Goal: Entertainment & Leisure: Browse casually

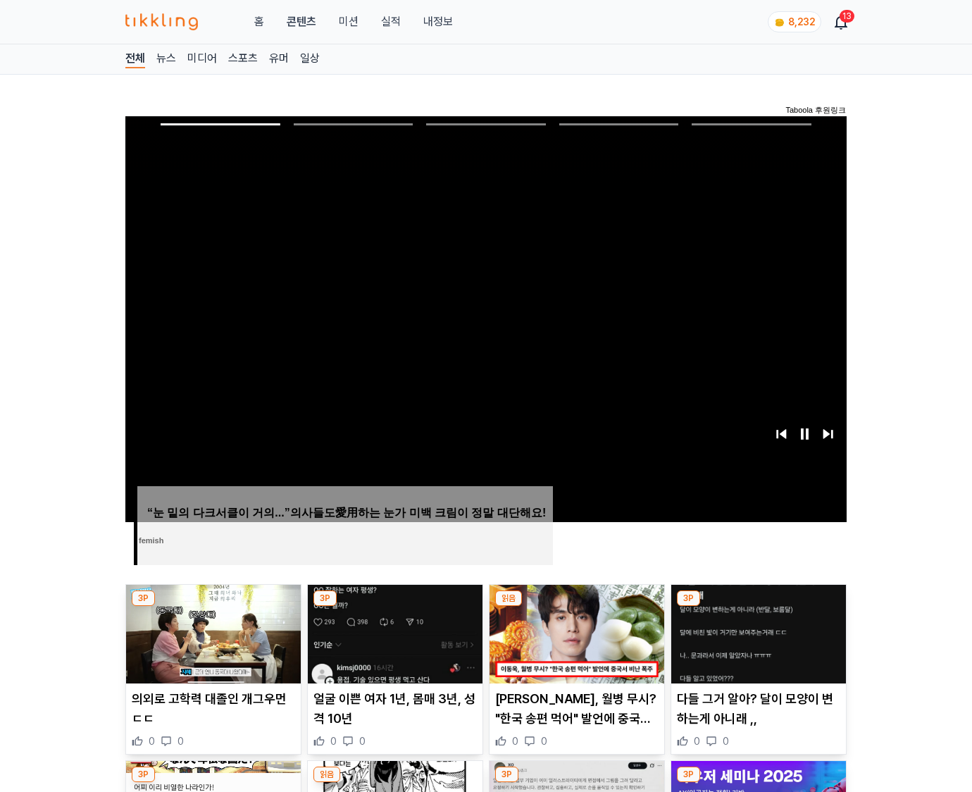
click at [755, 633] on img at bounding box center [759, 634] width 175 height 99
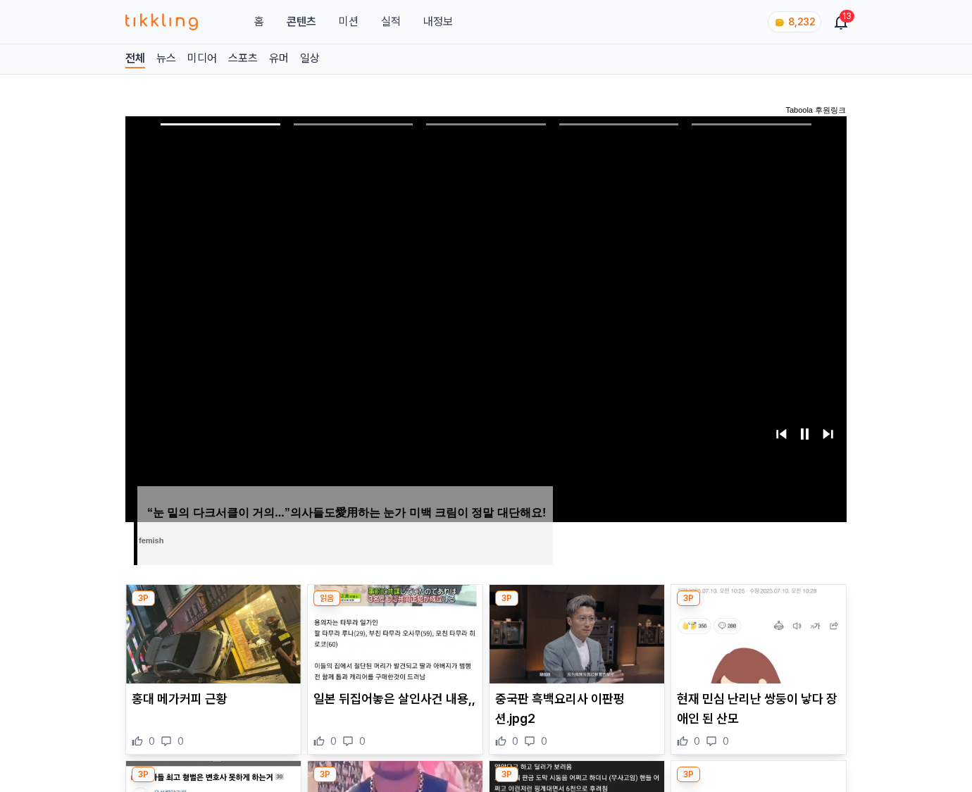
click at [755, 633] on img at bounding box center [759, 634] width 175 height 99
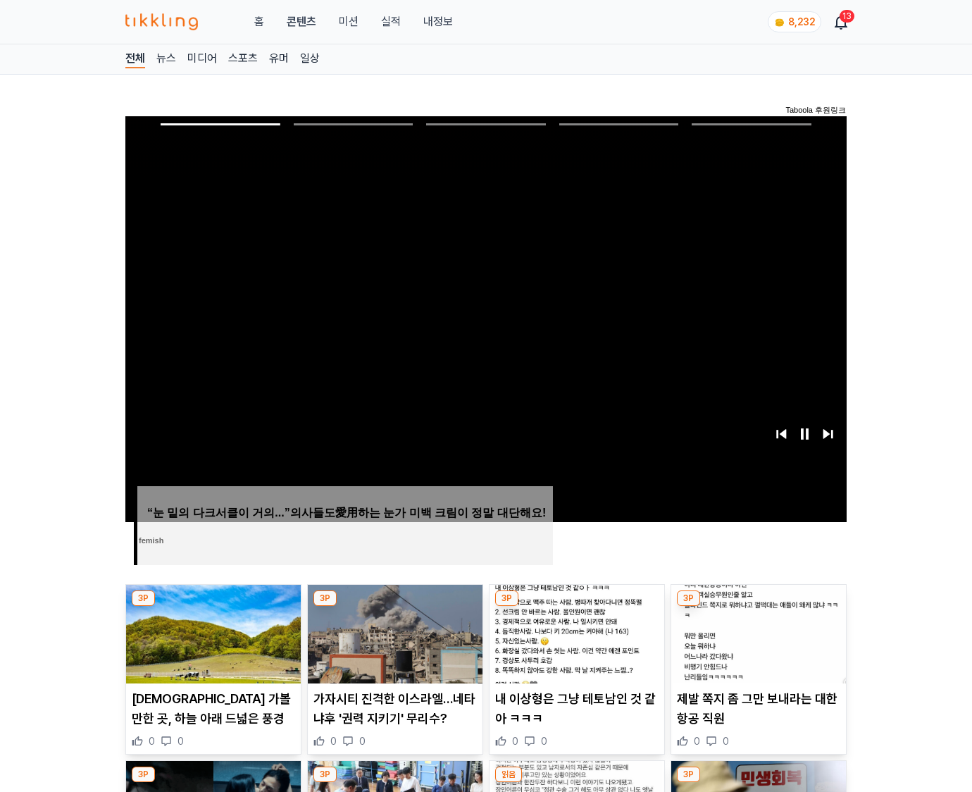
click at [755, 633] on img at bounding box center [759, 634] width 175 height 99
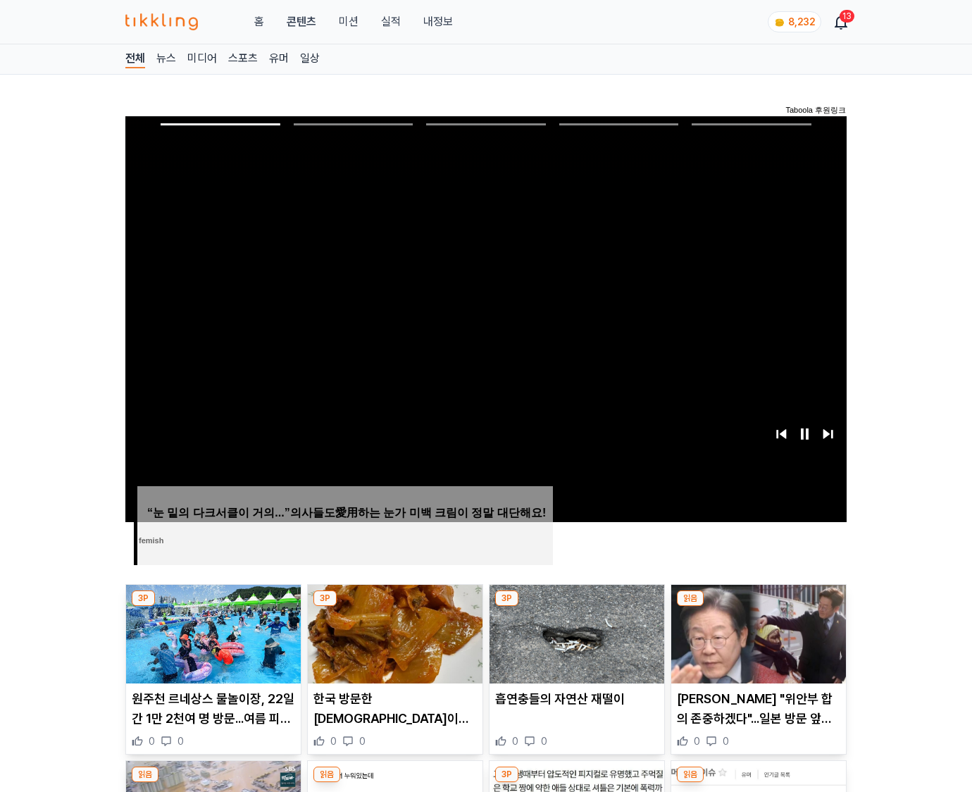
click at [755, 633] on img at bounding box center [759, 634] width 175 height 99
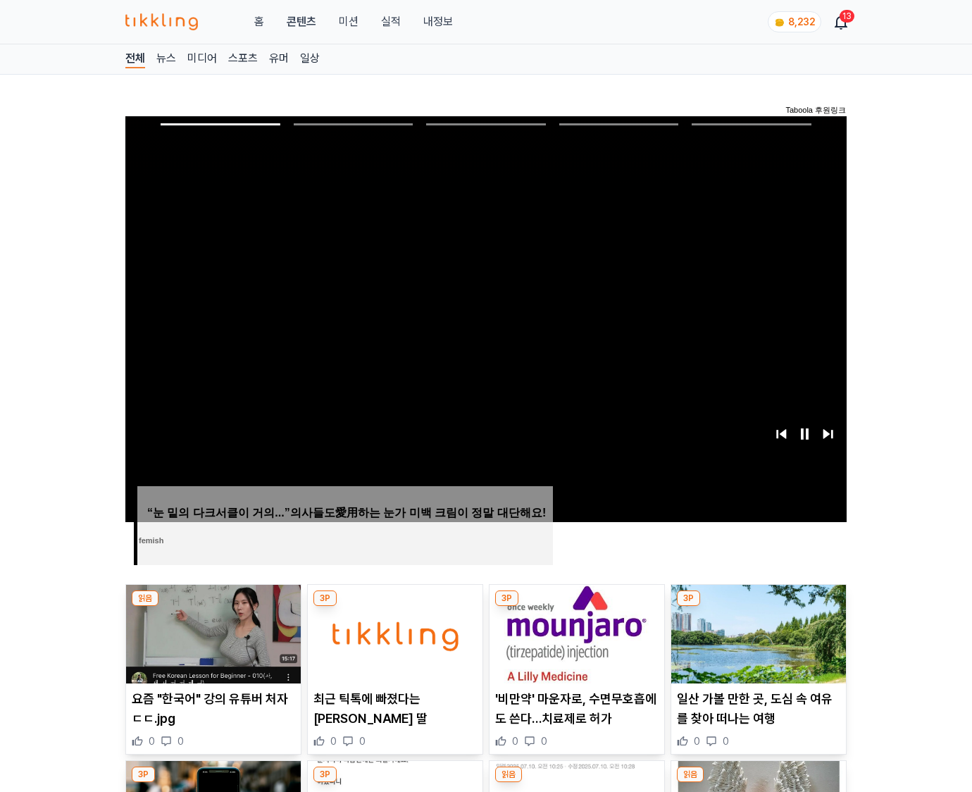
click at [755, 633] on img at bounding box center [759, 634] width 175 height 99
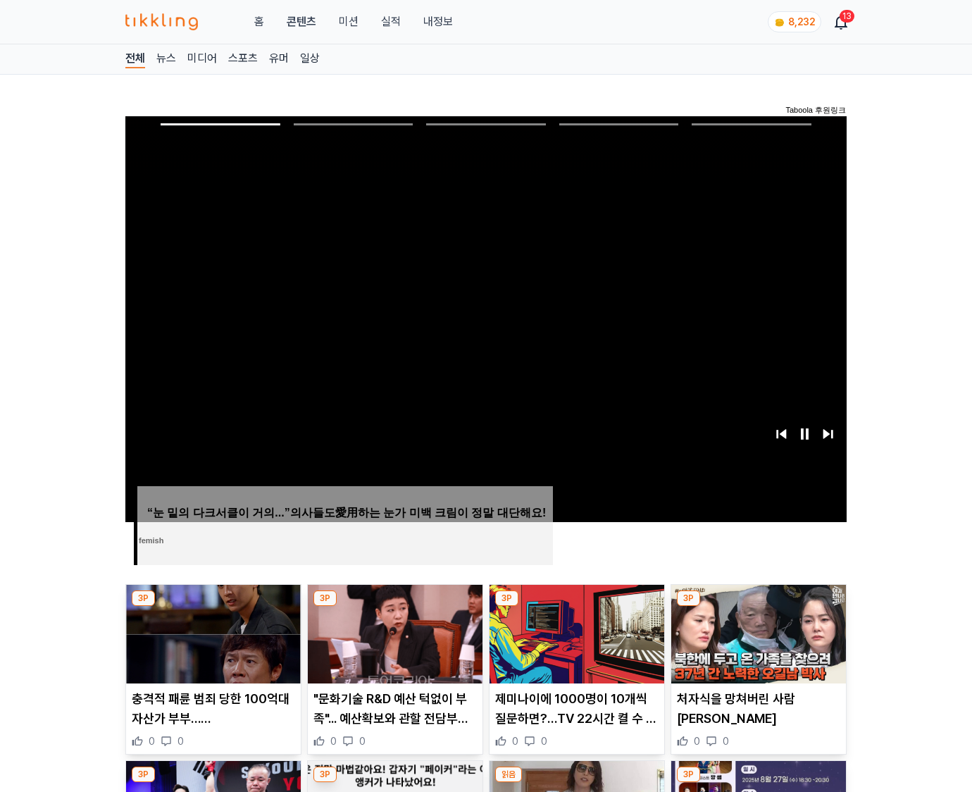
click at [755, 633] on img at bounding box center [759, 634] width 175 height 99
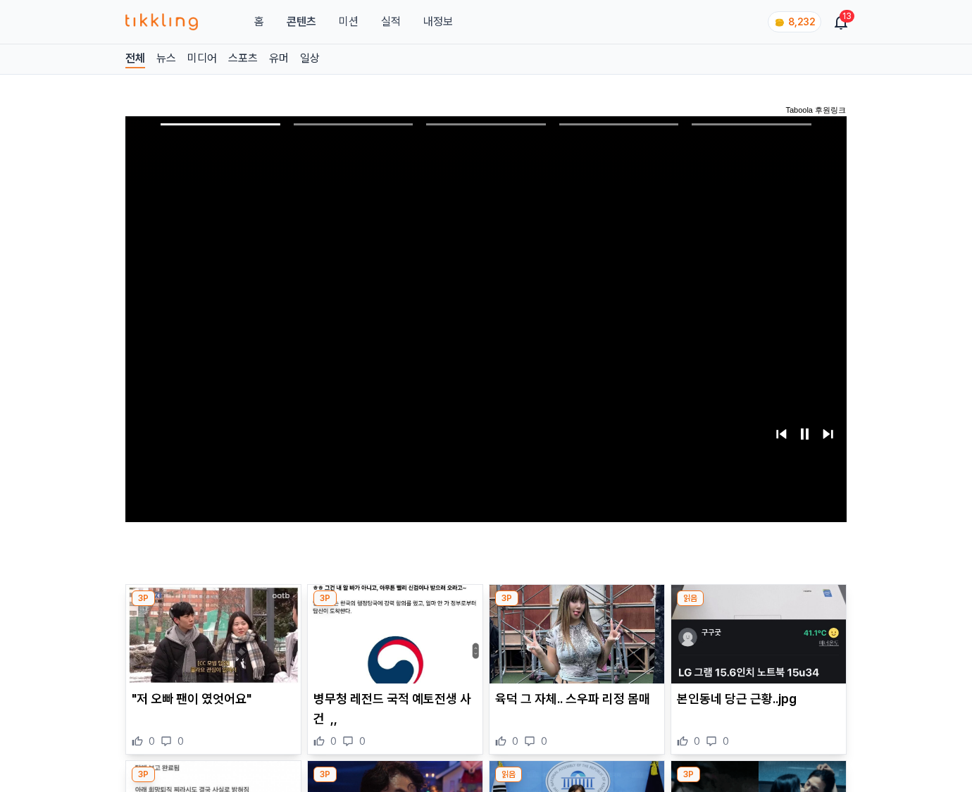
click at [755, 633] on img at bounding box center [759, 634] width 175 height 99
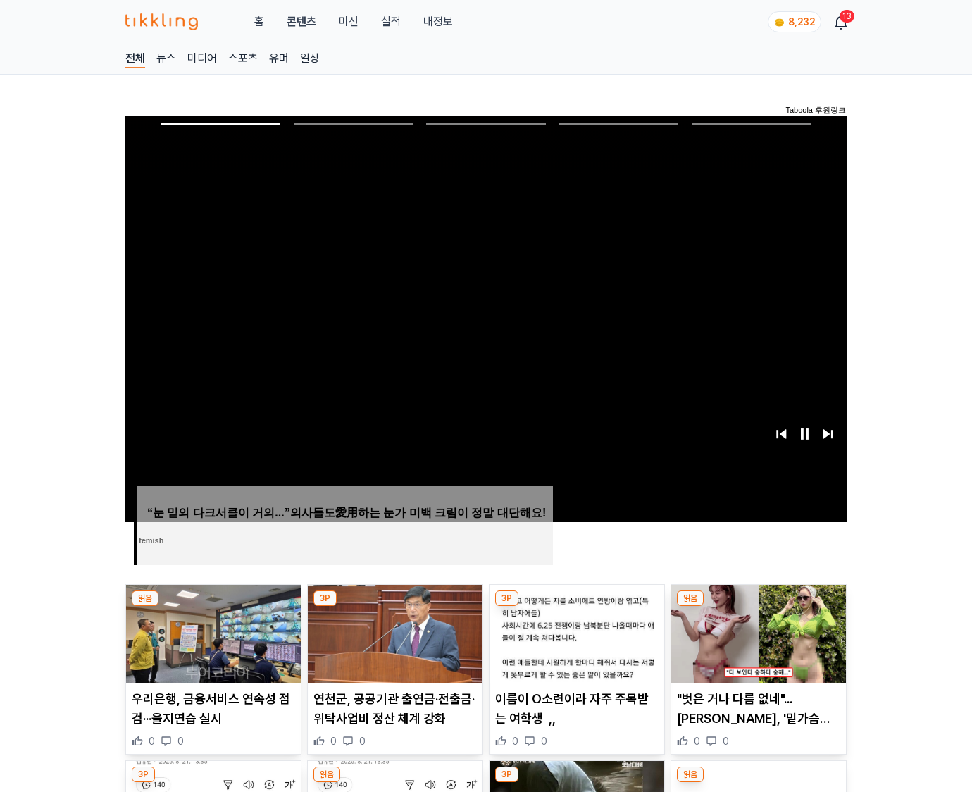
click at [755, 633] on img at bounding box center [759, 634] width 175 height 99
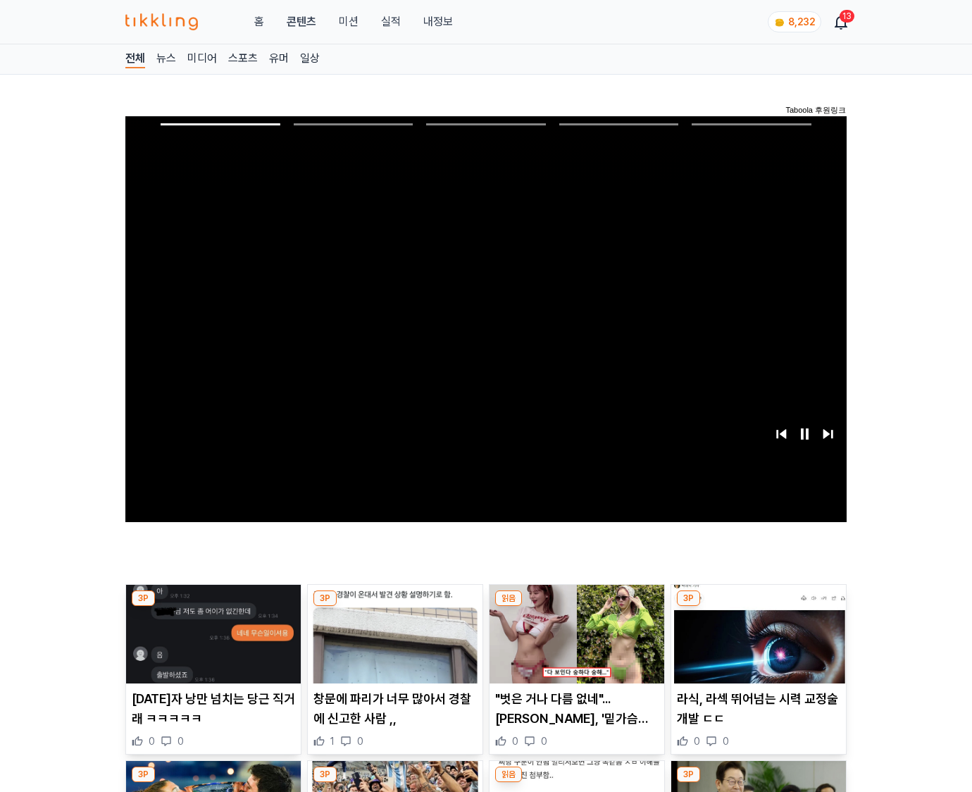
click at [755, 633] on img at bounding box center [759, 634] width 175 height 99
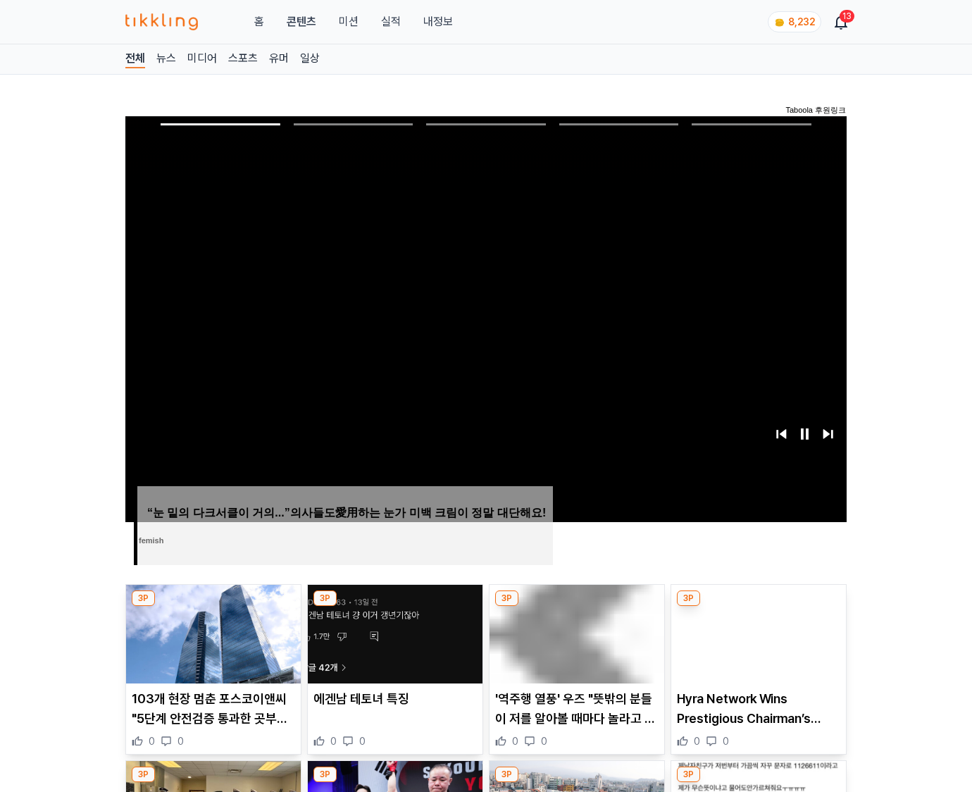
click at [755, 633] on img at bounding box center [759, 634] width 175 height 99
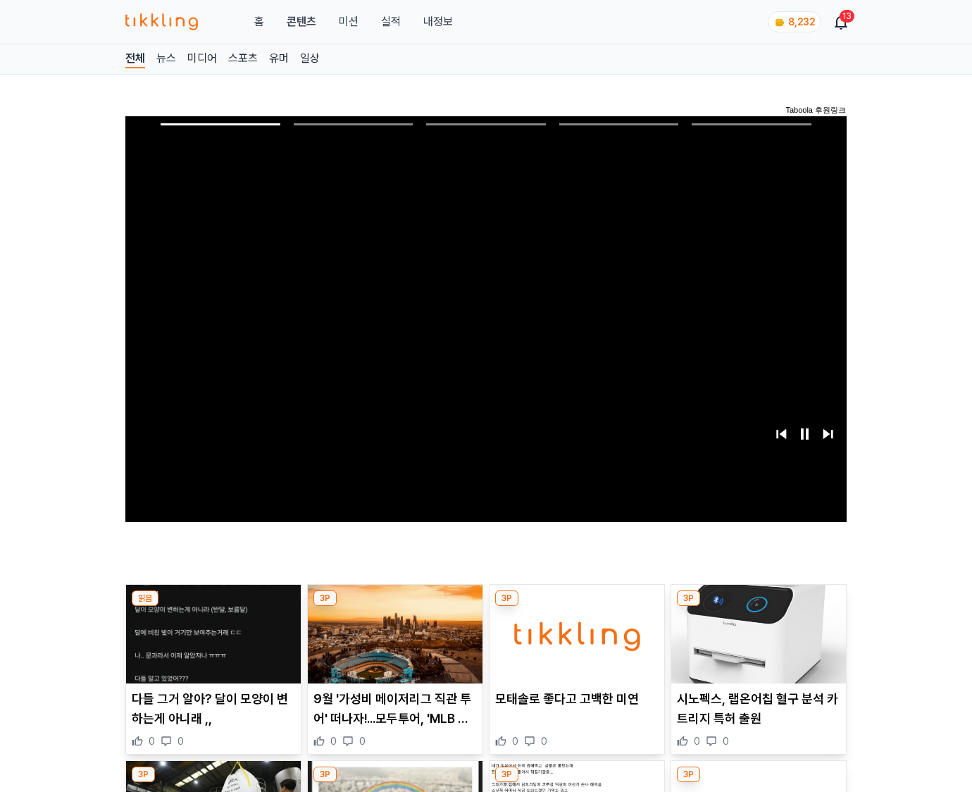
click at [755, 633] on img at bounding box center [759, 634] width 175 height 99
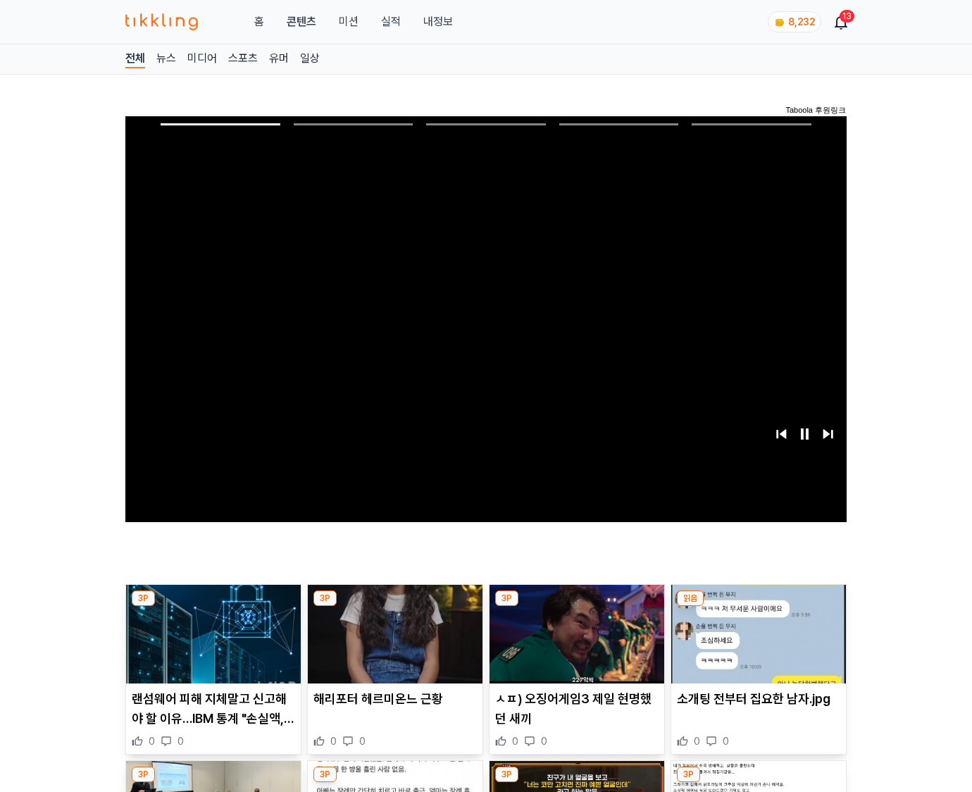
click at [755, 633] on img at bounding box center [759, 634] width 175 height 99
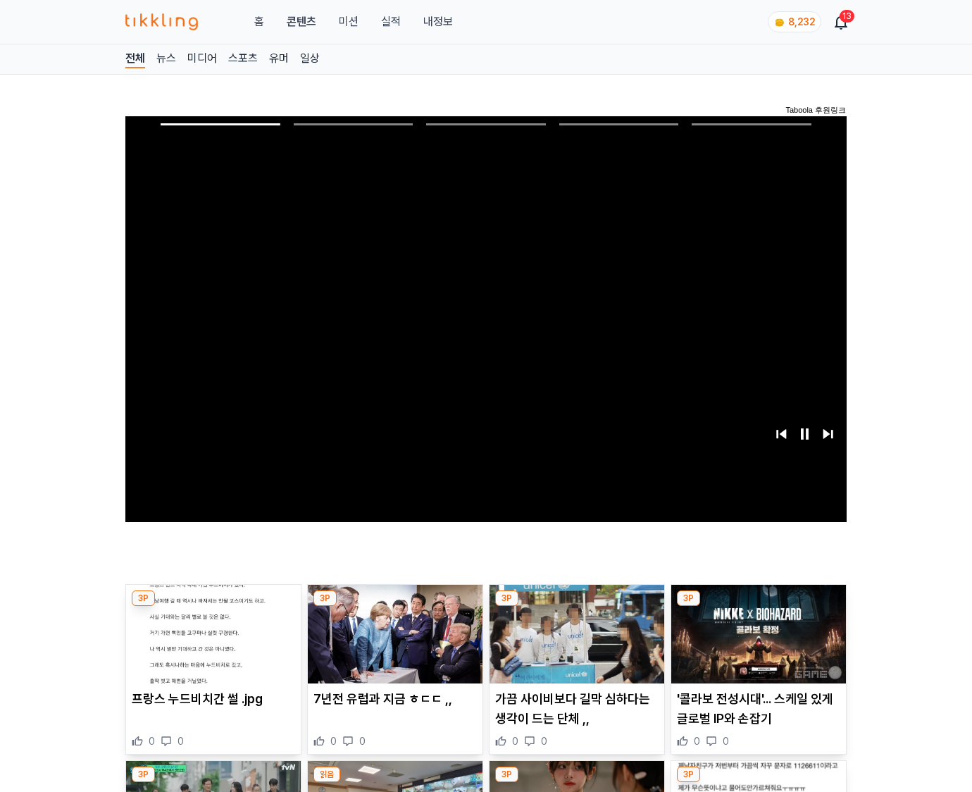
click at [755, 633] on img at bounding box center [759, 634] width 175 height 99
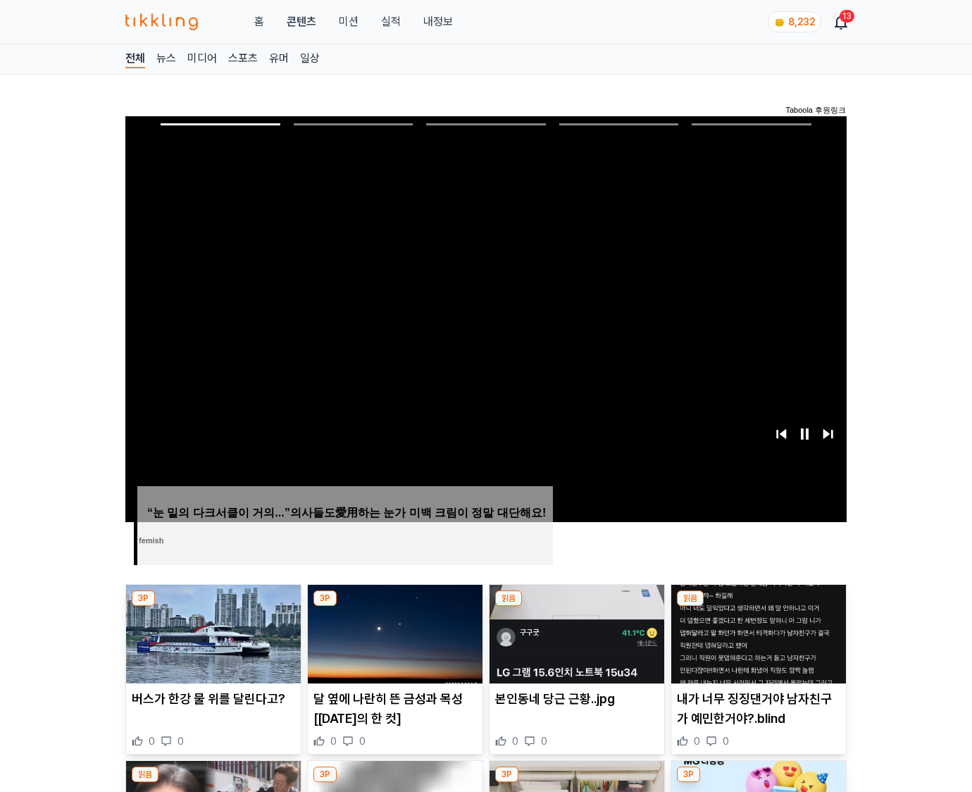
click at [755, 633] on img at bounding box center [759, 634] width 175 height 99
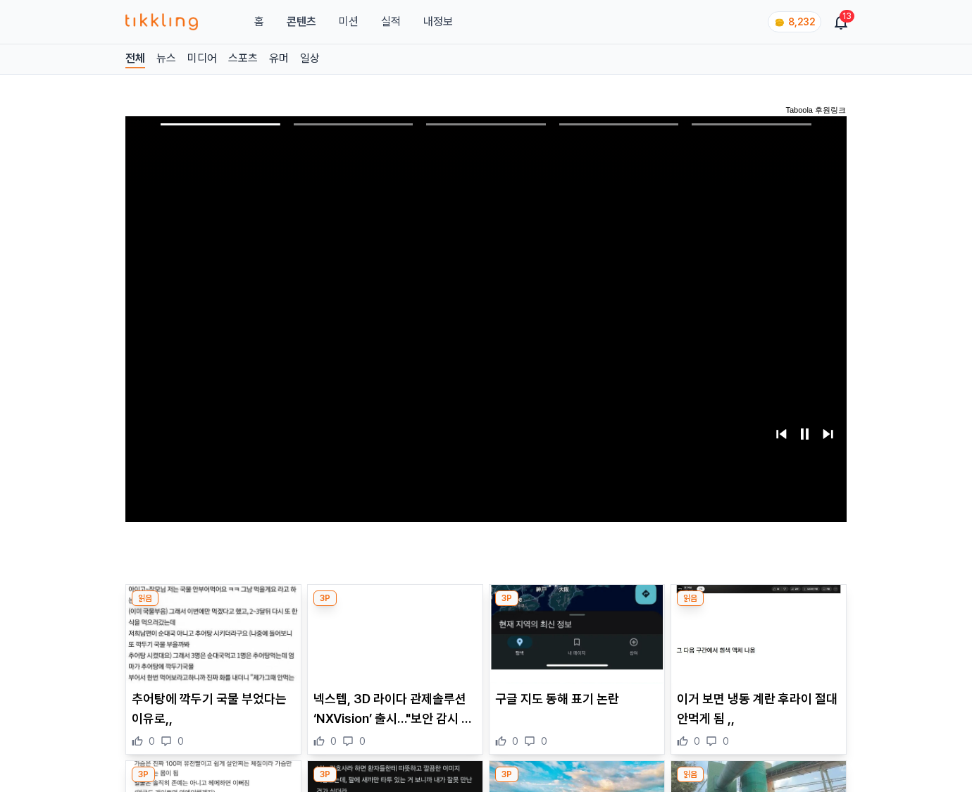
click at [755, 633] on img at bounding box center [759, 634] width 175 height 99
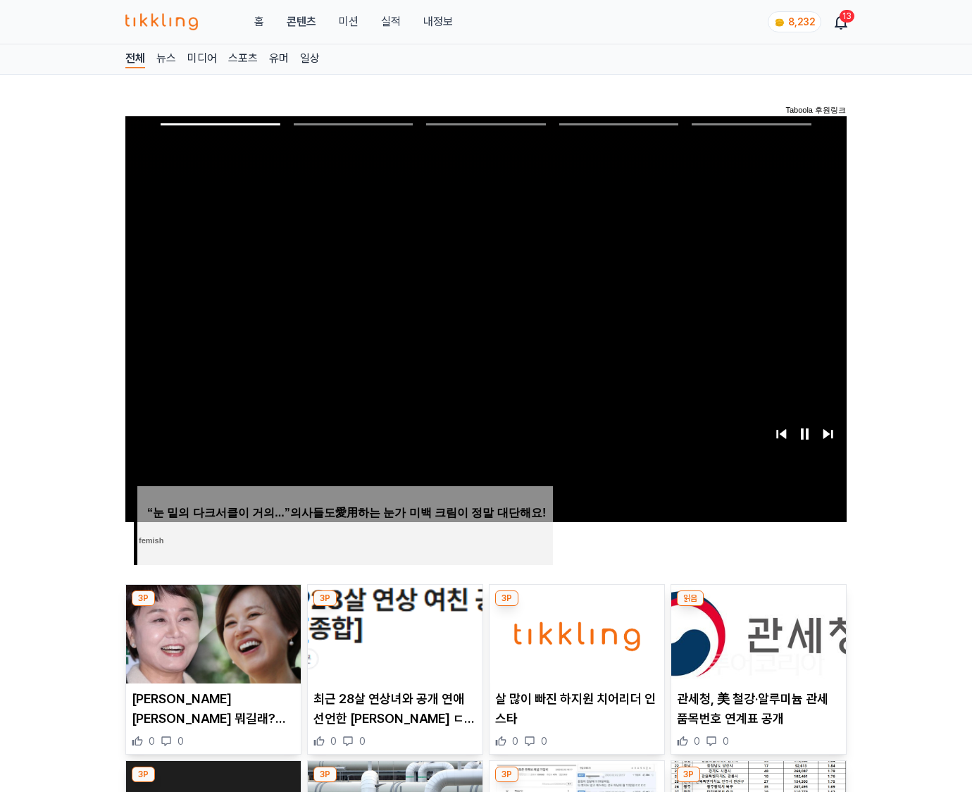
click at [755, 633] on img at bounding box center [759, 634] width 175 height 99
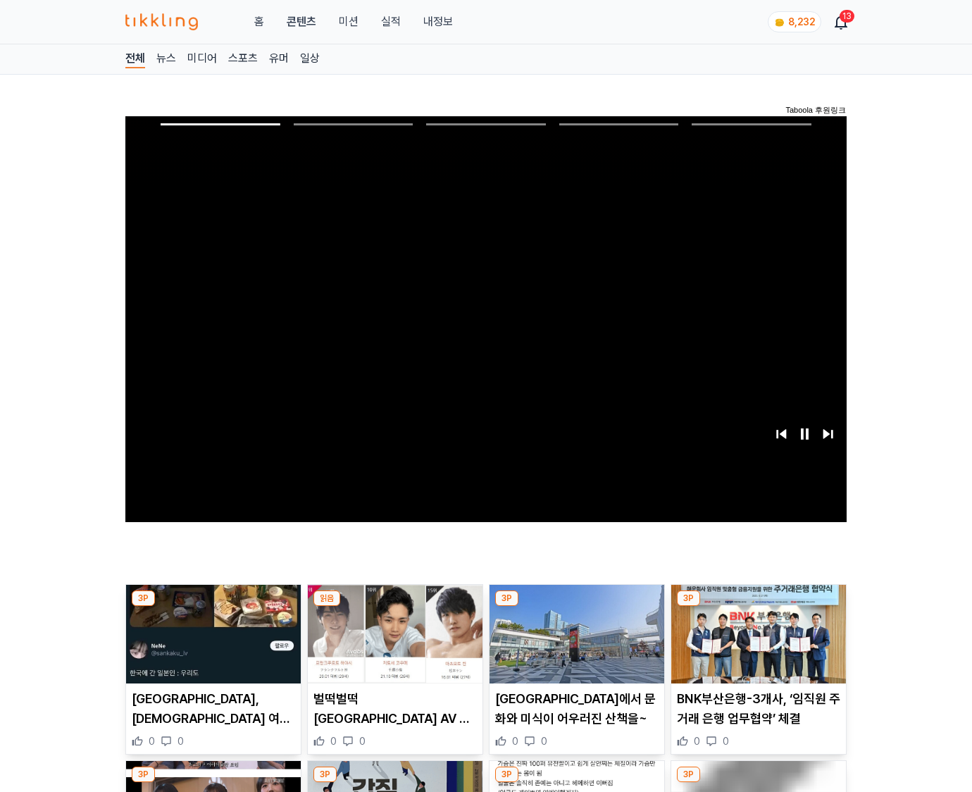
click at [755, 633] on img at bounding box center [759, 634] width 175 height 99
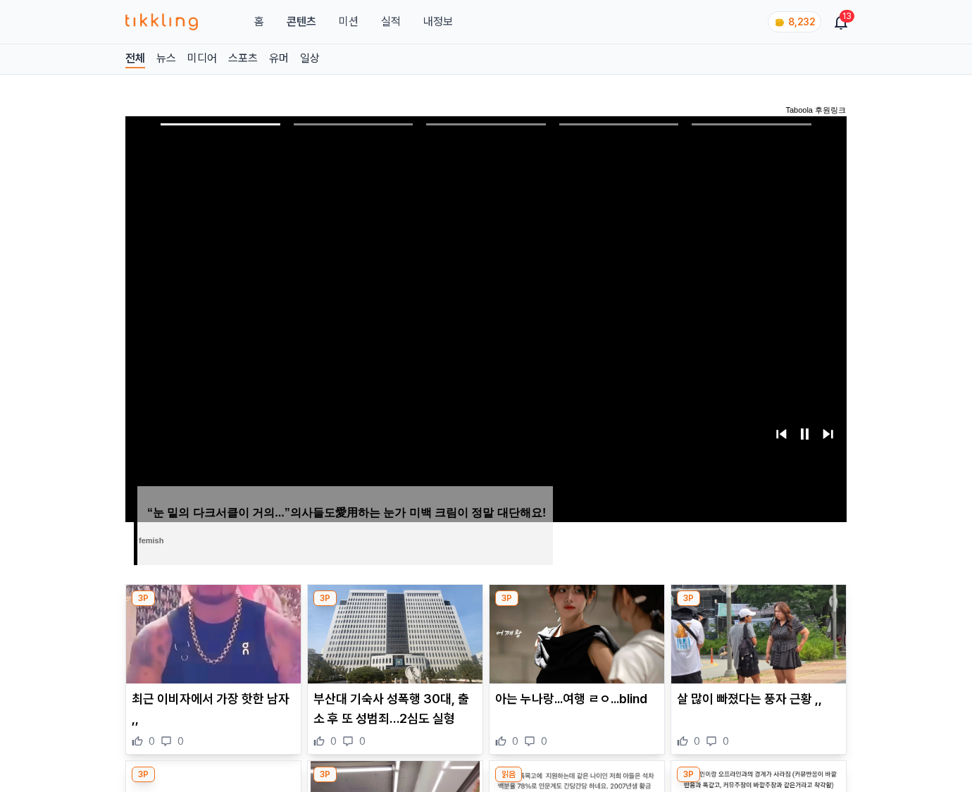
click at [755, 633] on img at bounding box center [759, 634] width 175 height 99
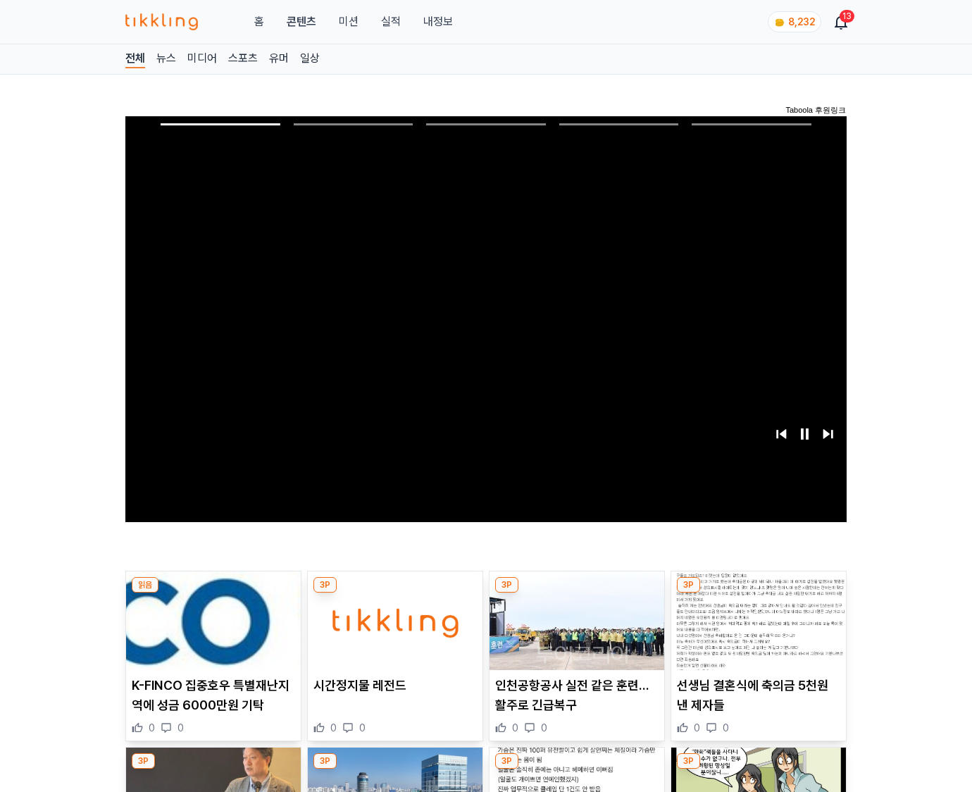
click at [755, 633] on img at bounding box center [759, 620] width 175 height 99
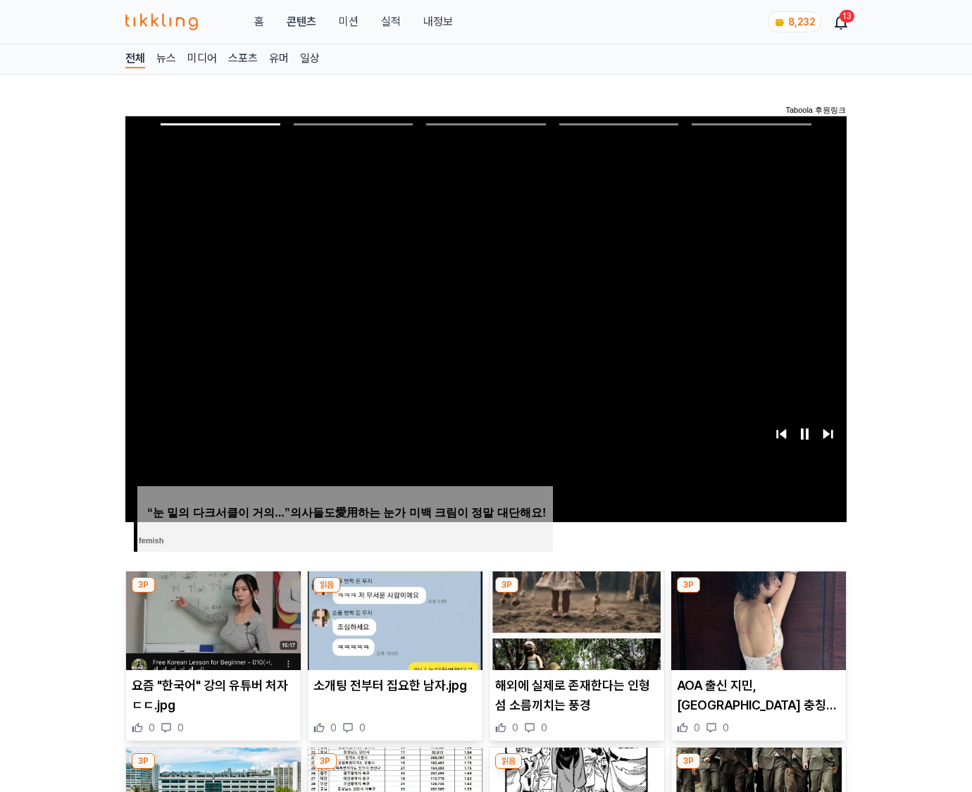
click at [755, 633] on img at bounding box center [759, 620] width 175 height 99
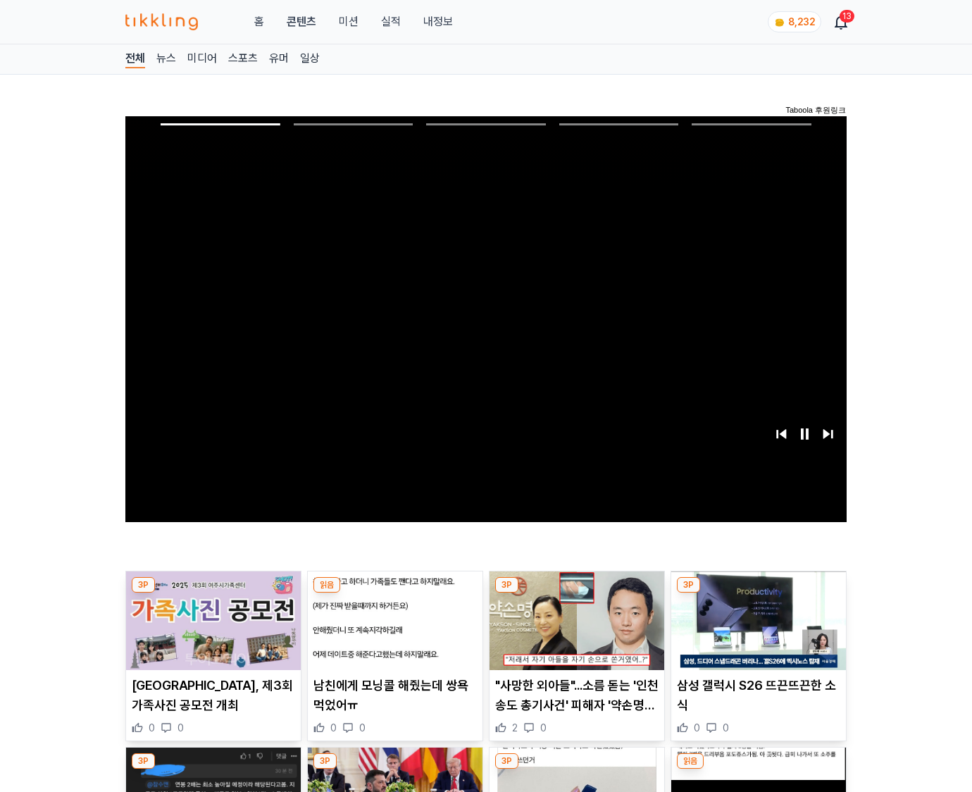
click at [755, 633] on img at bounding box center [759, 620] width 175 height 99
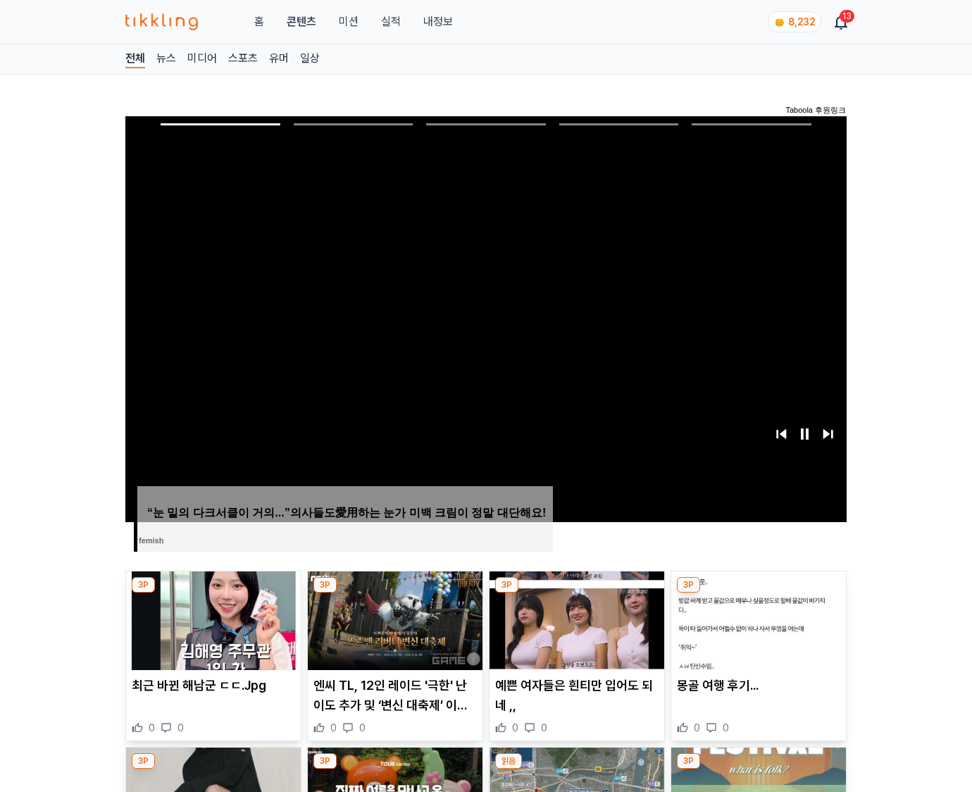
click at [755, 633] on img at bounding box center [759, 620] width 175 height 99
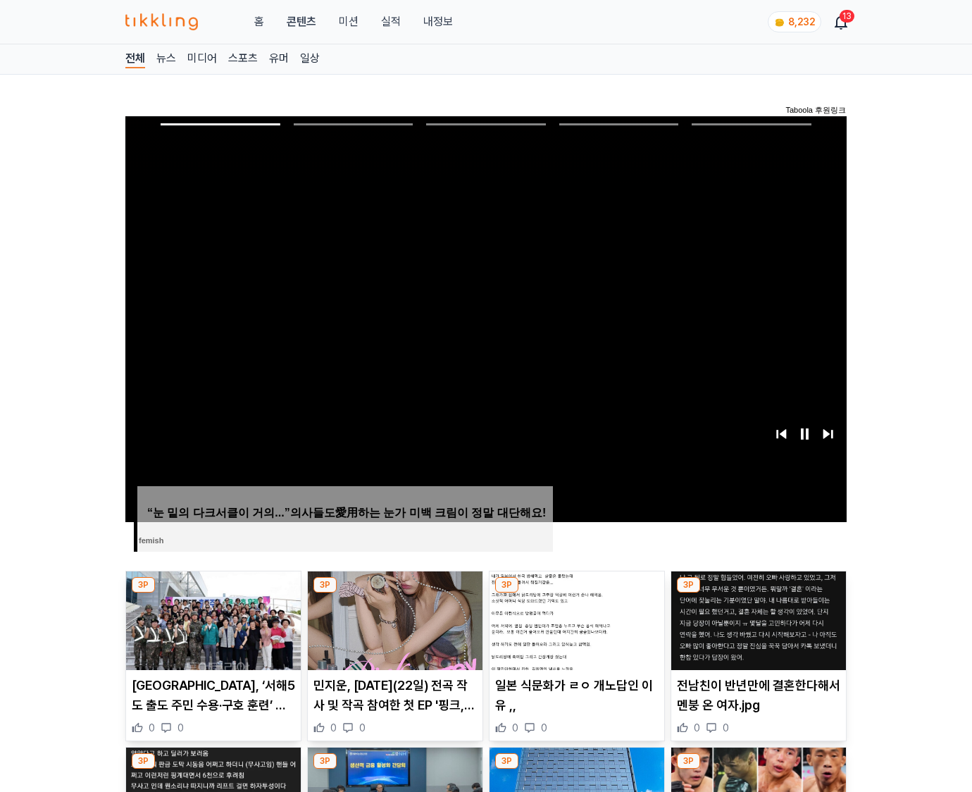
click at [755, 633] on img at bounding box center [759, 620] width 175 height 99
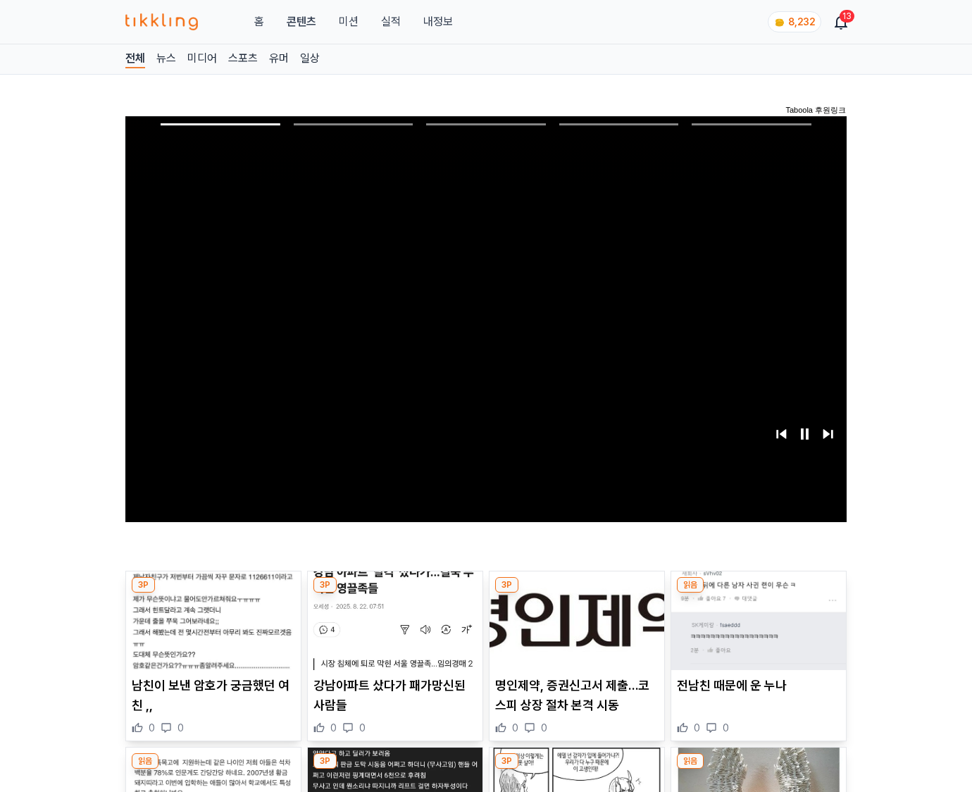
click at [755, 633] on img at bounding box center [759, 620] width 175 height 99
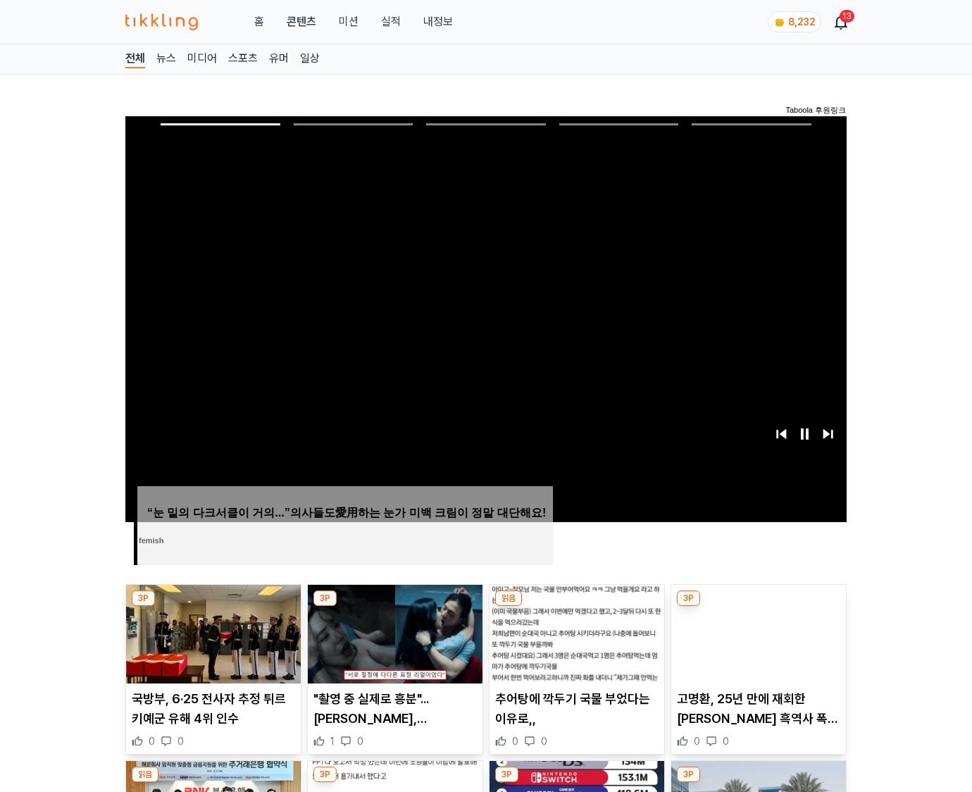
click at [755, 633] on img at bounding box center [759, 634] width 175 height 99
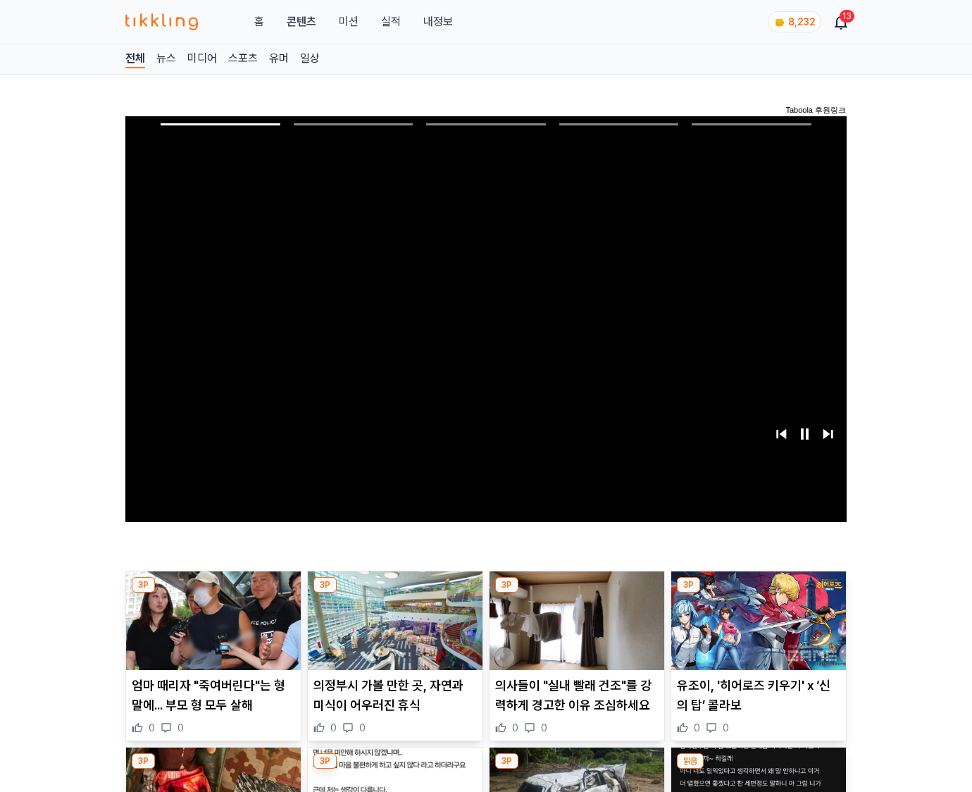
click at [755, 633] on img at bounding box center [759, 620] width 175 height 99
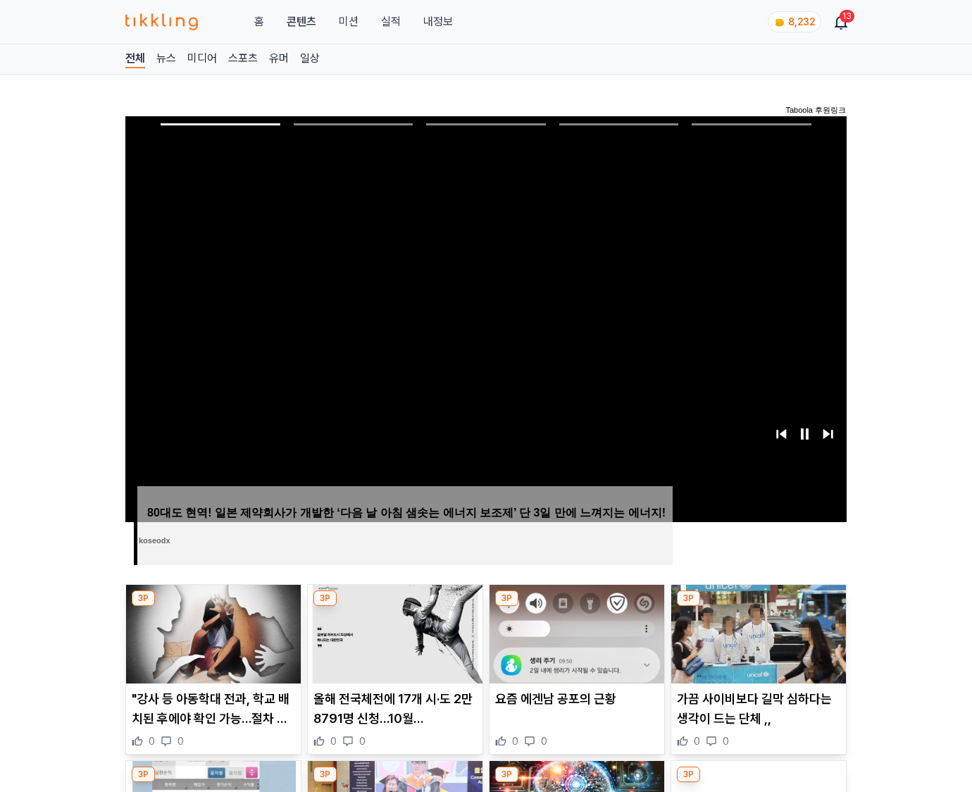
click at [755, 633] on img at bounding box center [759, 634] width 175 height 99
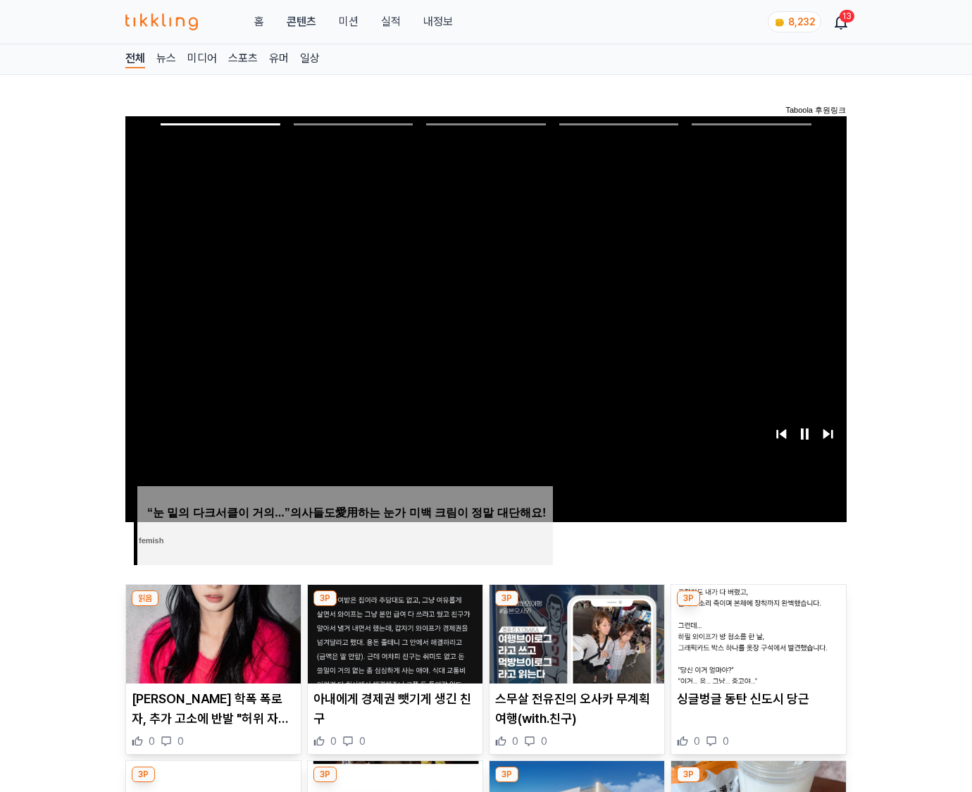
click at [755, 633] on img at bounding box center [759, 634] width 175 height 99
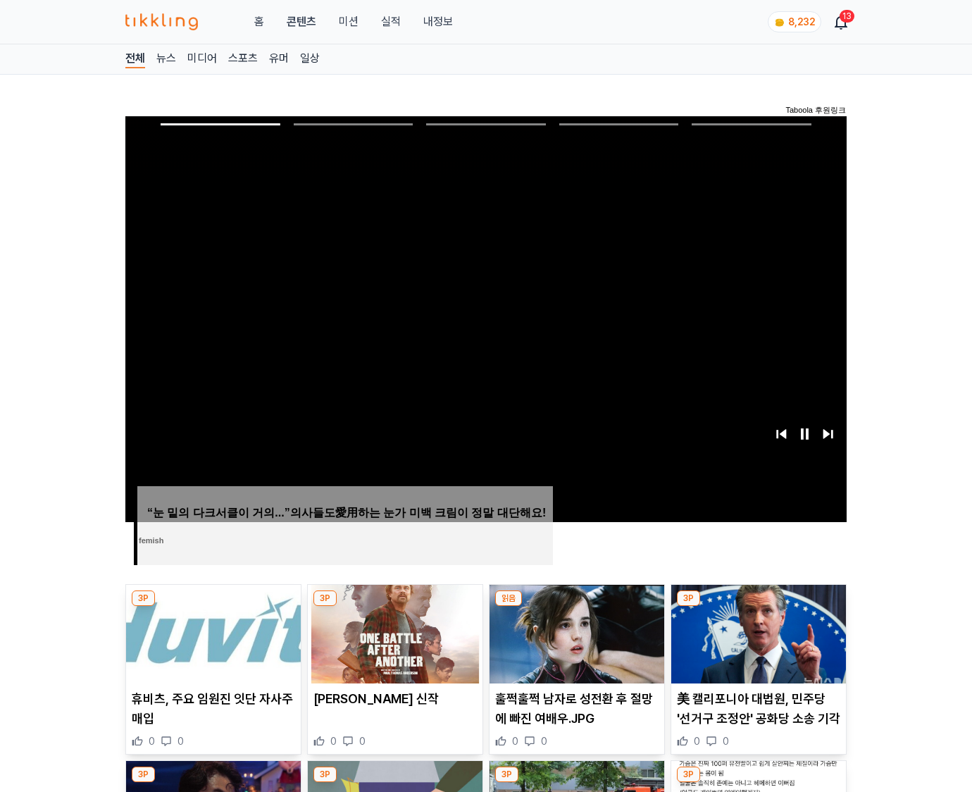
click at [755, 633] on img at bounding box center [759, 634] width 175 height 99
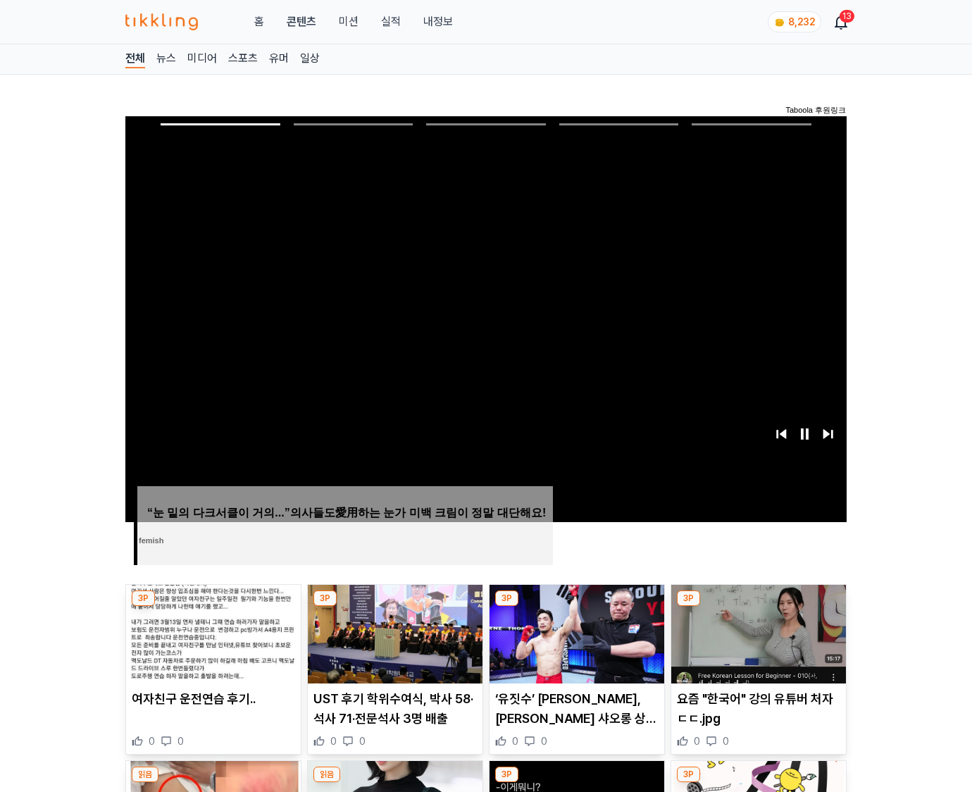
click at [755, 633] on img at bounding box center [759, 634] width 175 height 99
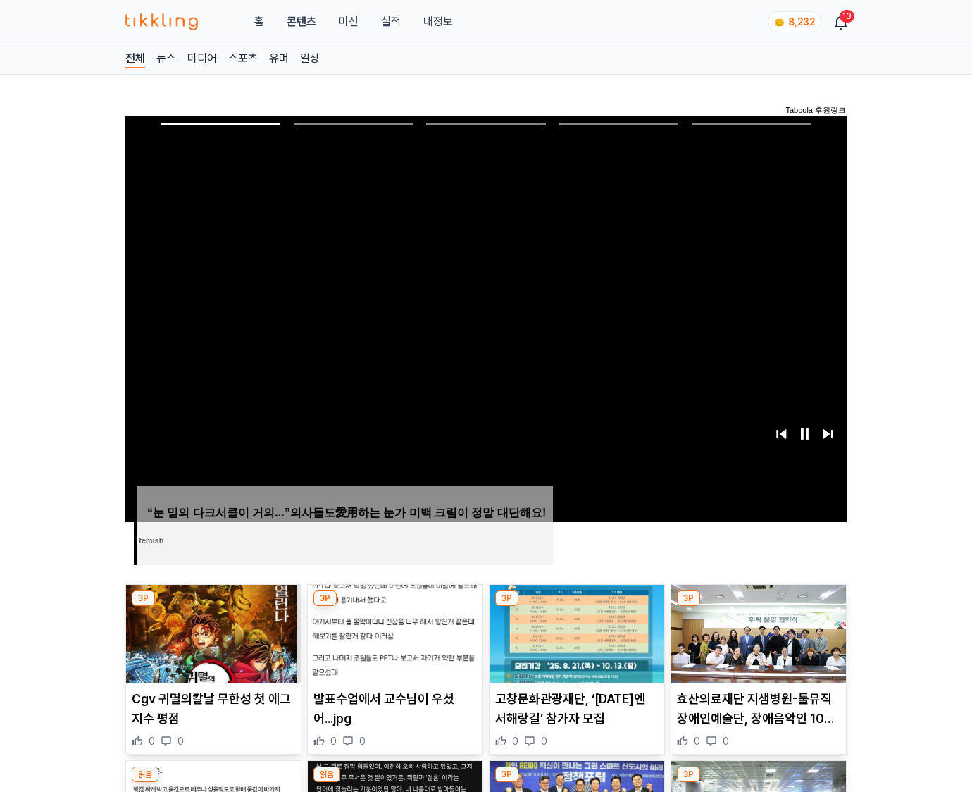
click at [755, 633] on img at bounding box center [759, 634] width 175 height 99
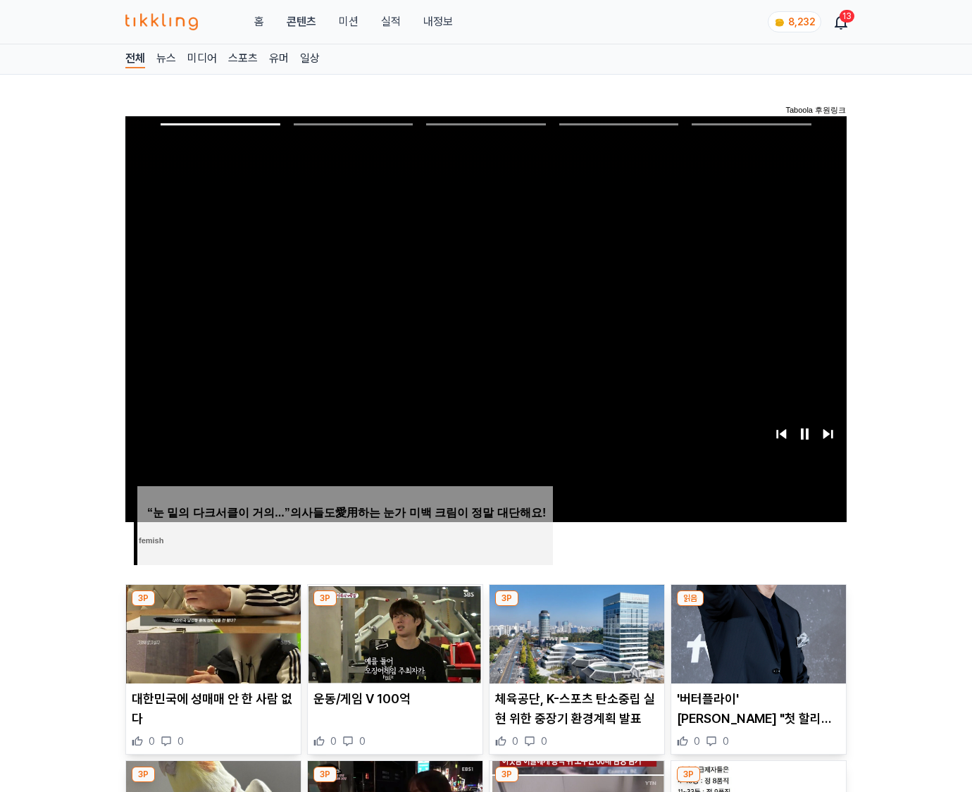
click at [755, 633] on img at bounding box center [759, 634] width 175 height 99
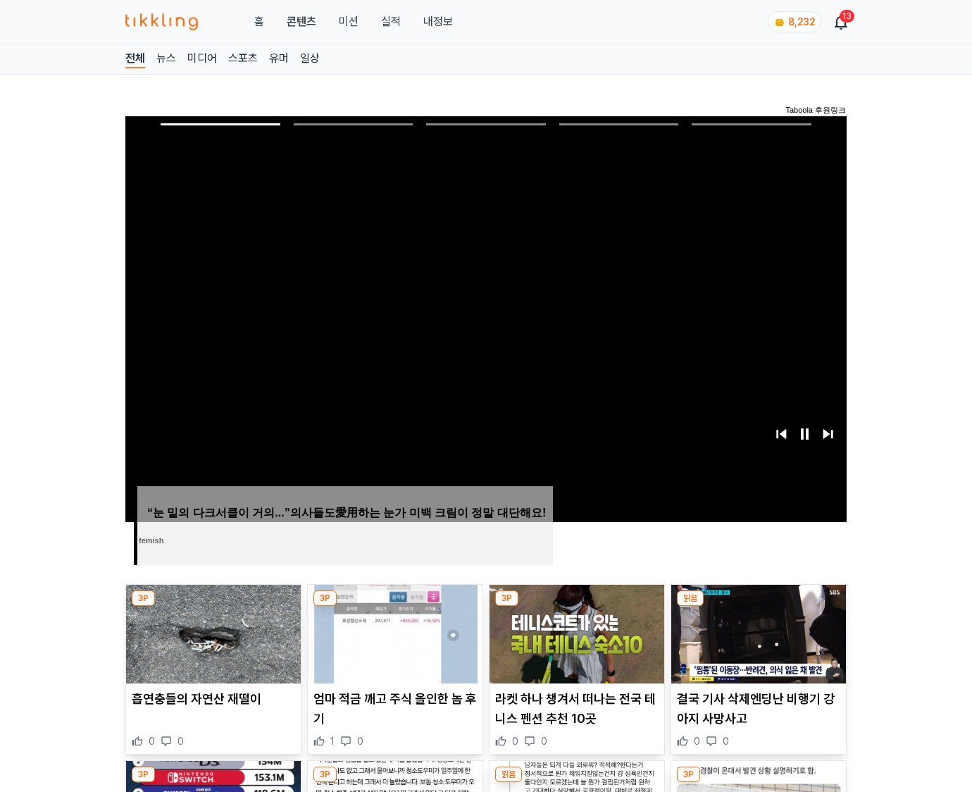
click at [755, 633] on img at bounding box center [759, 634] width 175 height 99
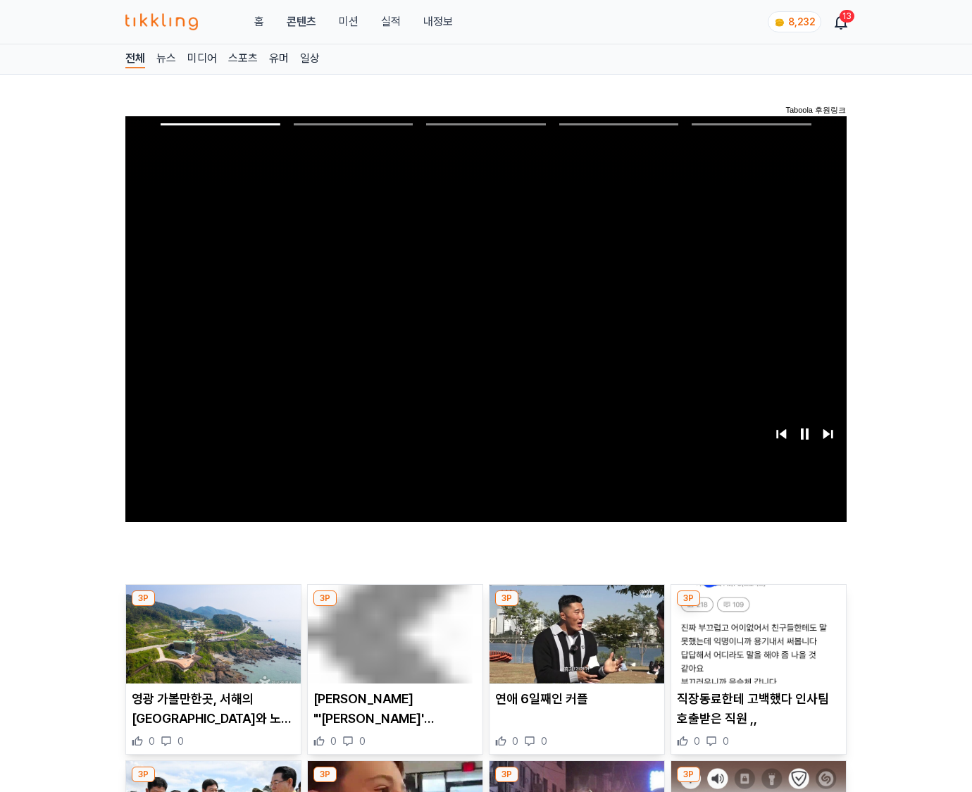
click at [755, 633] on img at bounding box center [759, 634] width 175 height 99
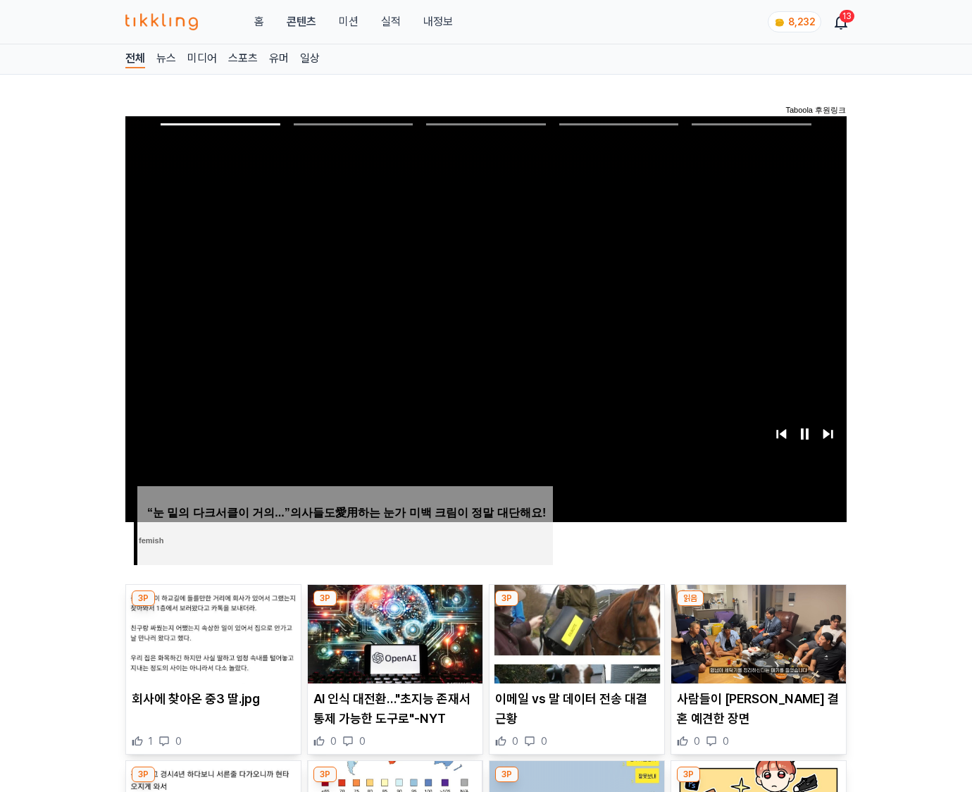
click at [755, 633] on img at bounding box center [759, 634] width 175 height 99
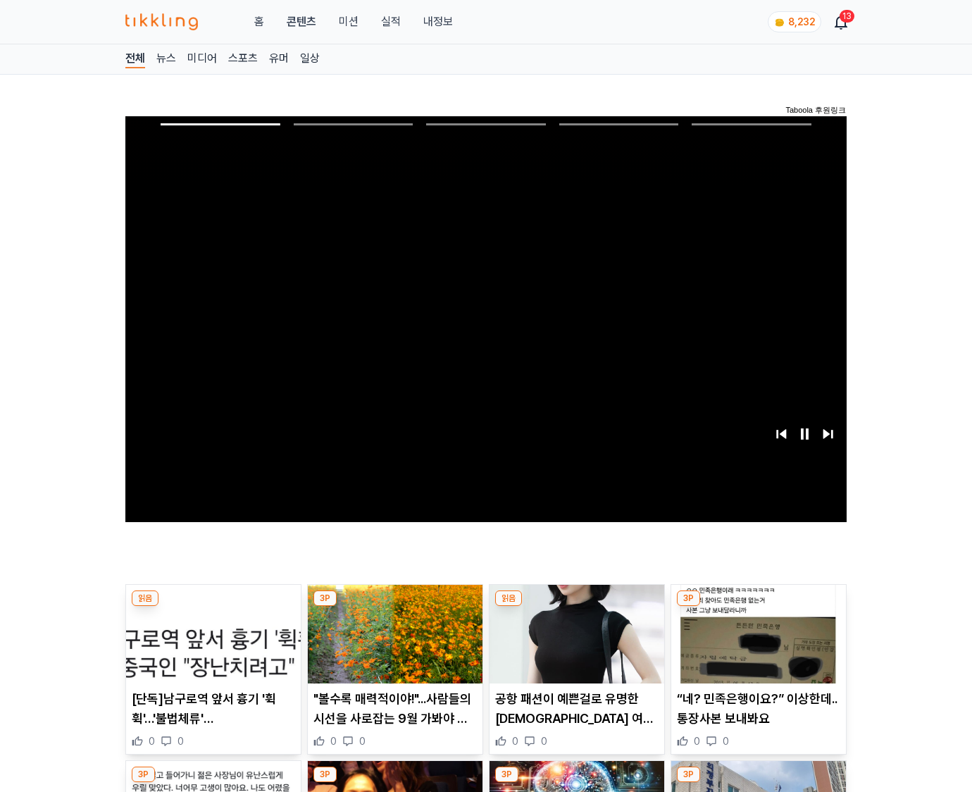
click at [755, 633] on img at bounding box center [759, 634] width 175 height 99
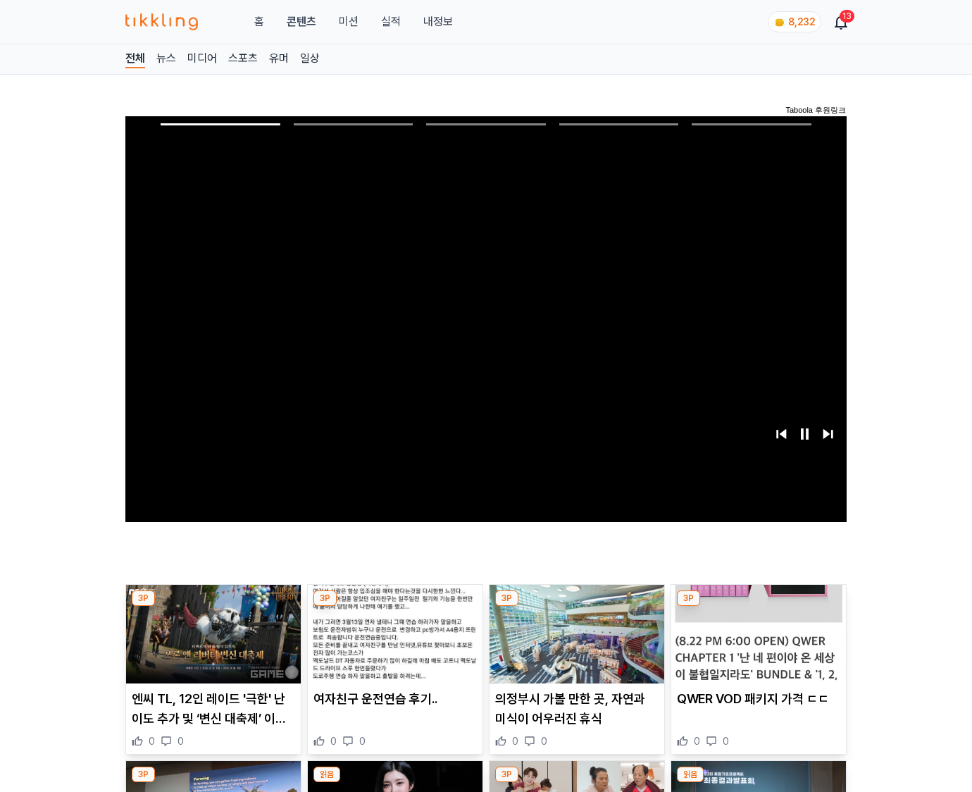
click at [755, 633] on img at bounding box center [759, 634] width 175 height 99
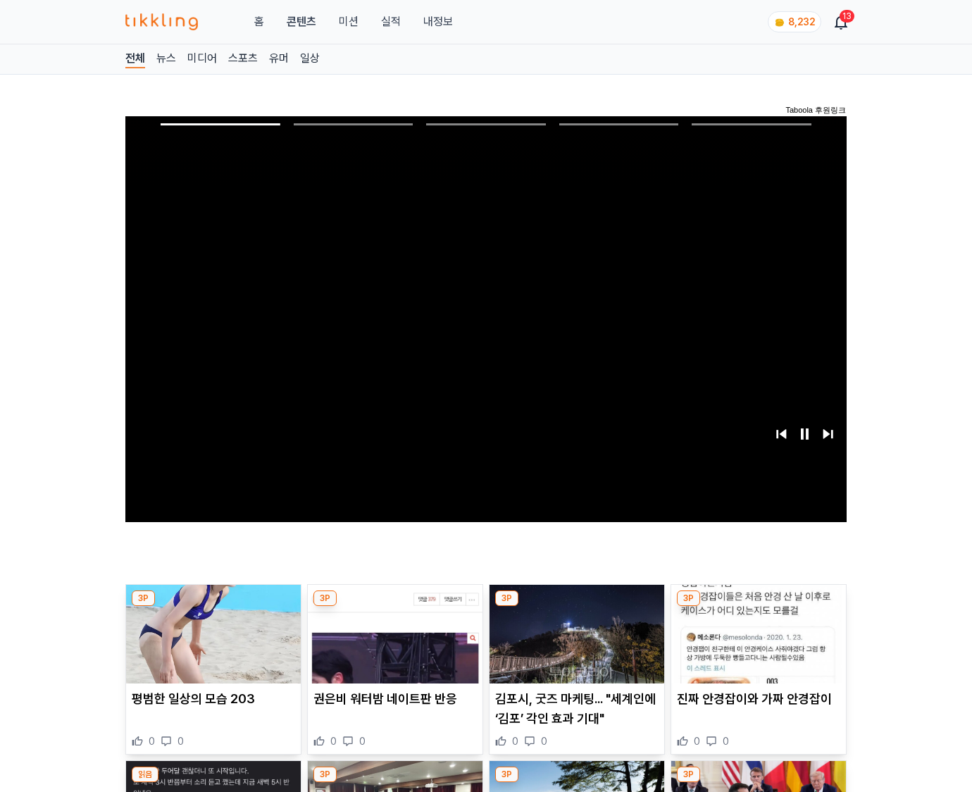
click at [755, 633] on img at bounding box center [759, 634] width 175 height 99
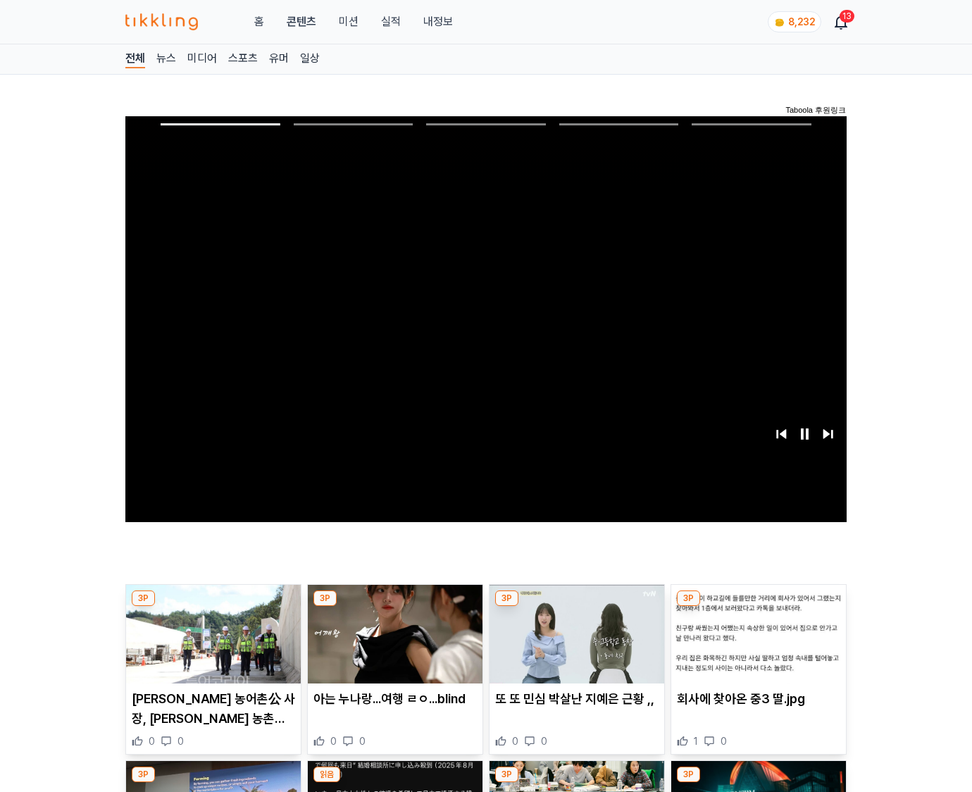
click at [755, 633] on img at bounding box center [759, 634] width 175 height 99
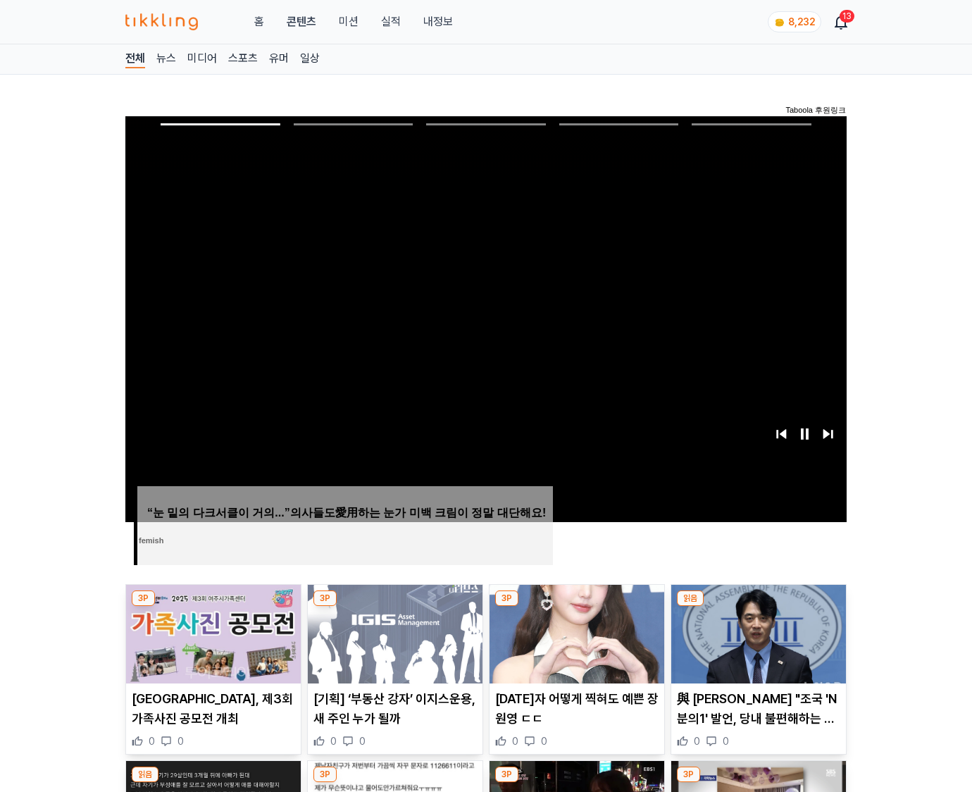
click at [755, 633] on img at bounding box center [759, 634] width 175 height 99
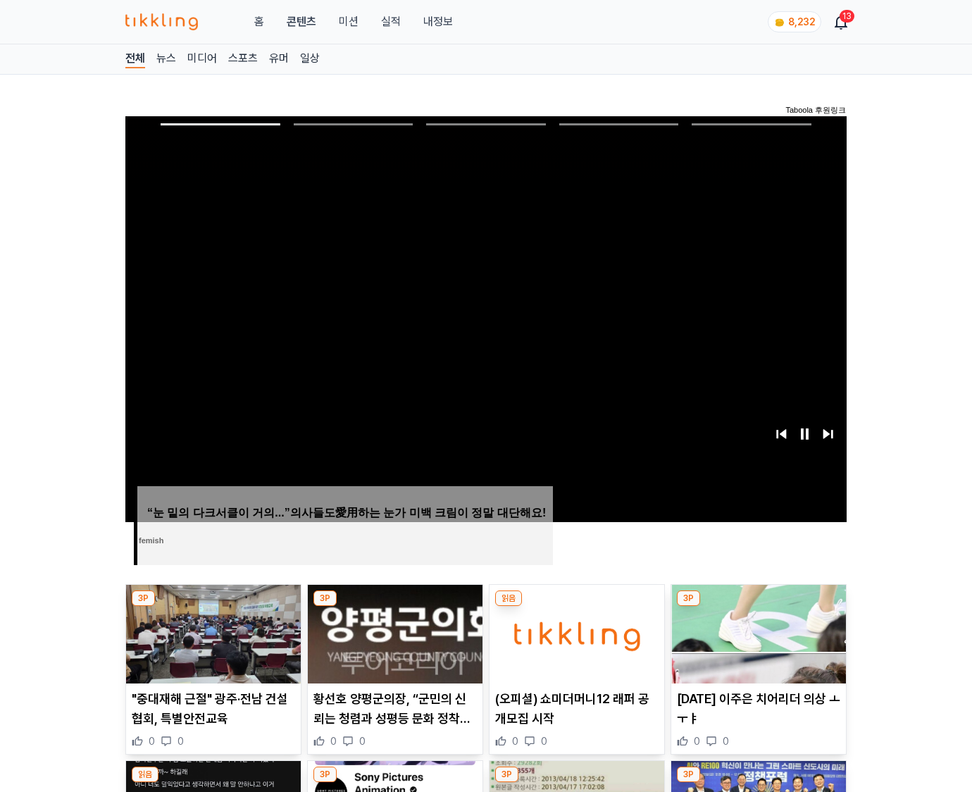
click at [755, 633] on img at bounding box center [759, 634] width 175 height 99
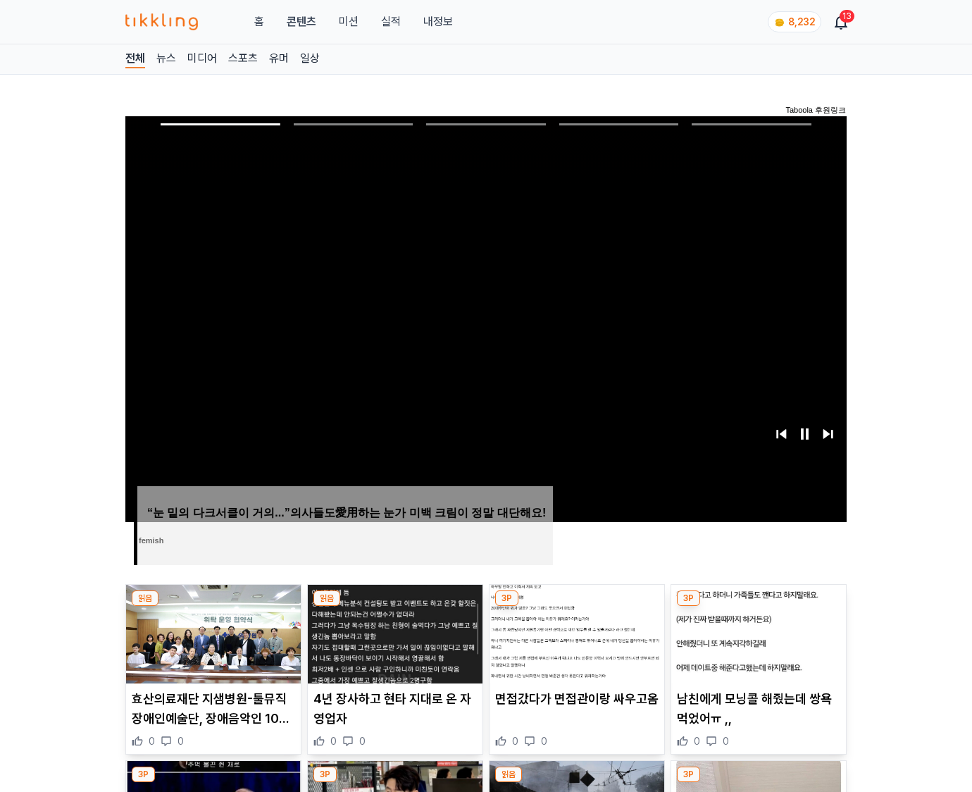
click at [755, 633] on img at bounding box center [759, 634] width 175 height 99
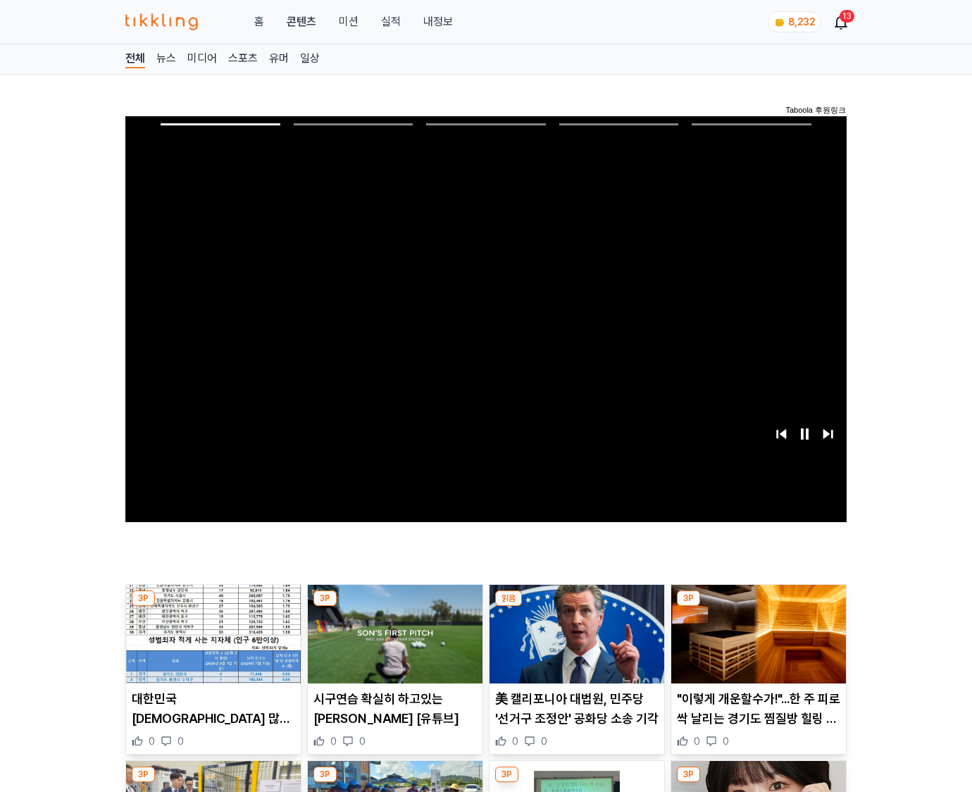
click at [755, 633] on img at bounding box center [759, 634] width 175 height 99
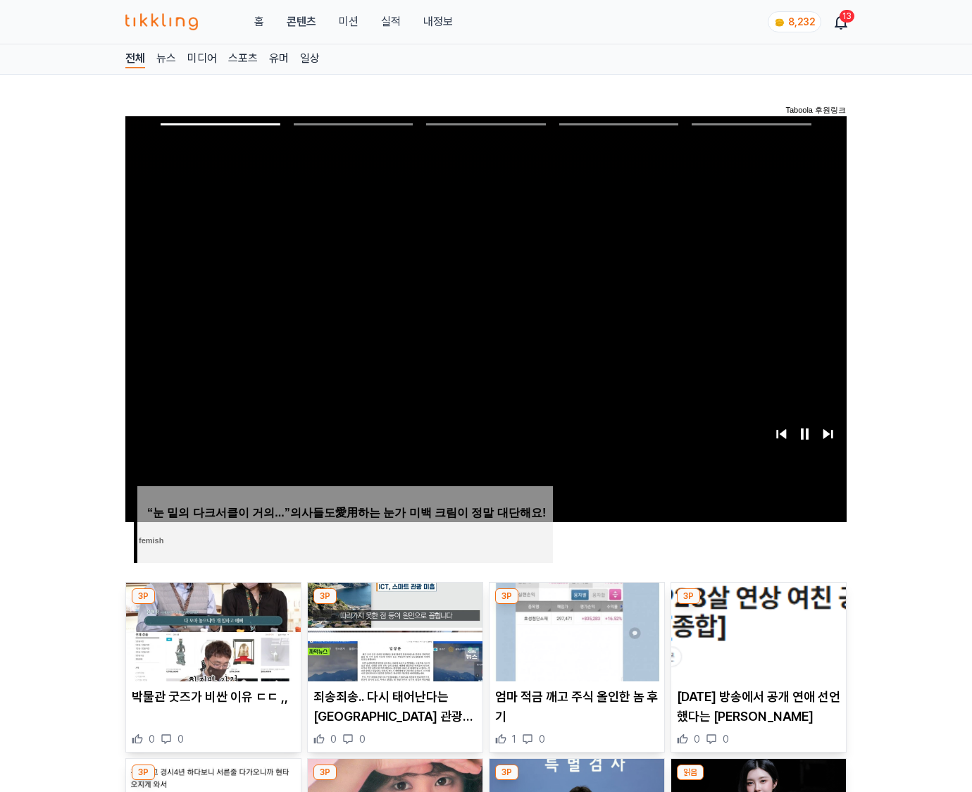
click at [755, 633] on img at bounding box center [759, 632] width 175 height 99
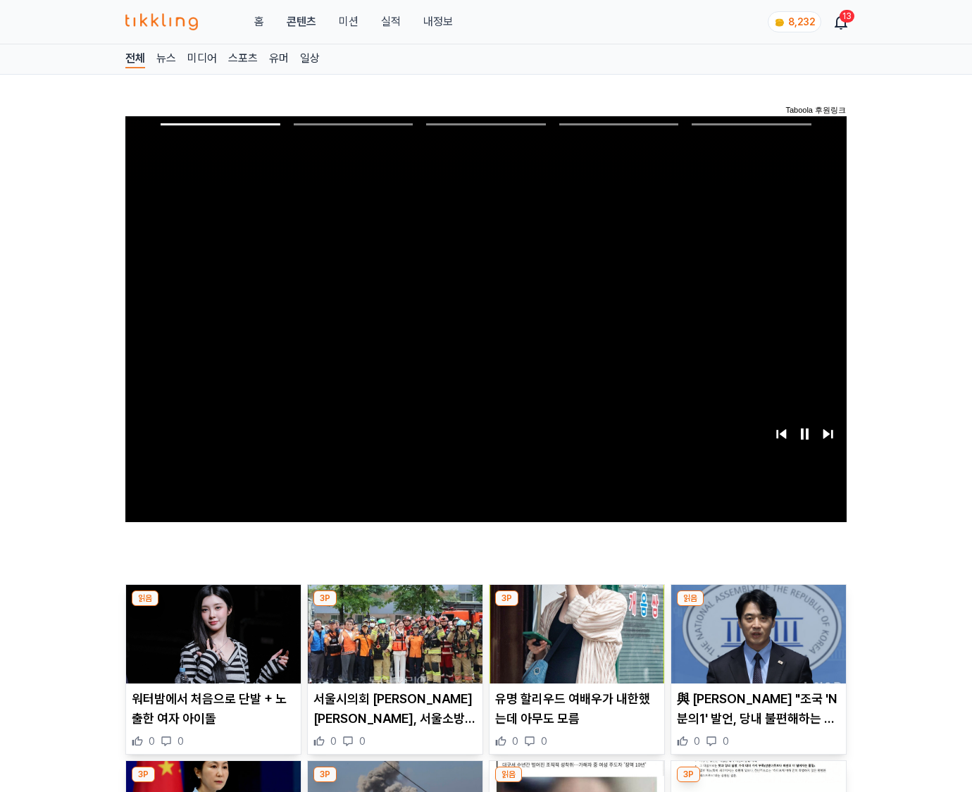
click at [755, 633] on img at bounding box center [759, 634] width 175 height 99
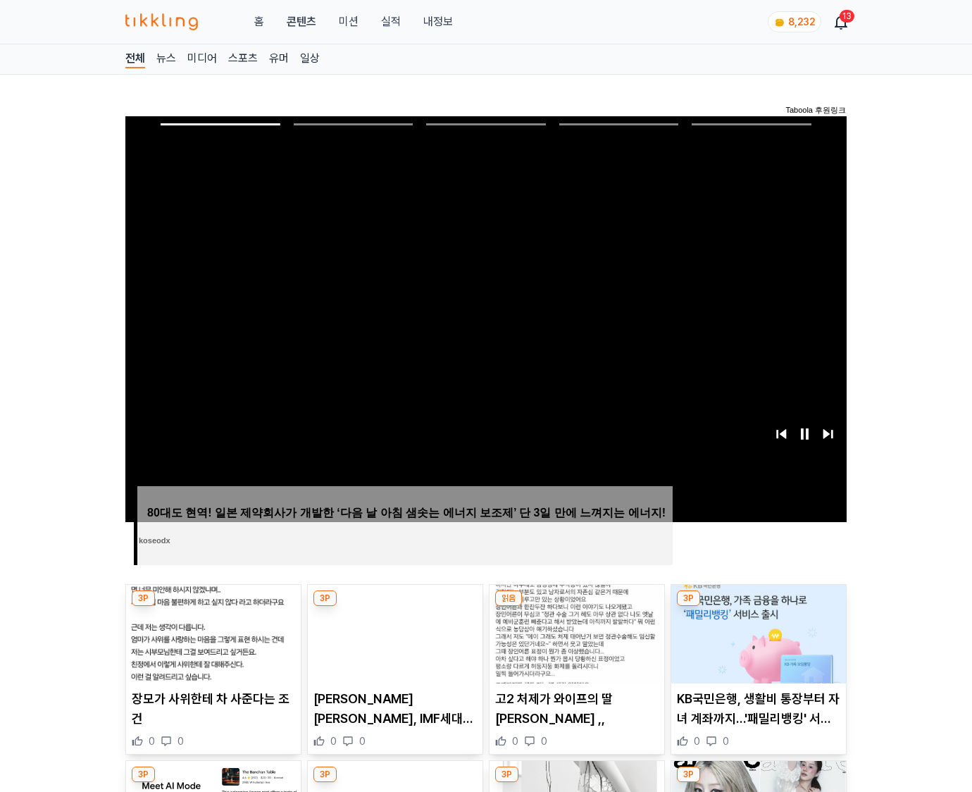
click at [755, 633] on img at bounding box center [759, 634] width 175 height 99
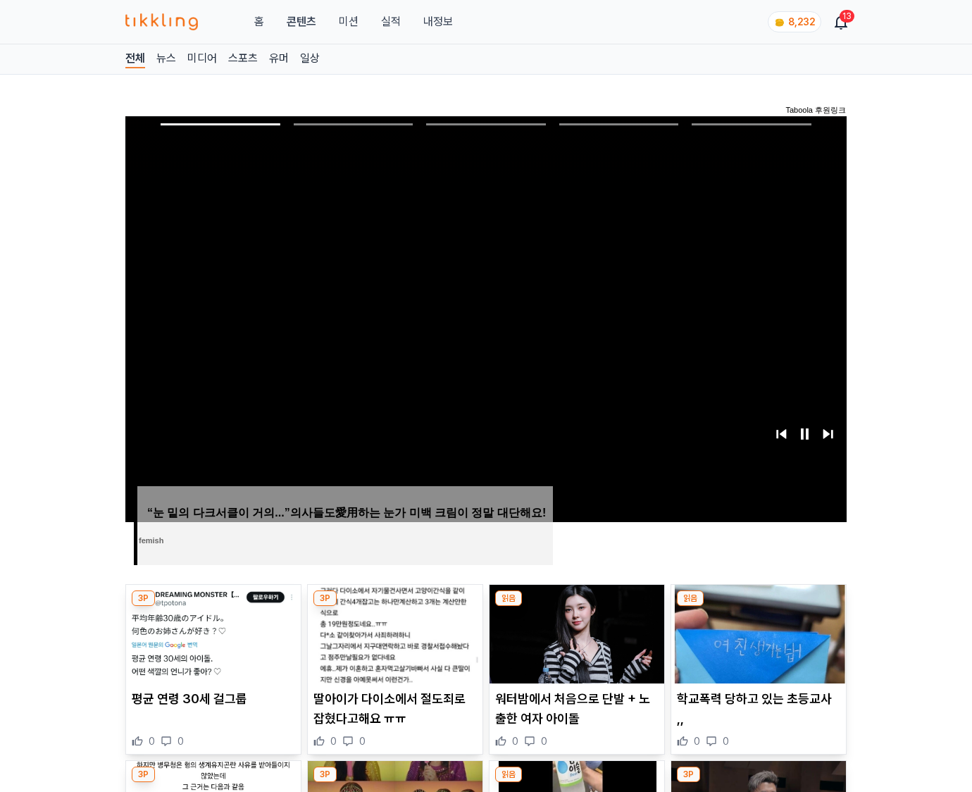
click at [755, 633] on img at bounding box center [759, 634] width 175 height 99
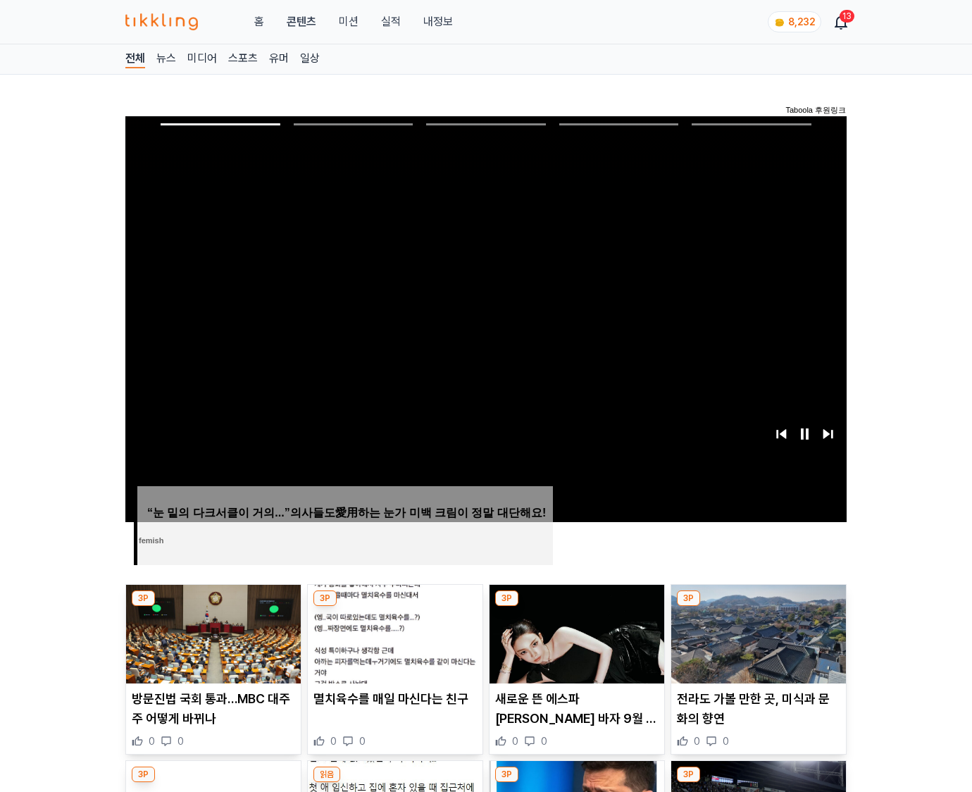
click at [755, 633] on img at bounding box center [759, 634] width 175 height 99
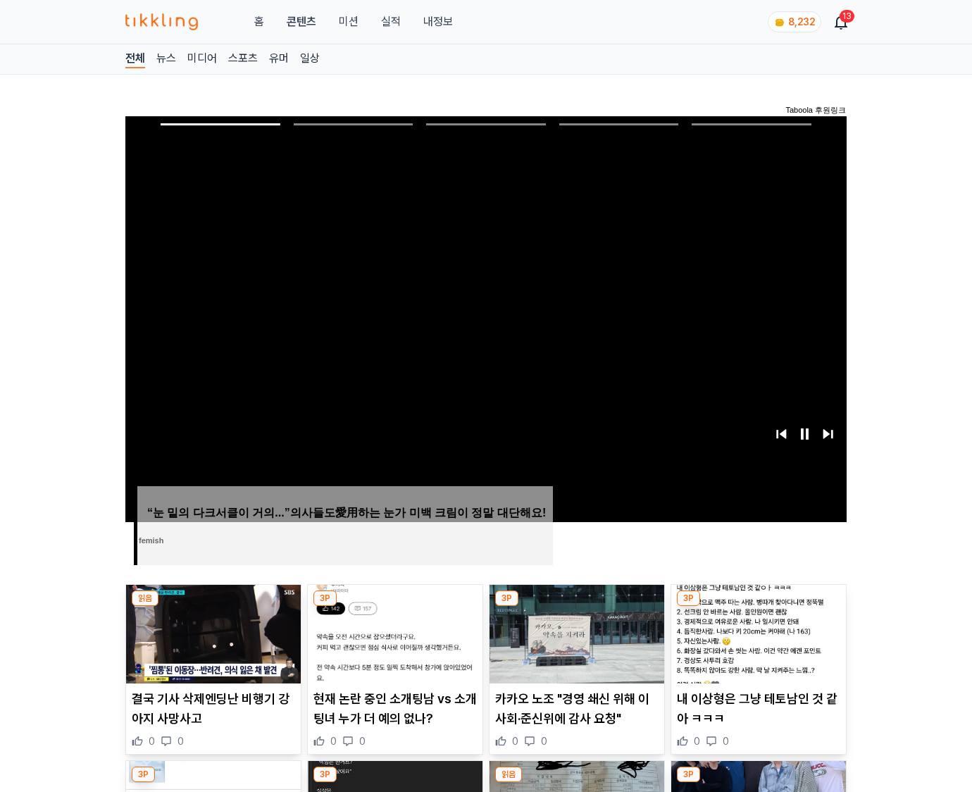
click at [755, 633] on img at bounding box center [759, 634] width 175 height 99
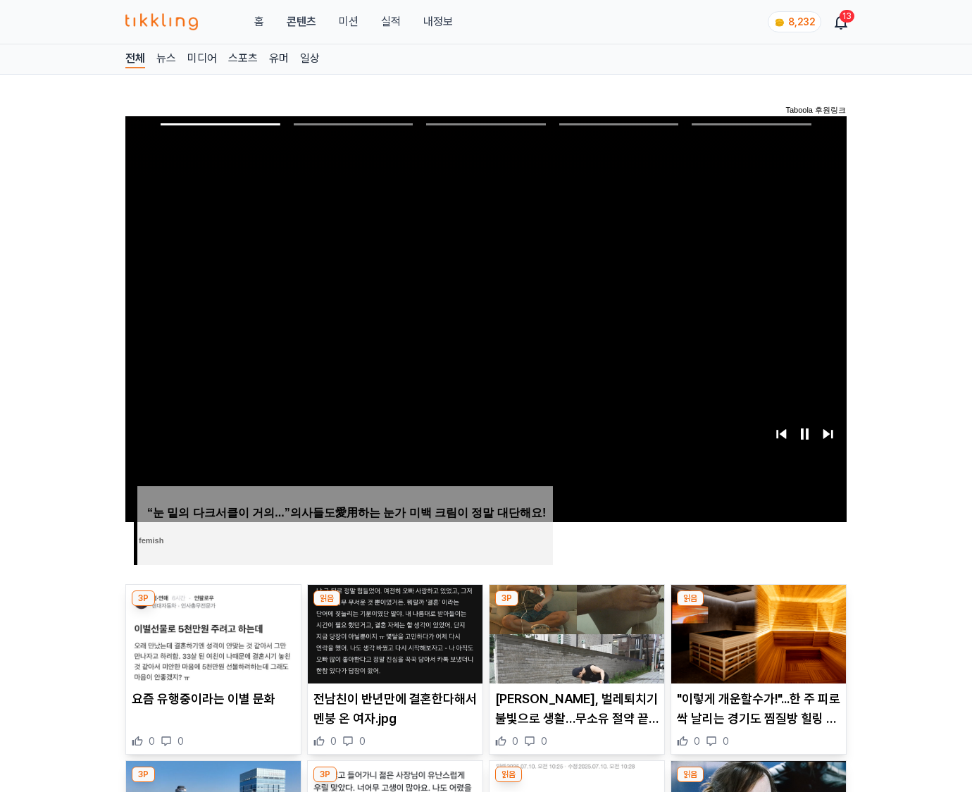
click at [755, 633] on img at bounding box center [759, 634] width 175 height 99
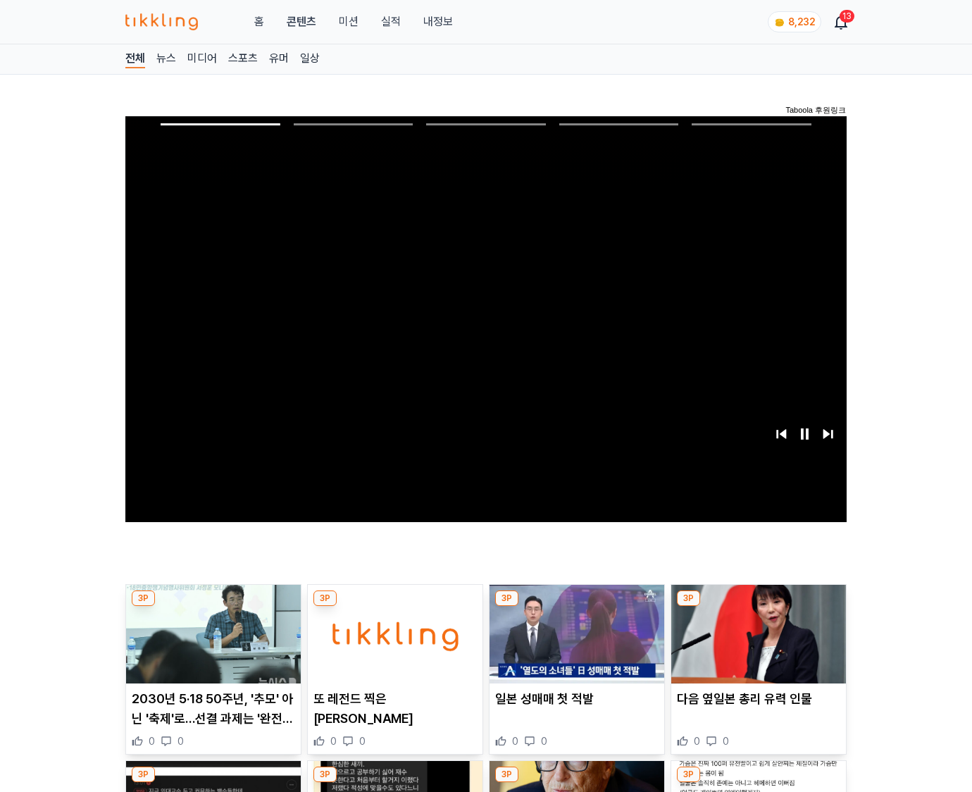
click at [755, 633] on img at bounding box center [759, 634] width 175 height 99
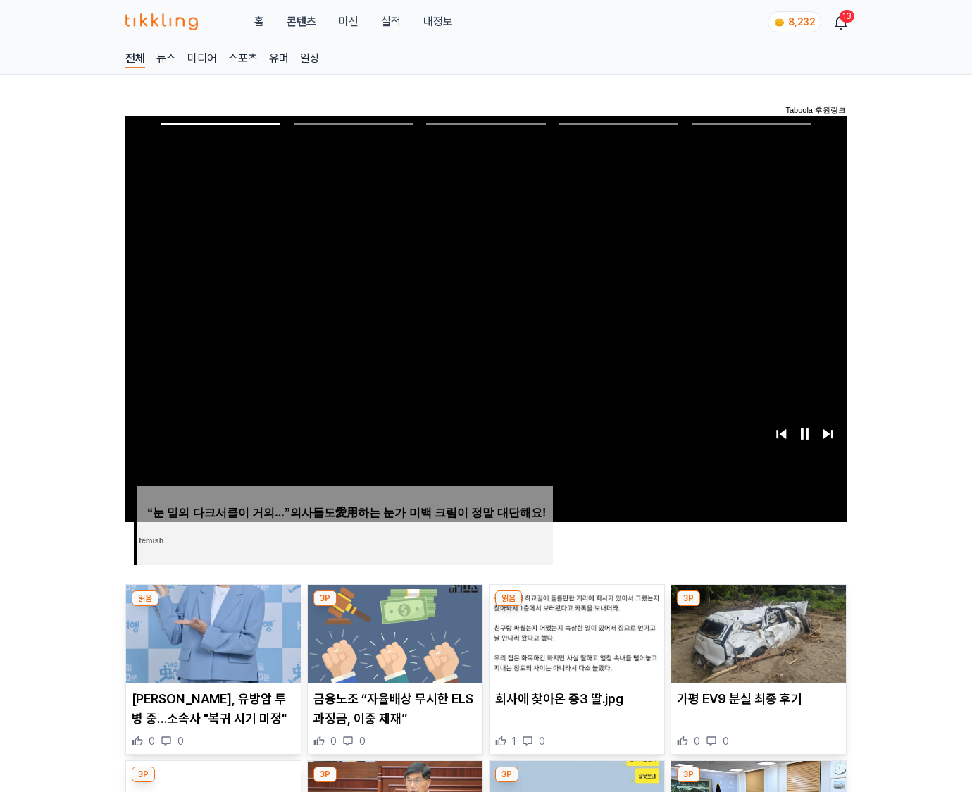
click at [755, 633] on img at bounding box center [759, 634] width 175 height 99
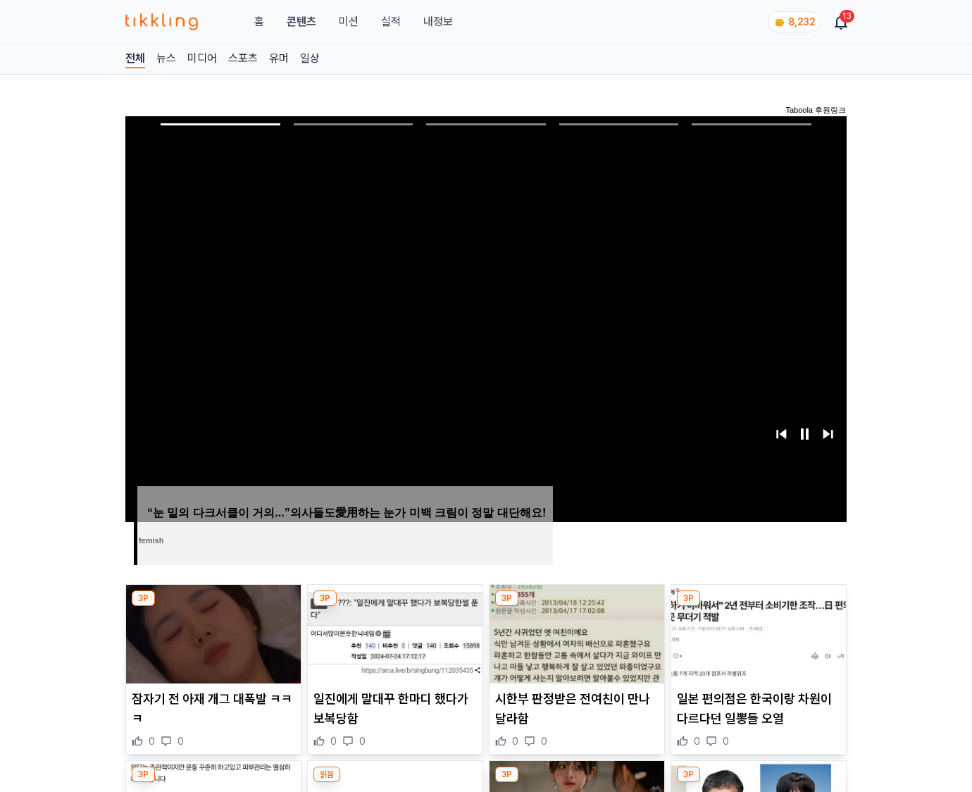
click at [755, 633] on img at bounding box center [759, 634] width 175 height 99
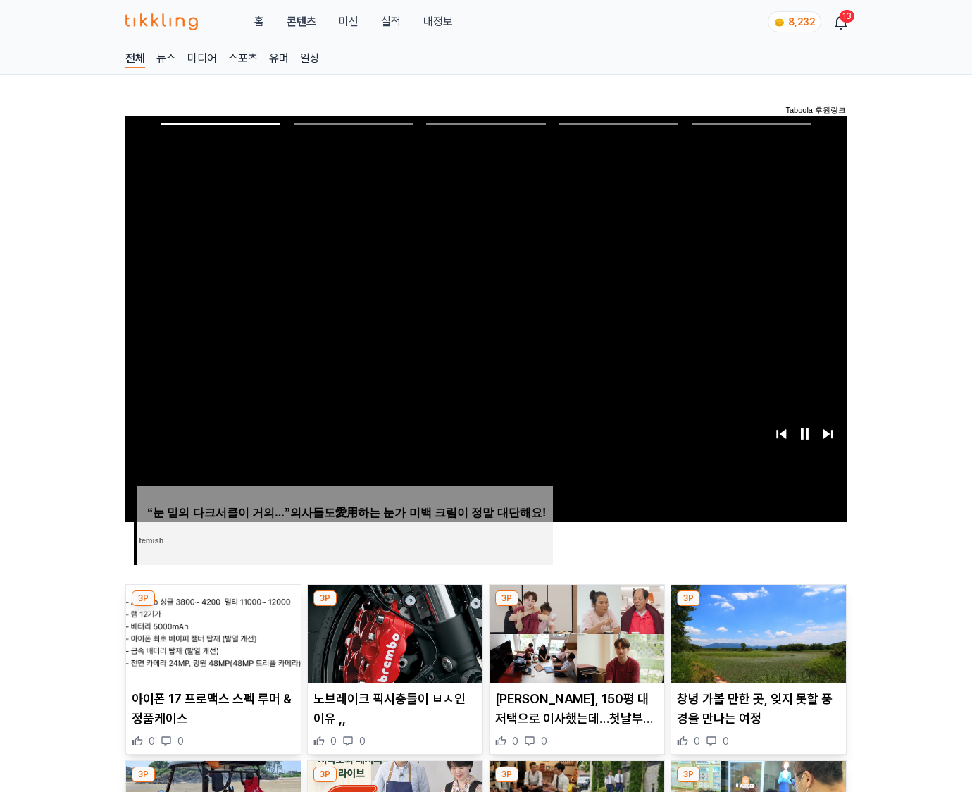
click at [755, 633] on img at bounding box center [759, 634] width 175 height 99
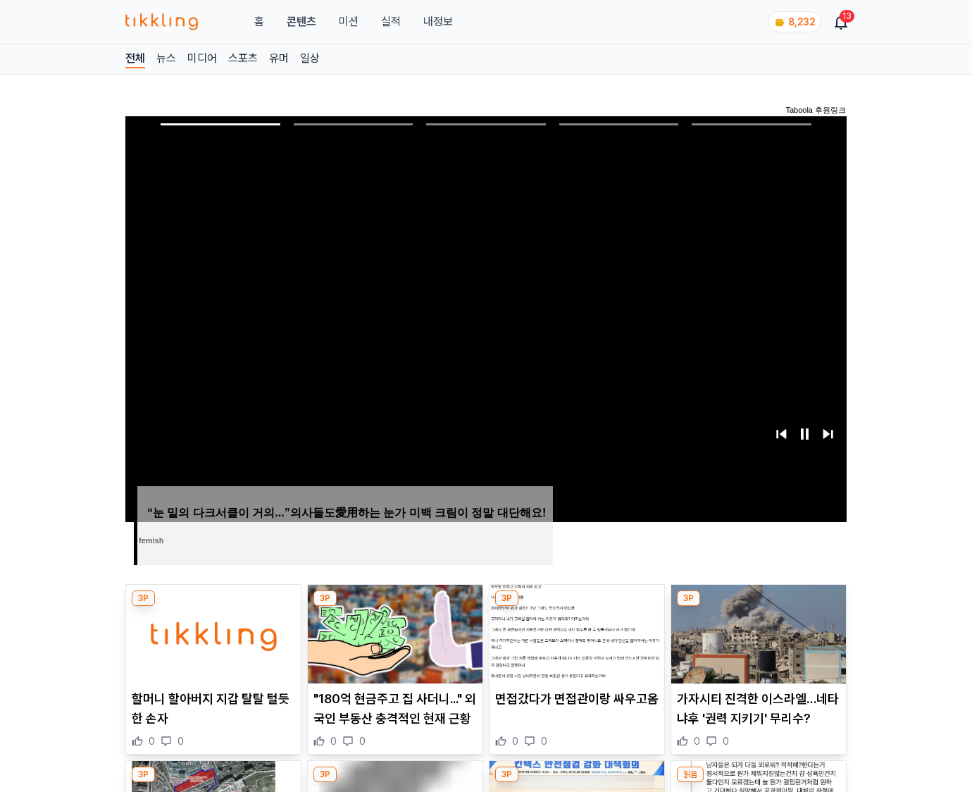
click at [755, 633] on img at bounding box center [759, 634] width 175 height 99
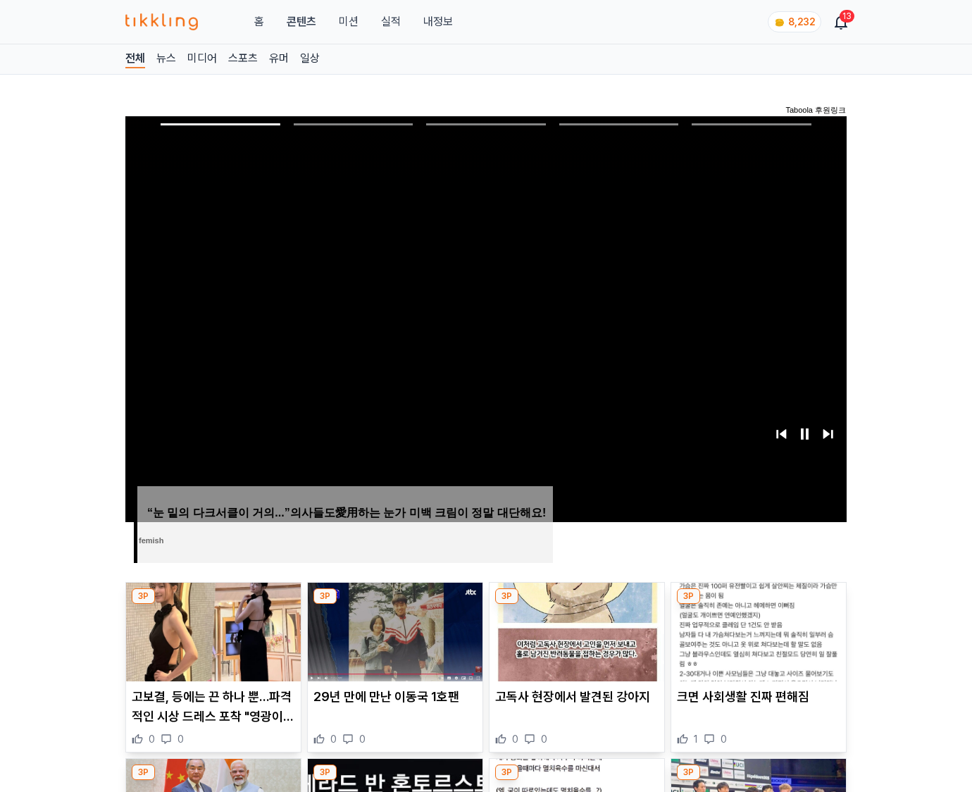
click at [755, 633] on img at bounding box center [759, 632] width 175 height 99
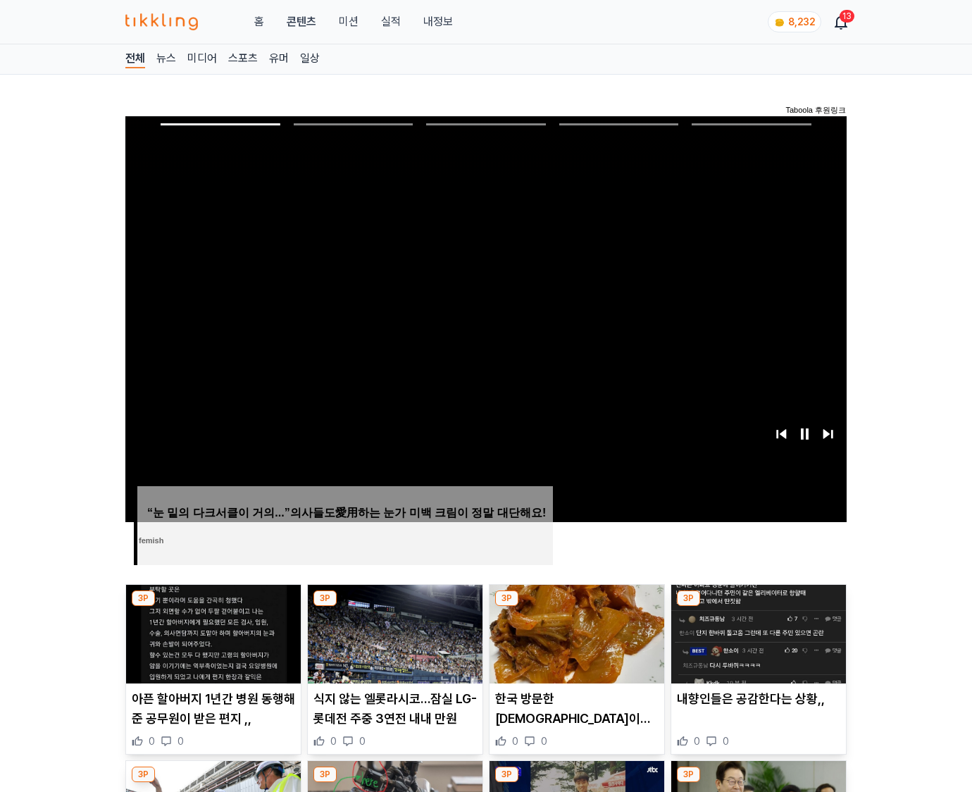
click at [755, 633] on img at bounding box center [759, 634] width 175 height 99
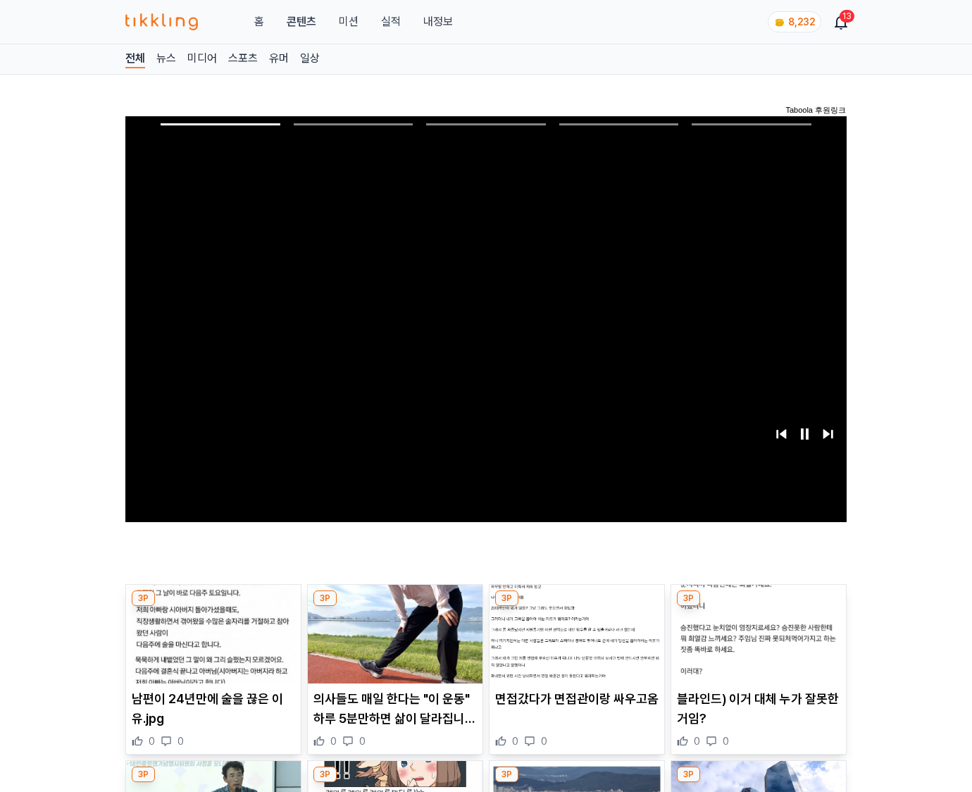
click at [755, 633] on img at bounding box center [759, 634] width 175 height 99
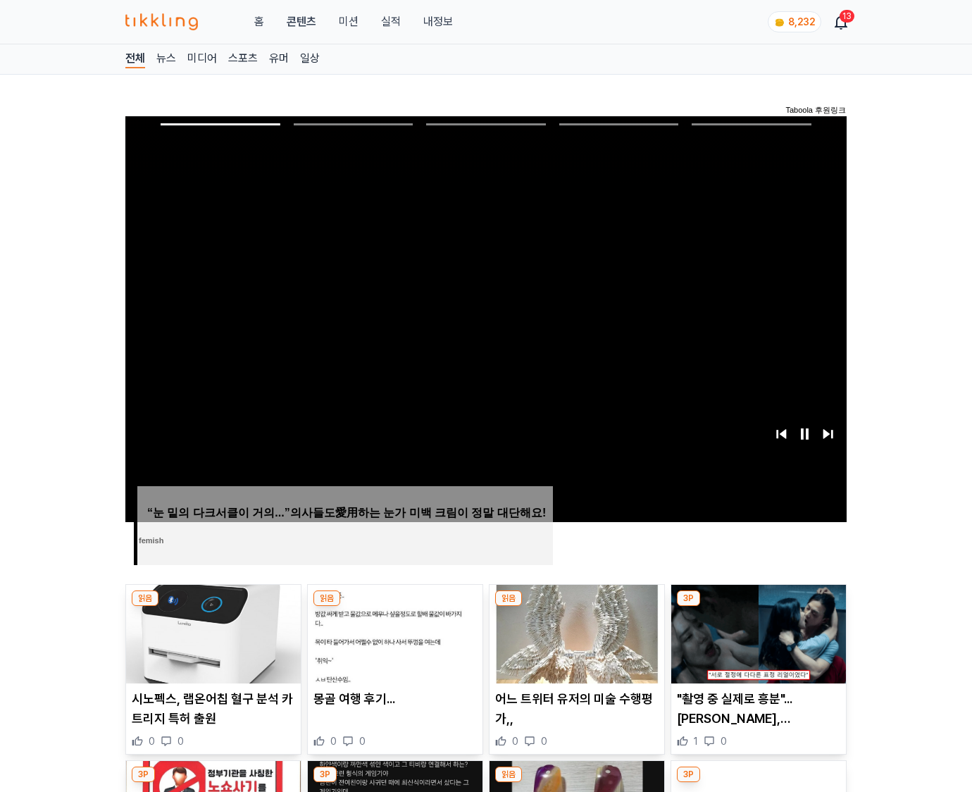
click at [755, 633] on img at bounding box center [759, 634] width 175 height 99
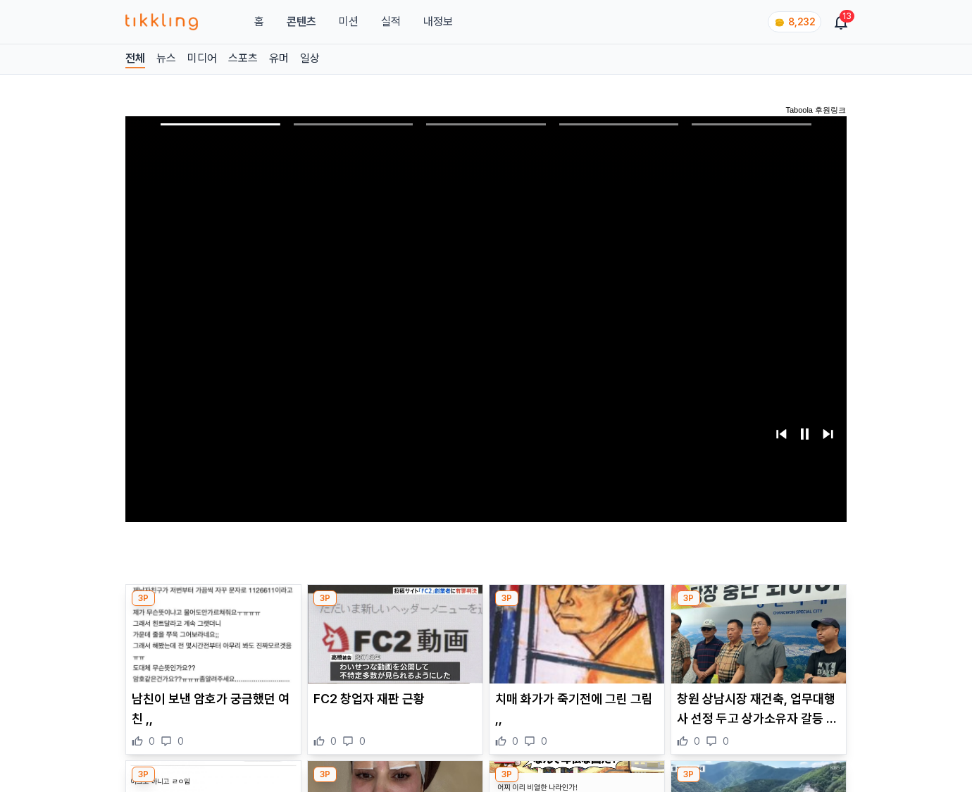
click at [755, 633] on img at bounding box center [759, 634] width 175 height 99
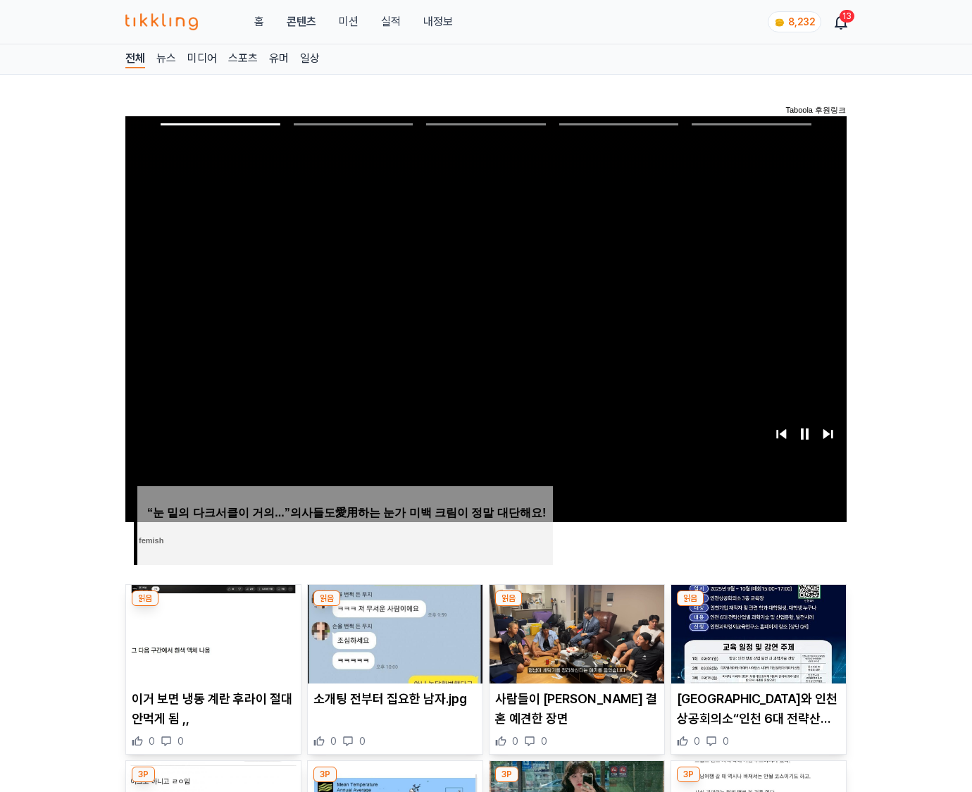
click at [755, 633] on img at bounding box center [759, 634] width 175 height 99
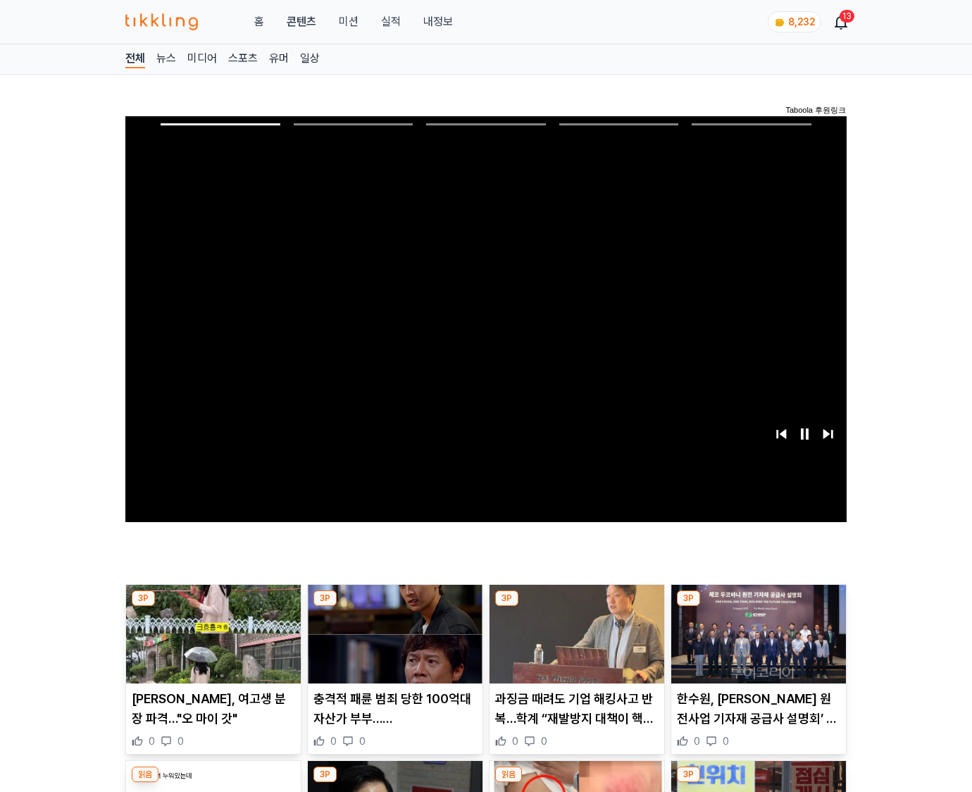
click at [755, 633] on img at bounding box center [759, 634] width 175 height 99
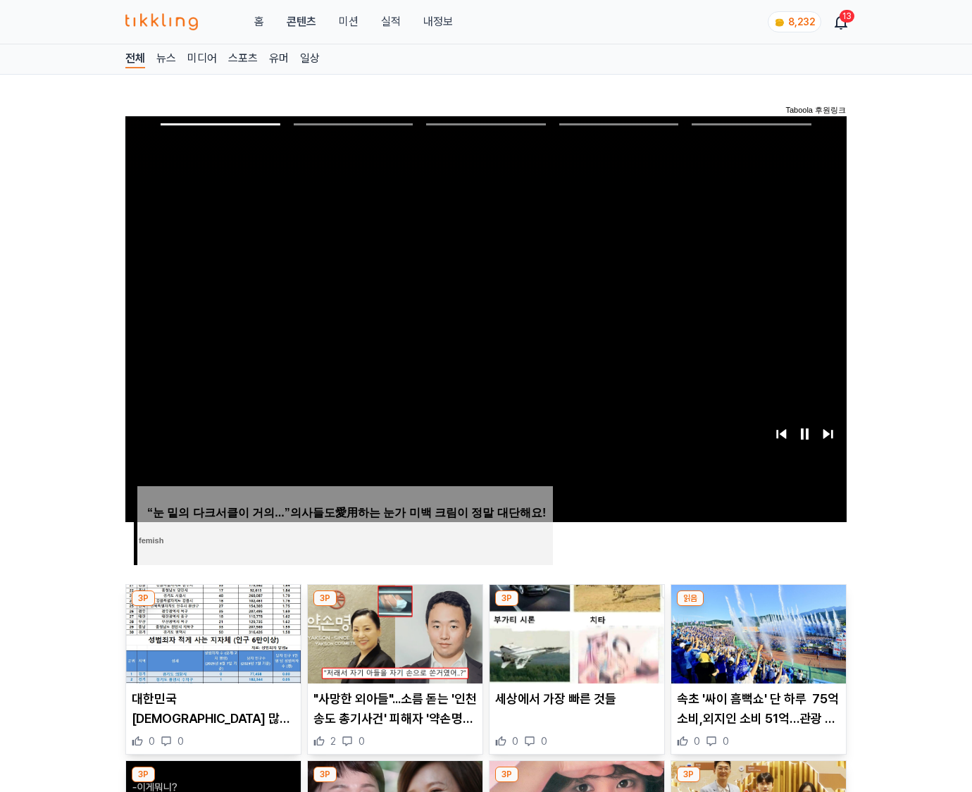
click at [755, 633] on img at bounding box center [759, 634] width 175 height 99
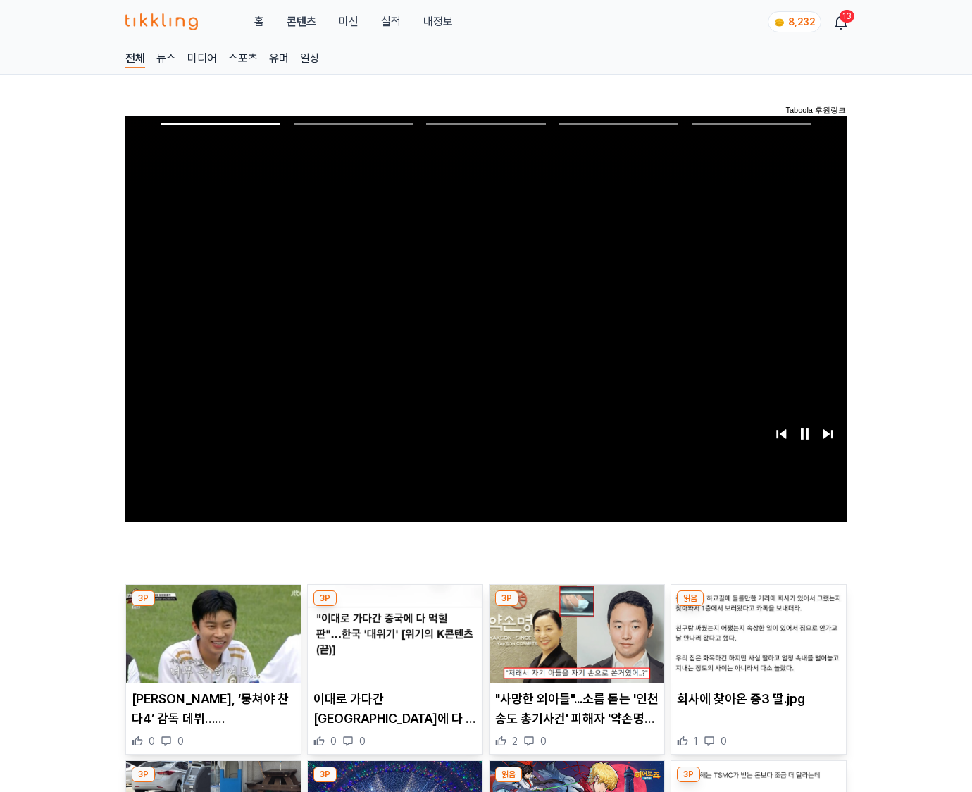
click at [755, 633] on img at bounding box center [759, 634] width 175 height 99
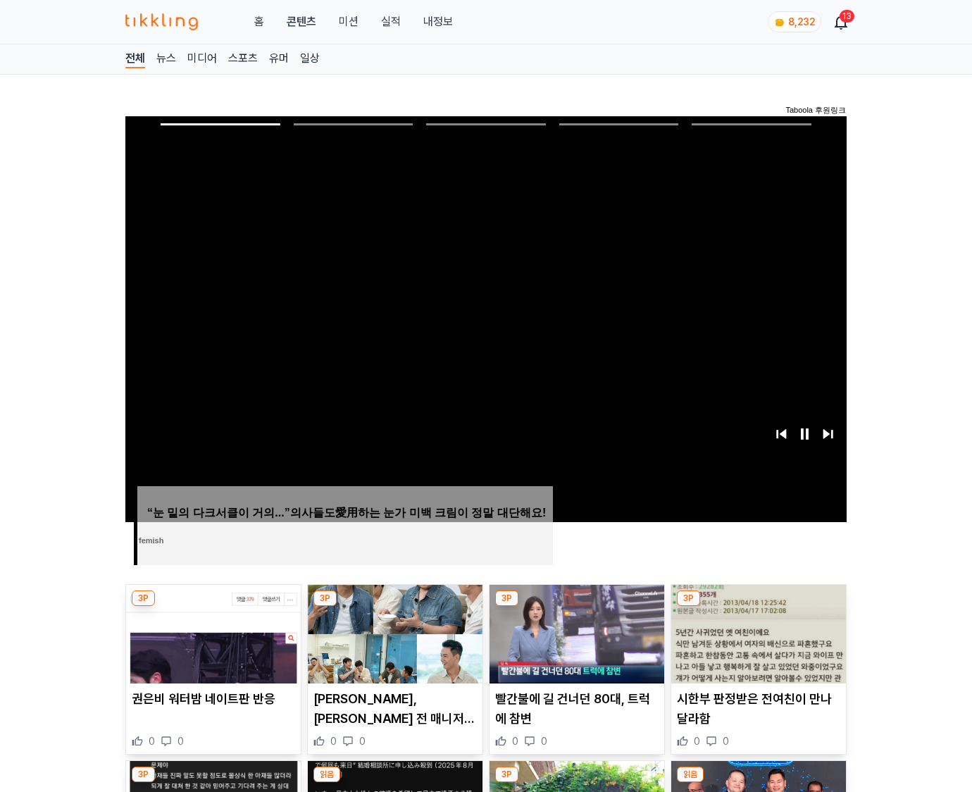
click at [755, 633] on img at bounding box center [759, 634] width 175 height 99
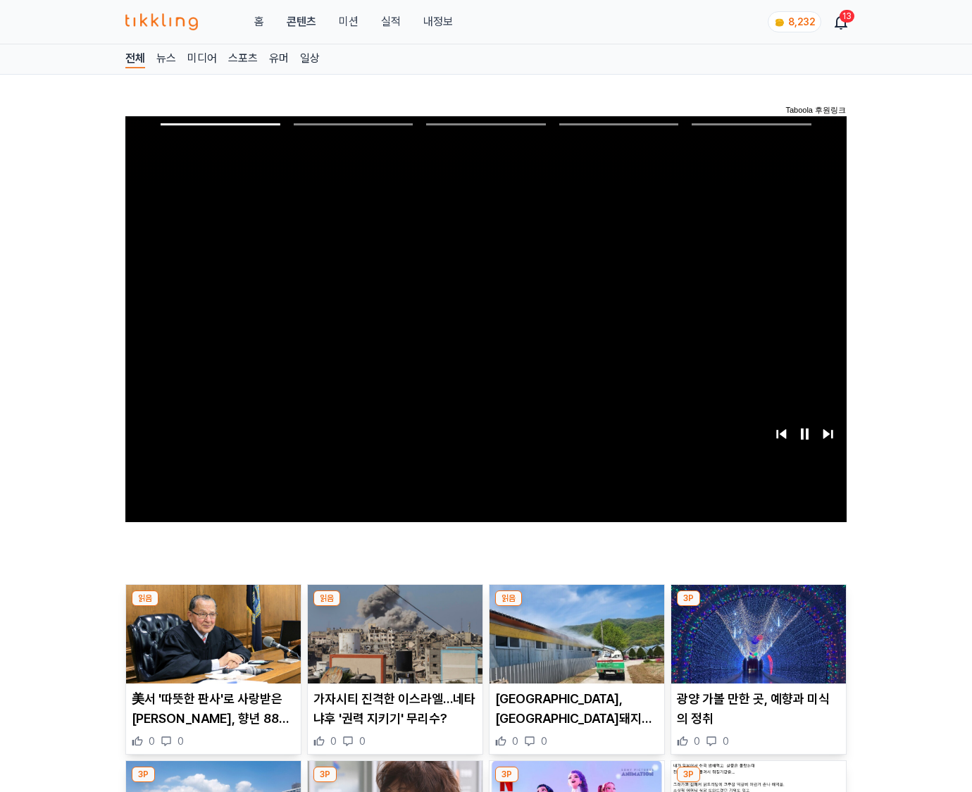
click at [755, 633] on img at bounding box center [759, 634] width 175 height 99
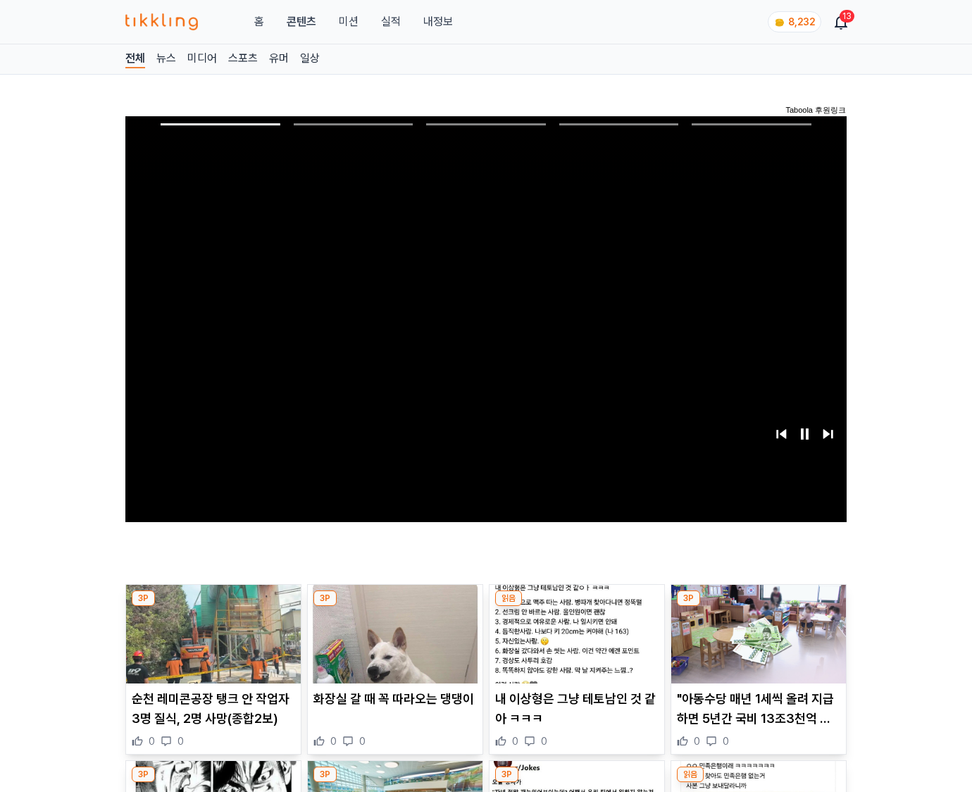
click at [755, 633] on img at bounding box center [759, 634] width 175 height 99
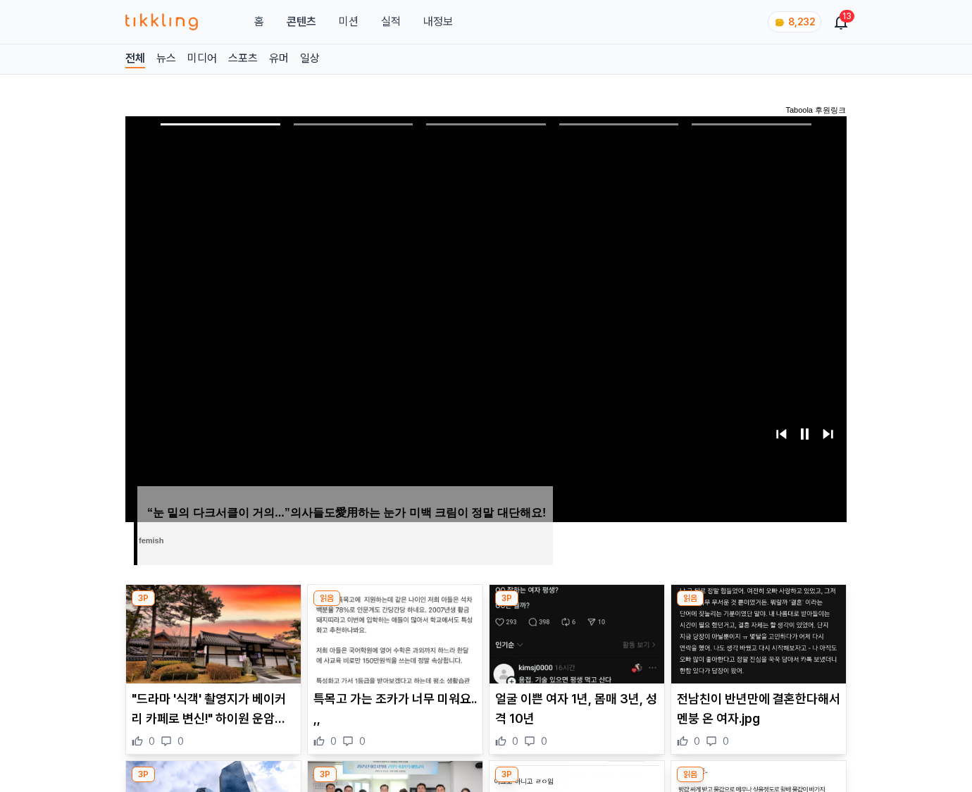
click at [755, 633] on img at bounding box center [759, 634] width 175 height 99
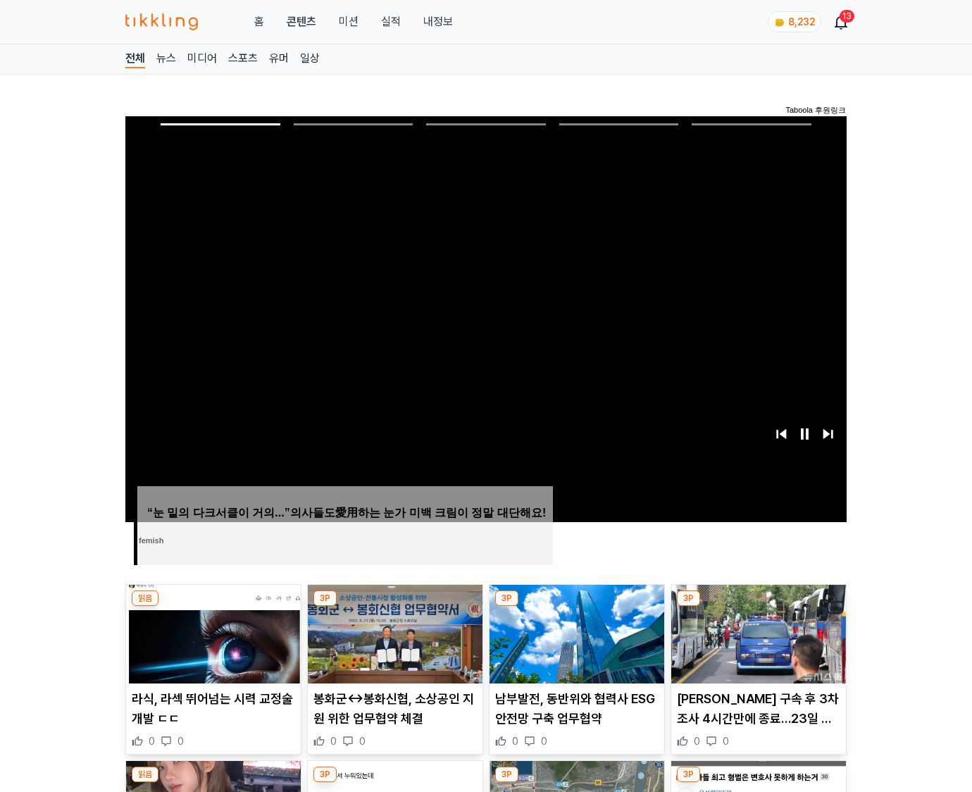
click at [755, 633] on img at bounding box center [759, 634] width 175 height 99
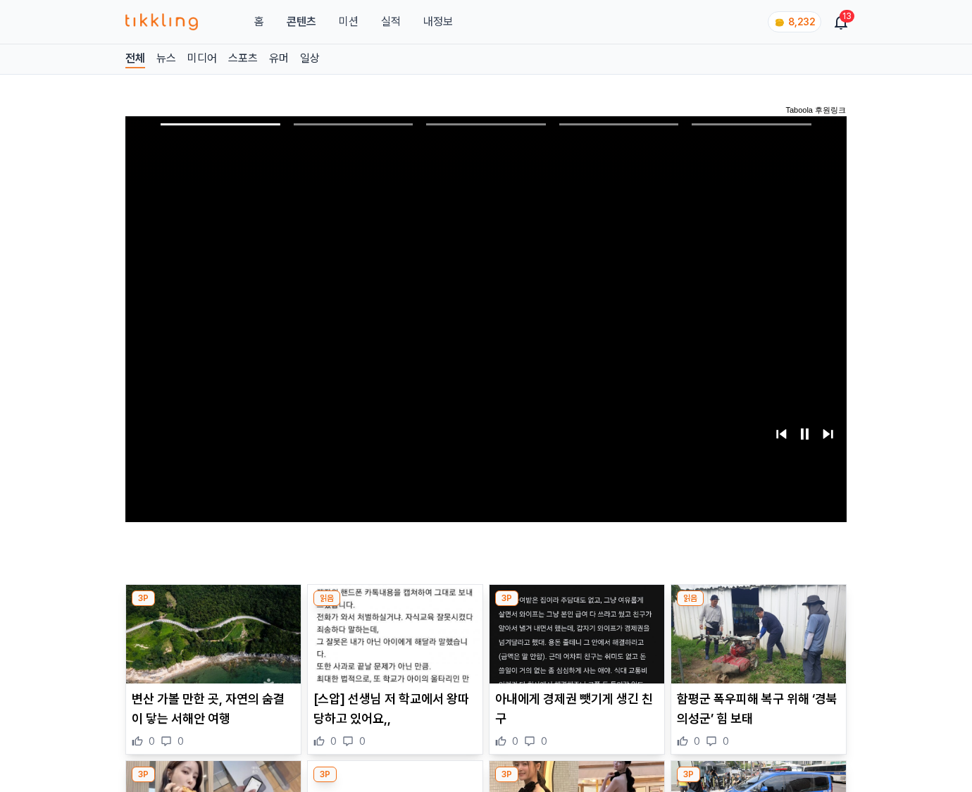
click at [755, 633] on img at bounding box center [759, 634] width 175 height 99
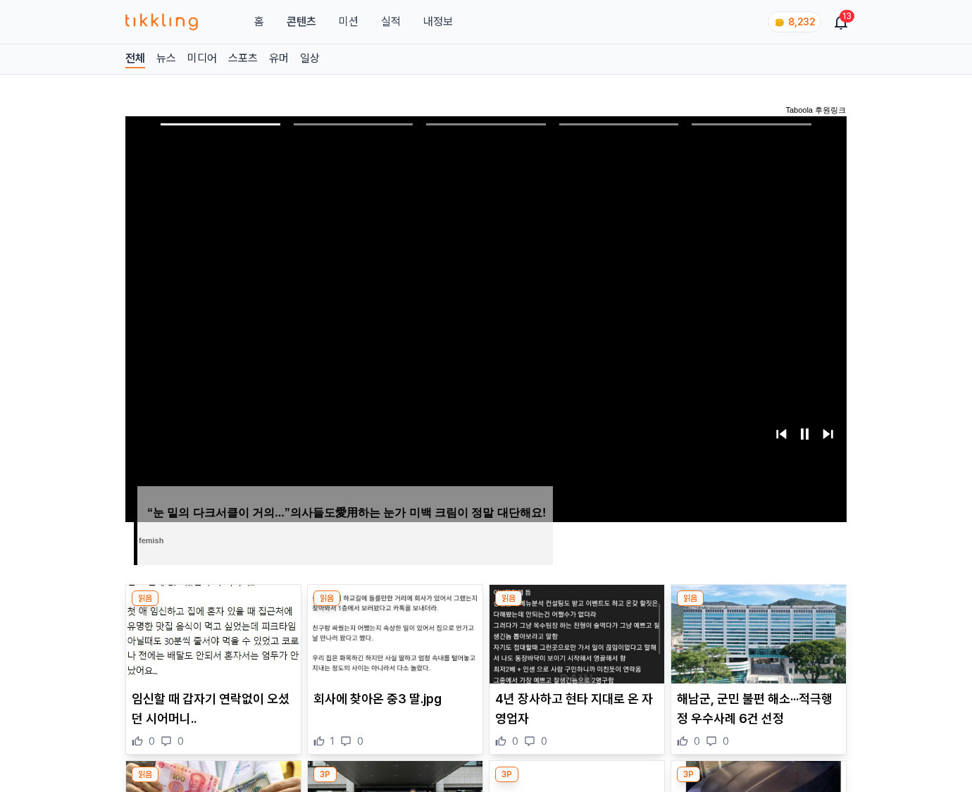
click at [755, 633] on img at bounding box center [759, 634] width 175 height 99
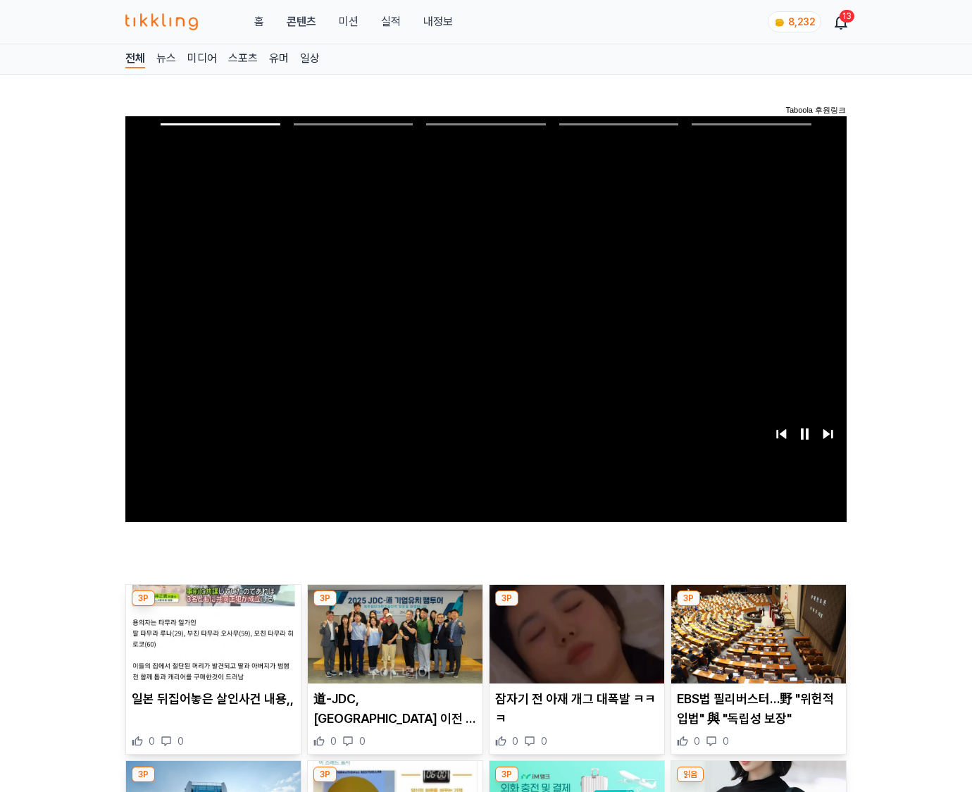
click at [755, 633] on img at bounding box center [759, 634] width 175 height 99
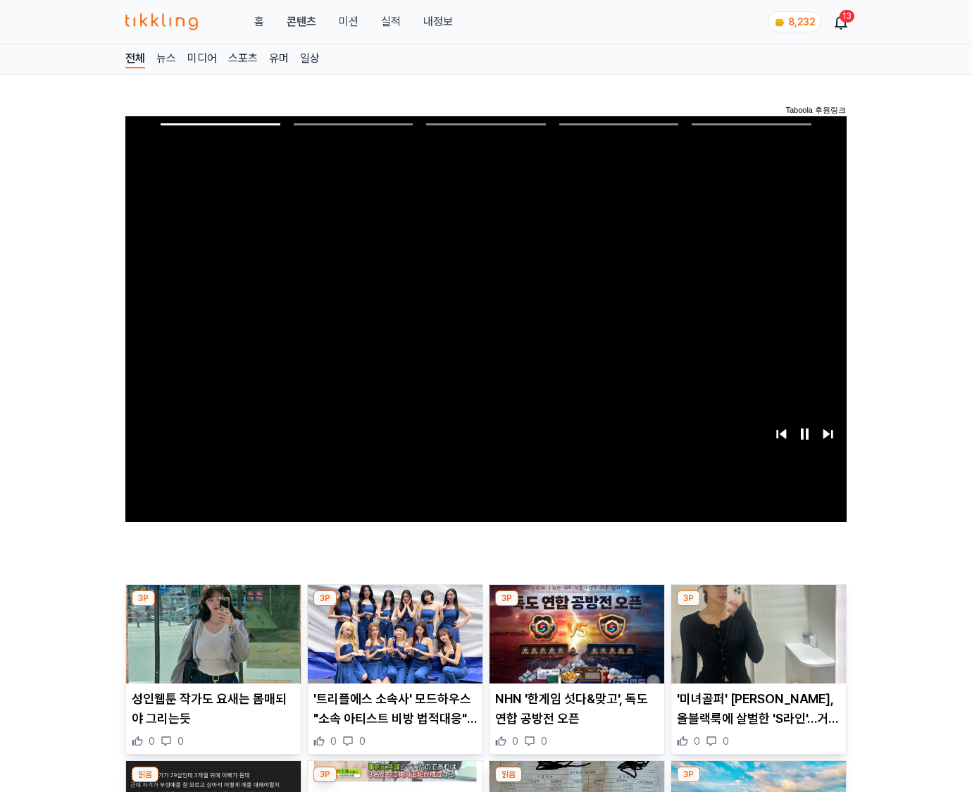
click at [755, 633] on img at bounding box center [759, 634] width 175 height 99
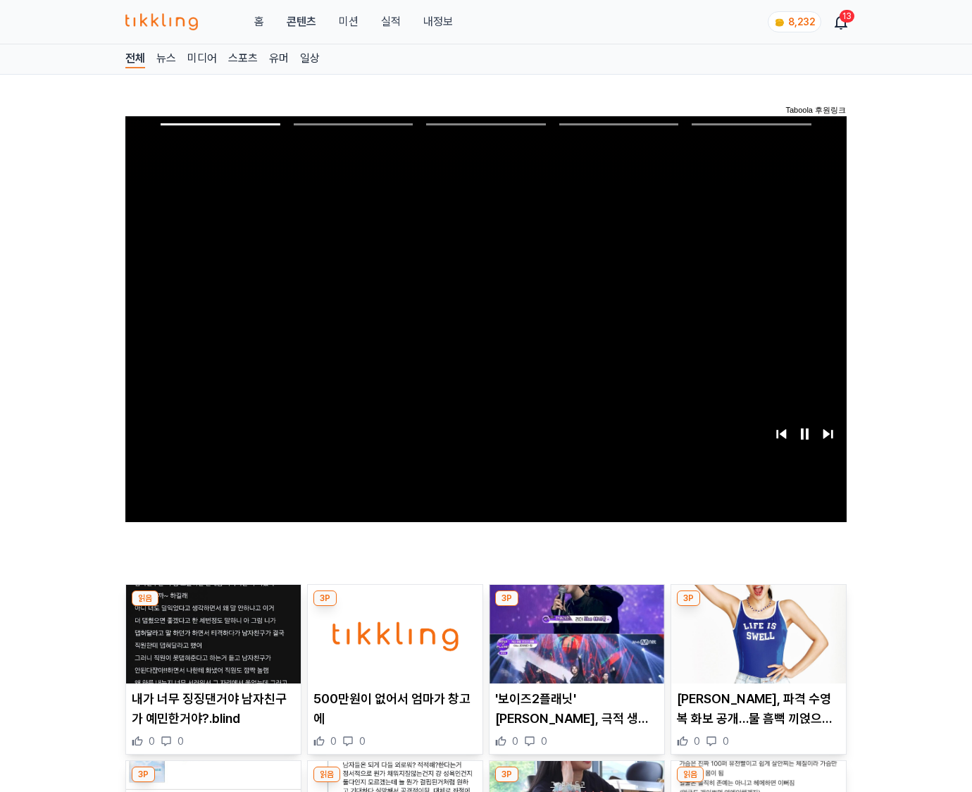
click at [755, 633] on img at bounding box center [759, 634] width 175 height 99
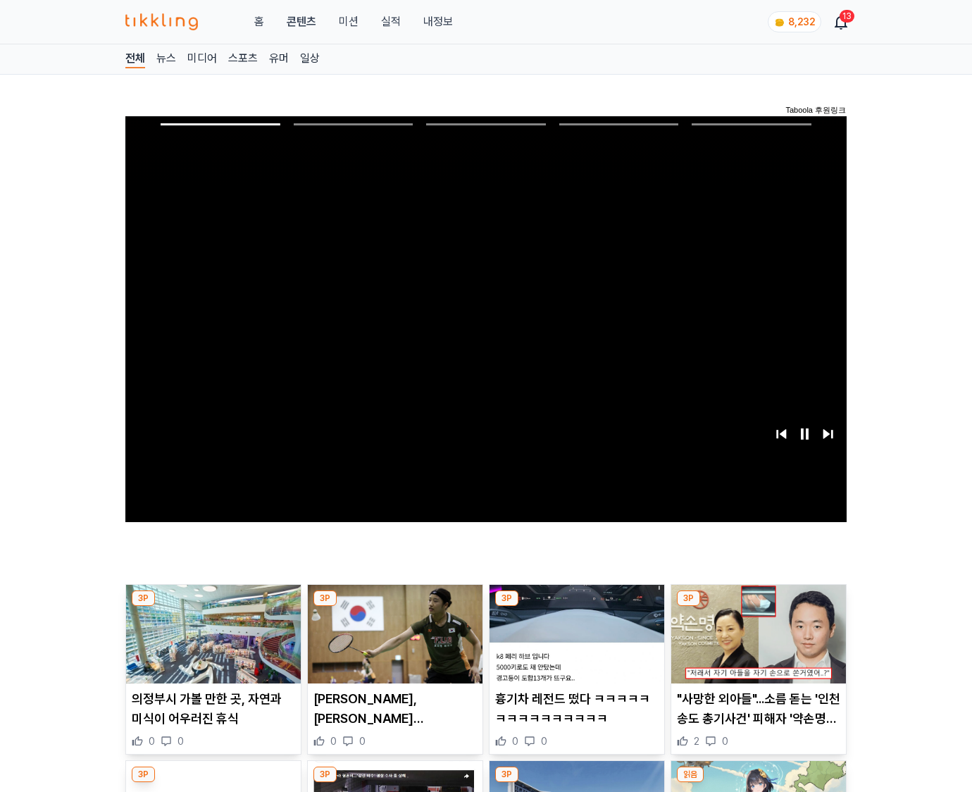
click at [755, 633] on img at bounding box center [759, 634] width 175 height 99
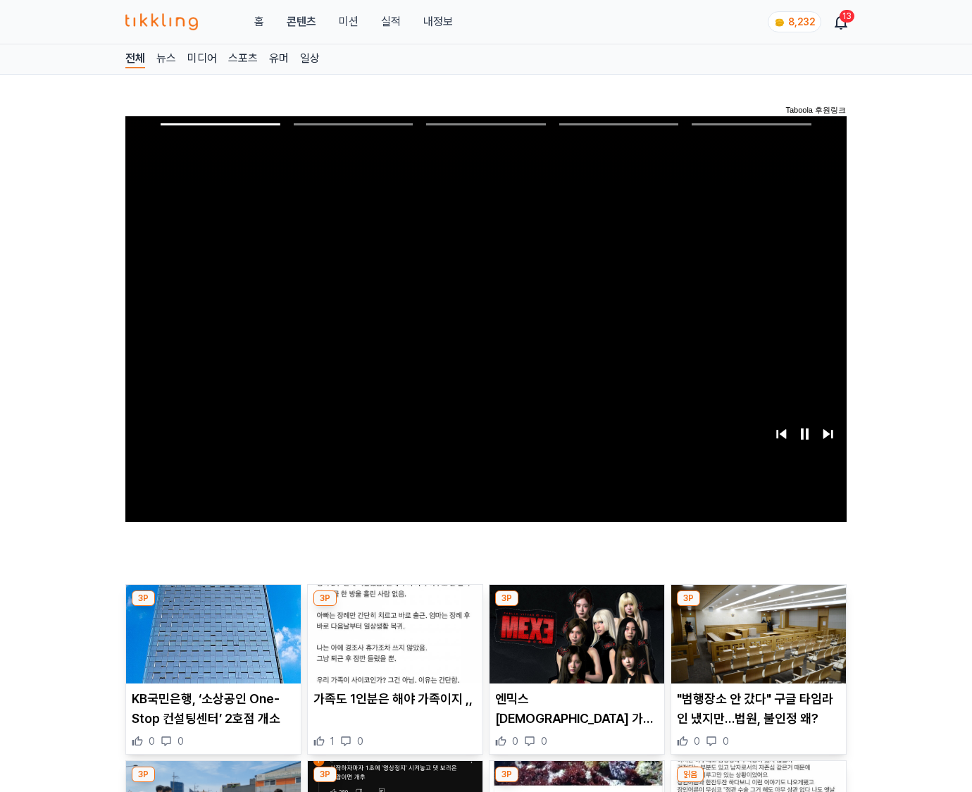
click at [755, 633] on img at bounding box center [759, 634] width 175 height 99
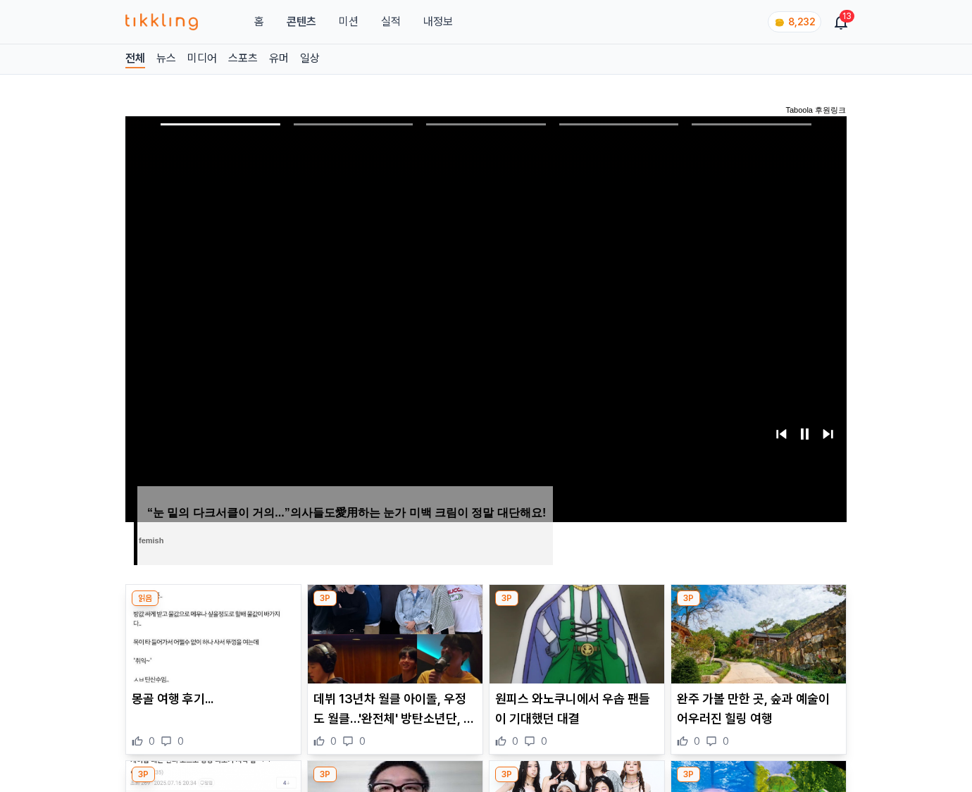
click at [755, 633] on img at bounding box center [759, 634] width 175 height 99
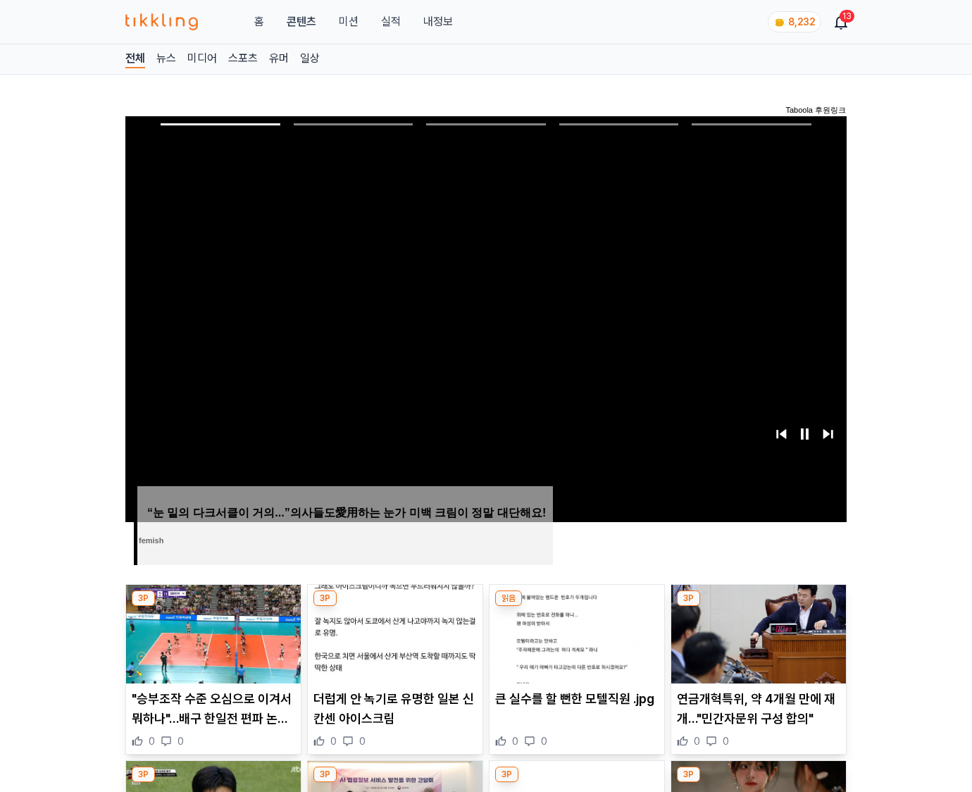
click at [755, 633] on img at bounding box center [759, 634] width 175 height 99
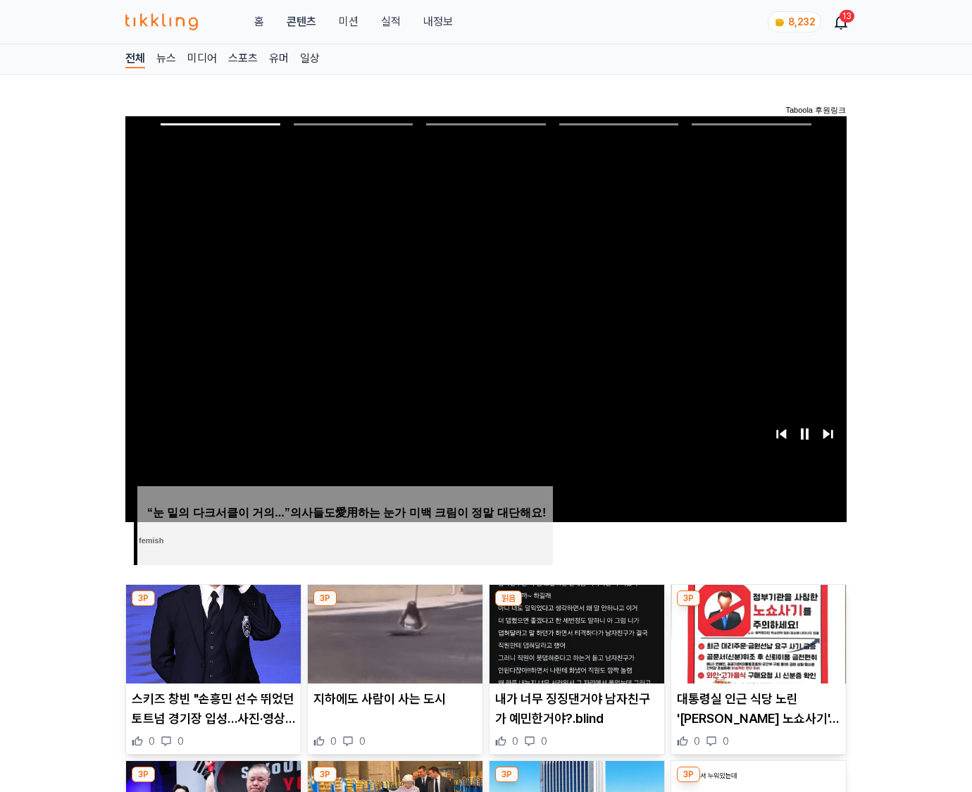
click at [755, 633] on img at bounding box center [759, 634] width 175 height 99
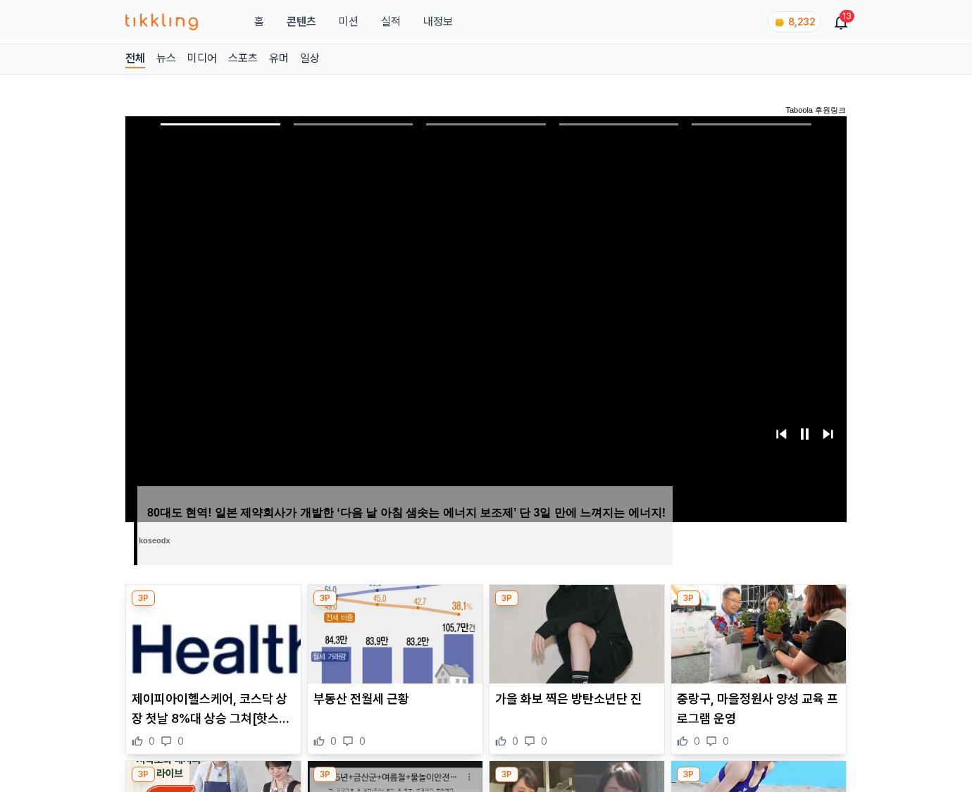
click at [755, 633] on img at bounding box center [759, 634] width 175 height 99
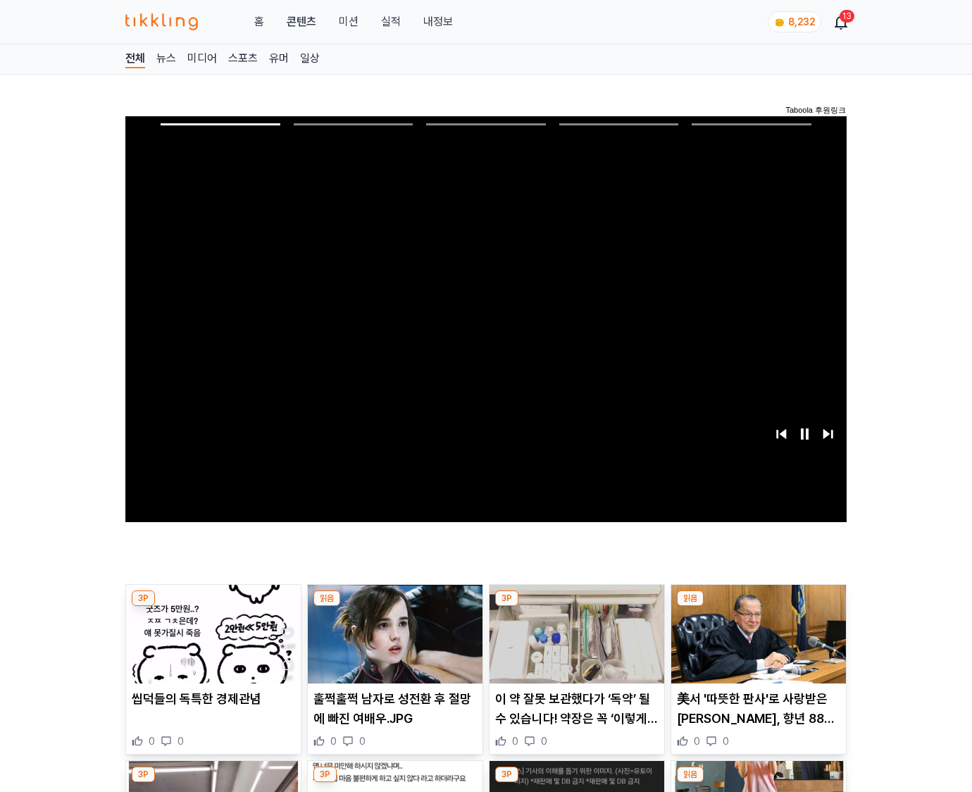
click at [755, 633] on img at bounding box center [759, 634] width 175 height 99
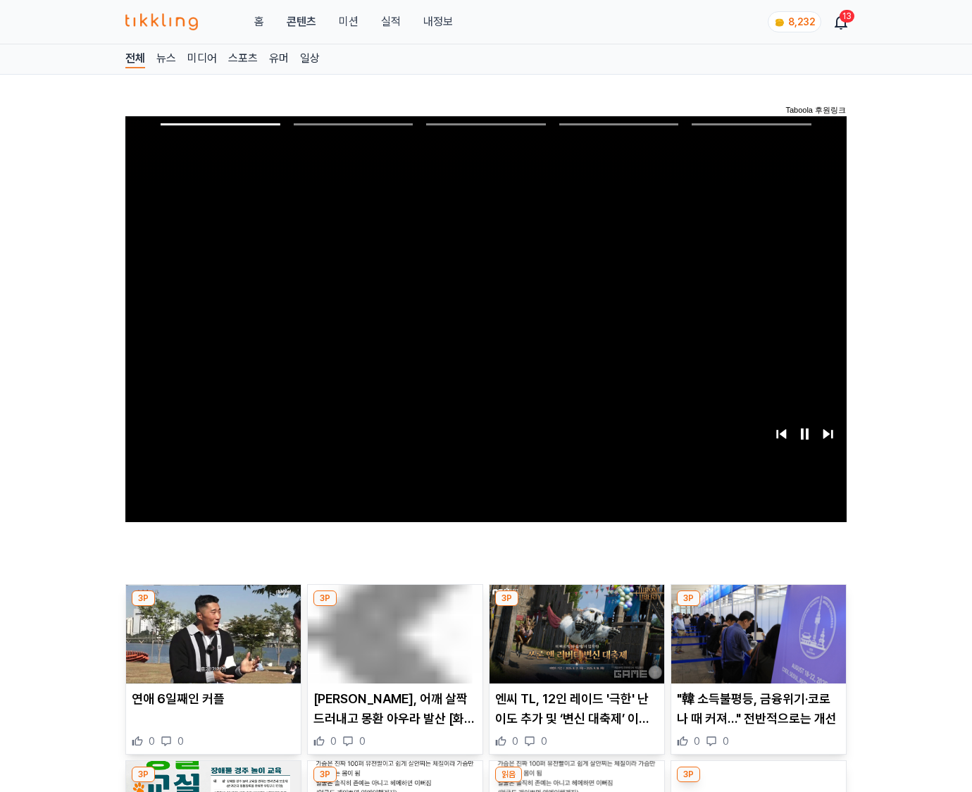
click at [755, 633] on img at bounding box center [759, 634] width 175 height 99
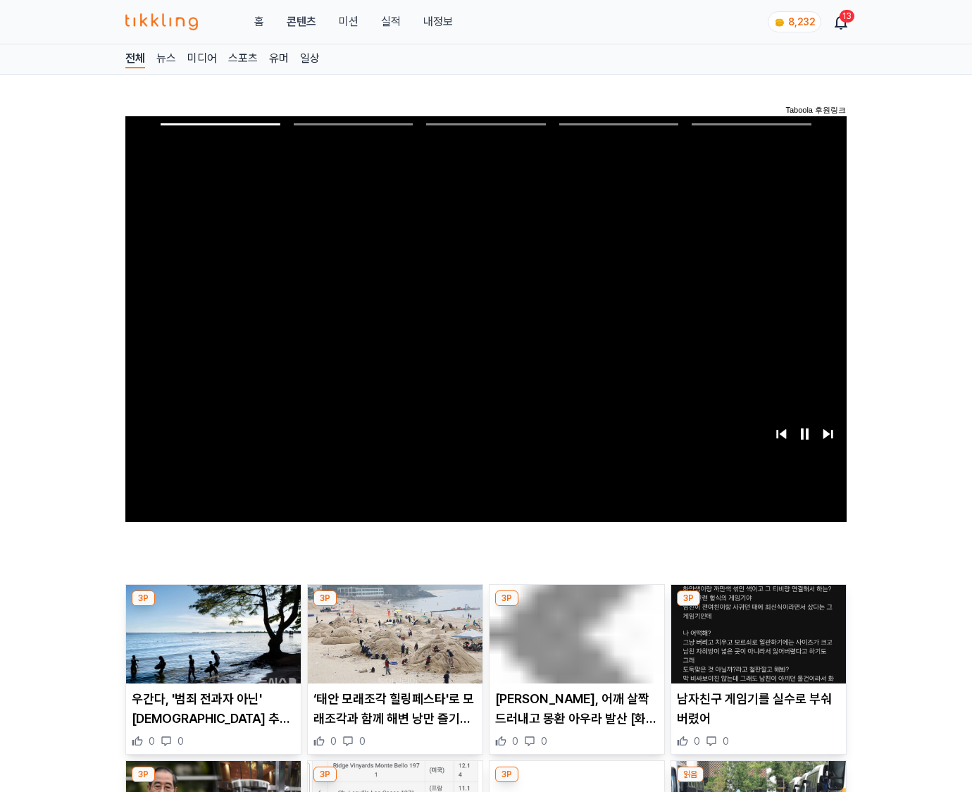
click at [755, 633] on img at bounding box center [759, 634] width 175 height 99
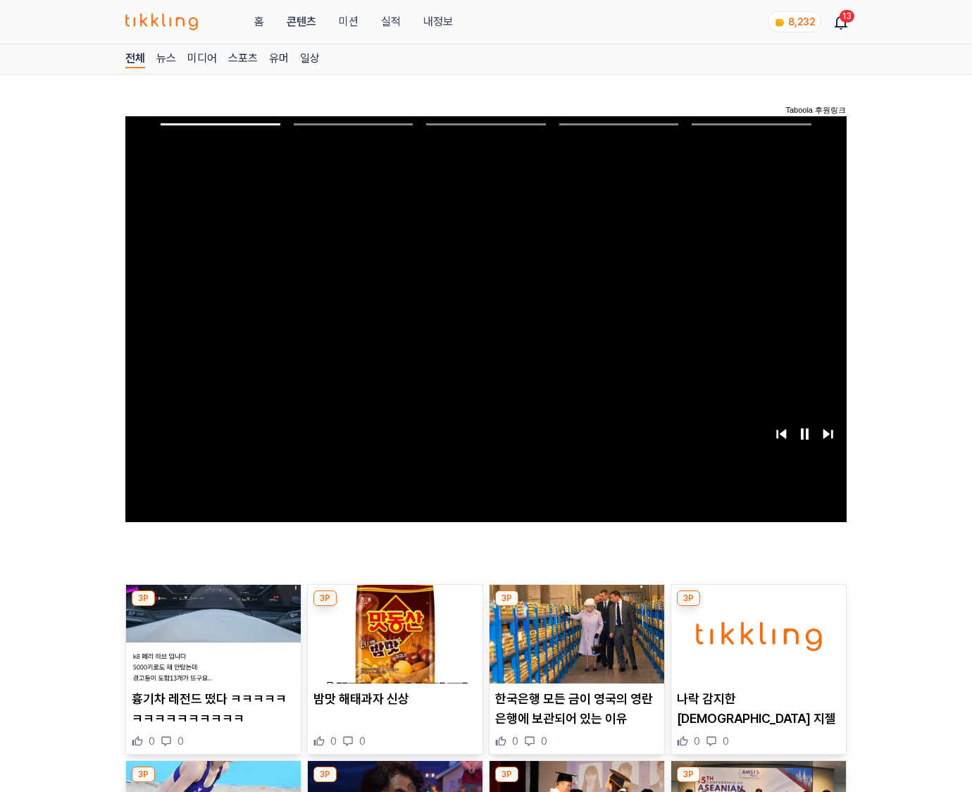
click at [755, 633] on img at bounding box center [759, 634] width 175 height 99
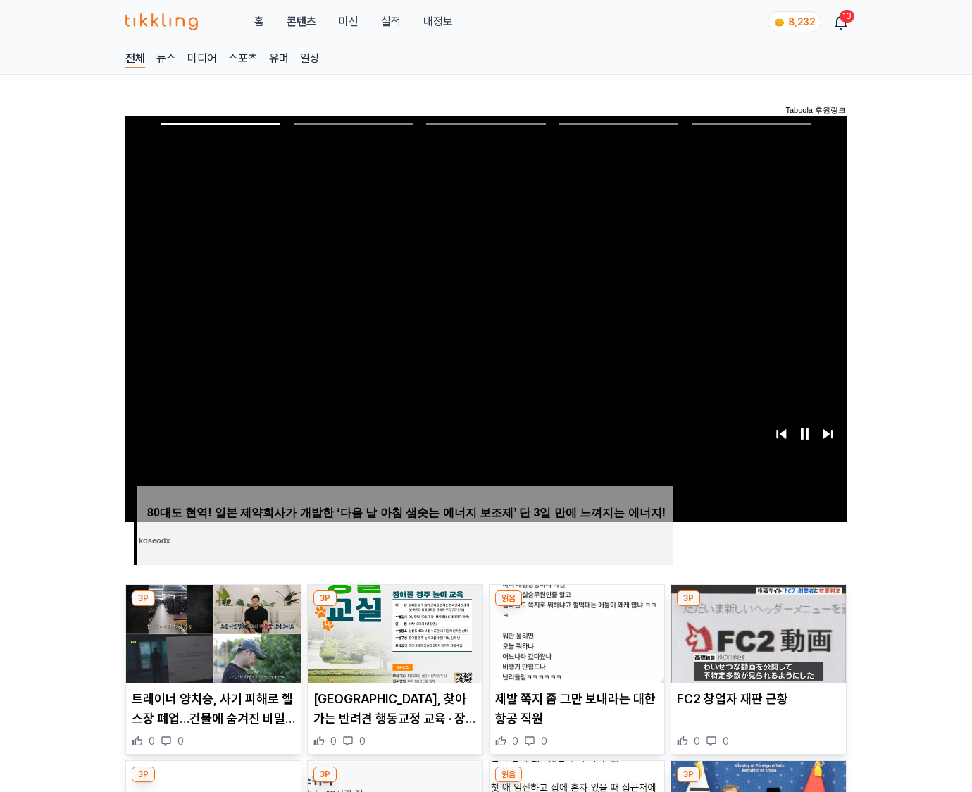
click at [755, 633] on img at bounding box center [759, 634] width 175 height 99
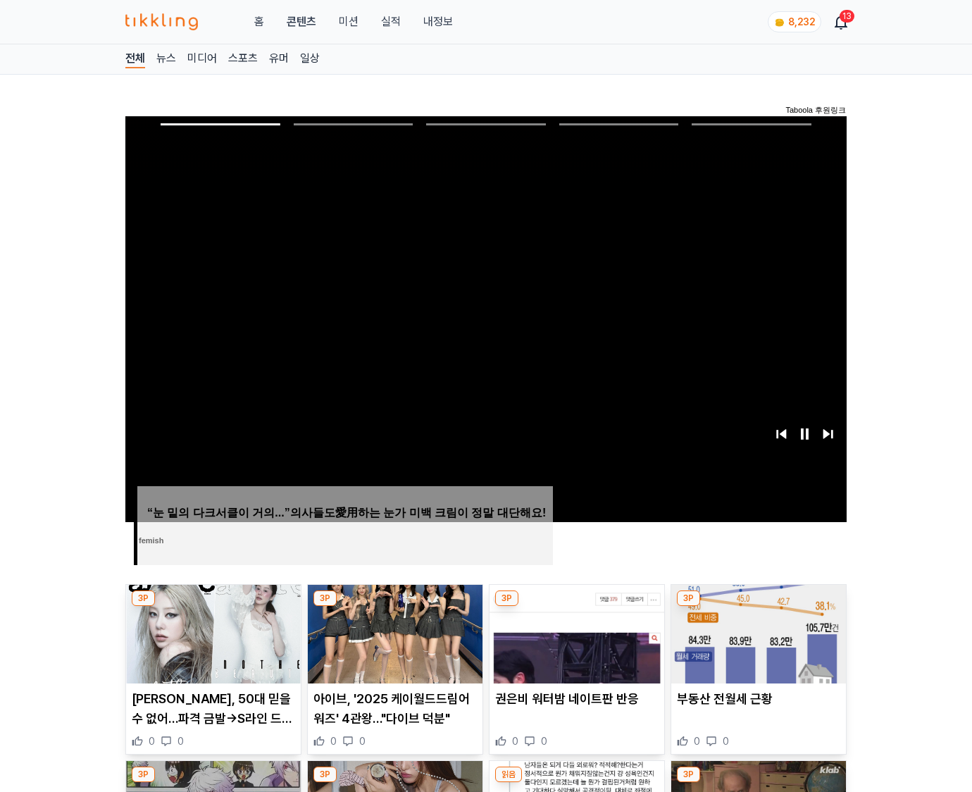
click at [755, 633] on img at bounding box center [759, 634] width 175 height 99
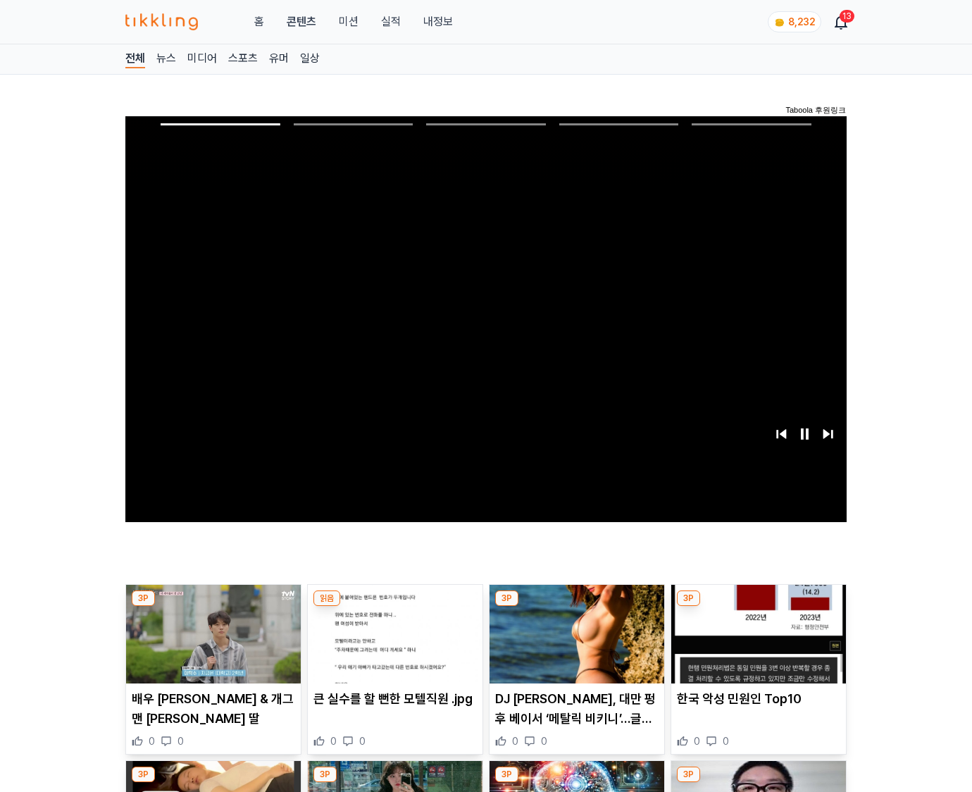
click at [755, 633] on img at bounding box center [759, 634] width 175 height 99
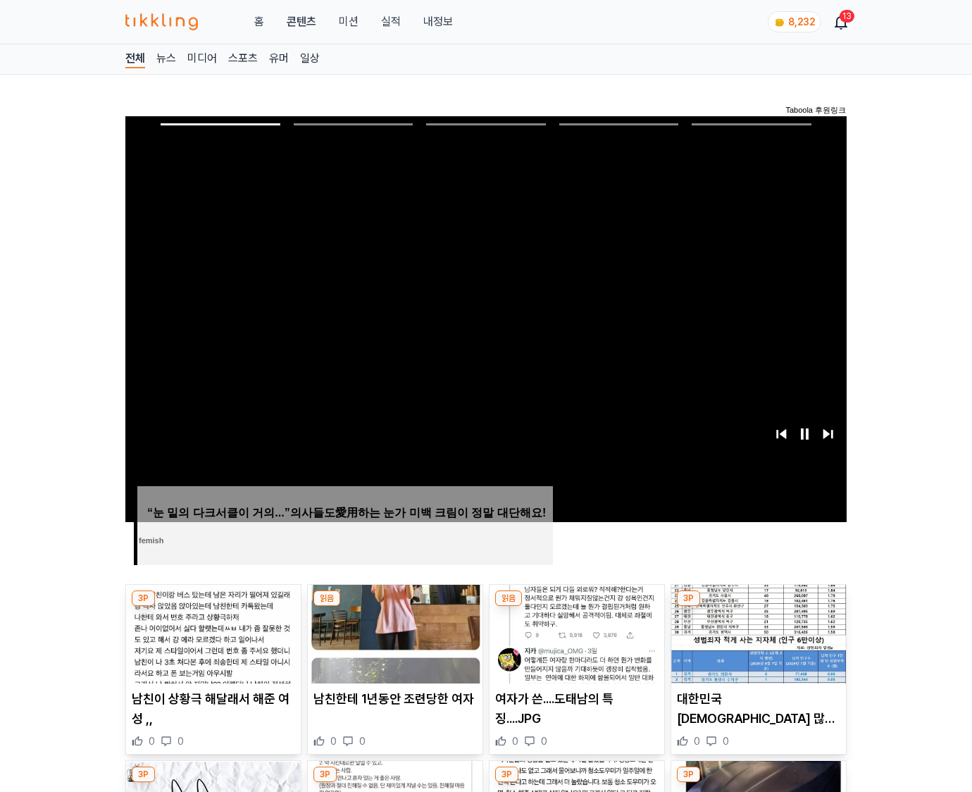
click at [755, 633] on img at bounding box center [759, 634] width 175 height 99
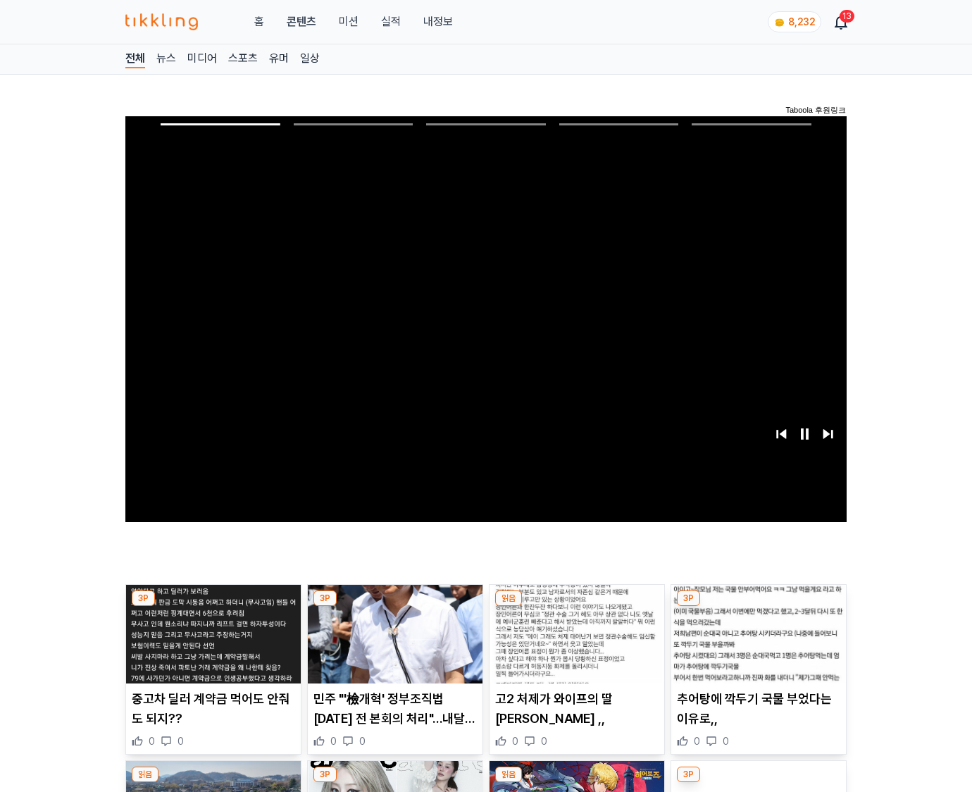
click at [755, 633] on img at bounding box center [759, 634] width 175 height 99
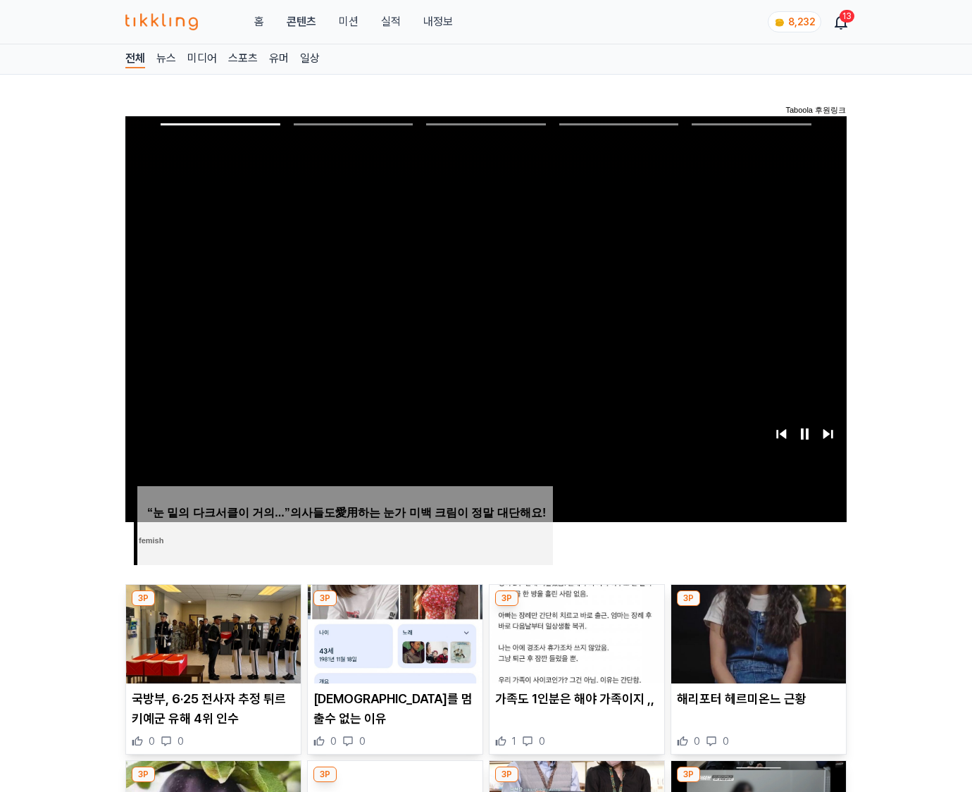
click at [755, 633] on img at bounding box center [759, 634] width 175 height 99
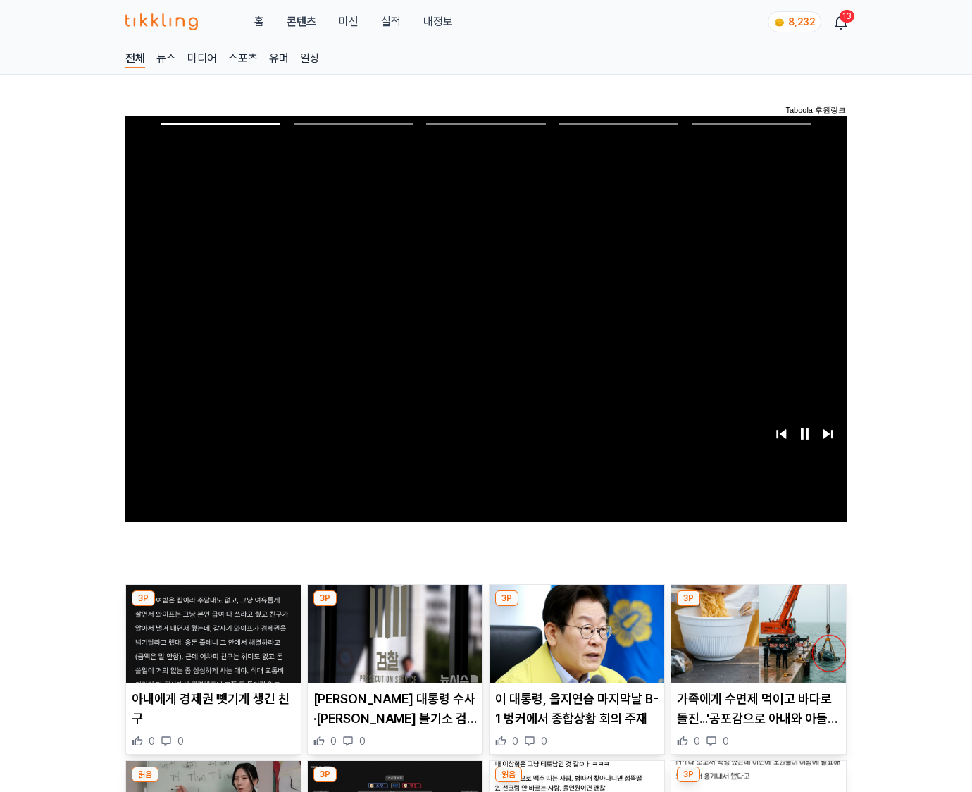
click at [755, 633] on img at bounding box center [759, 634] width 175 height 99
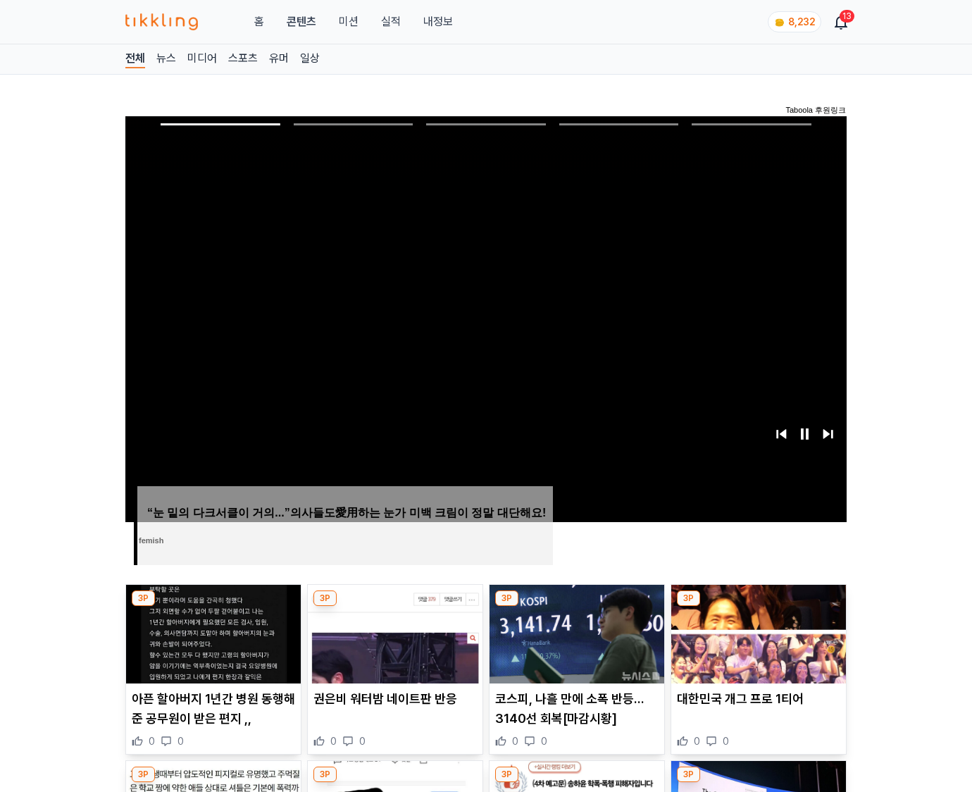
click at [755, 633] on img at bounding box center [759, 634] width 175 height 99
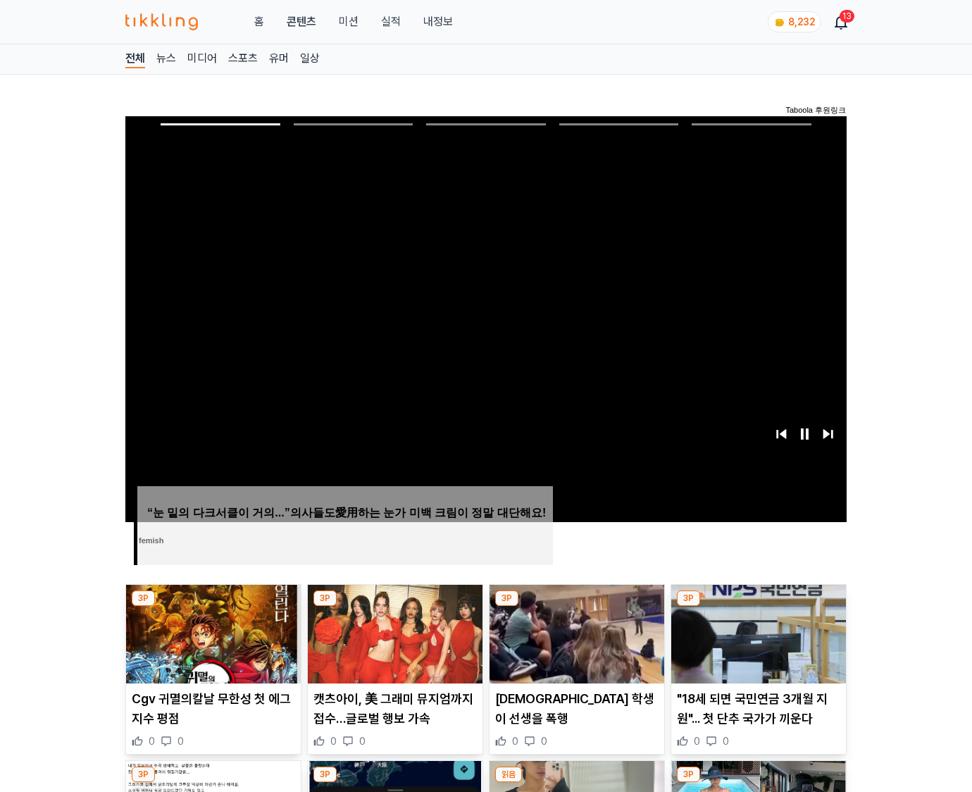
click at [755, 633] on img at bounding box center [759, 634] width 175 height 99
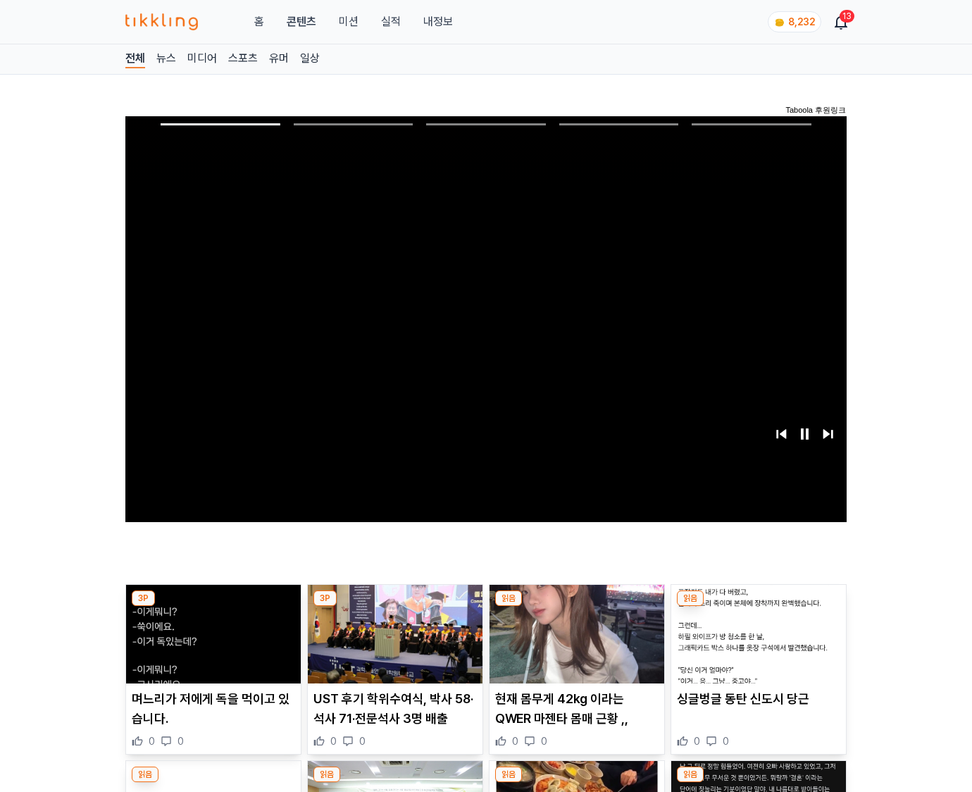
click at [755, 633] on img at bounding box center [759, 634] width 175 height 99
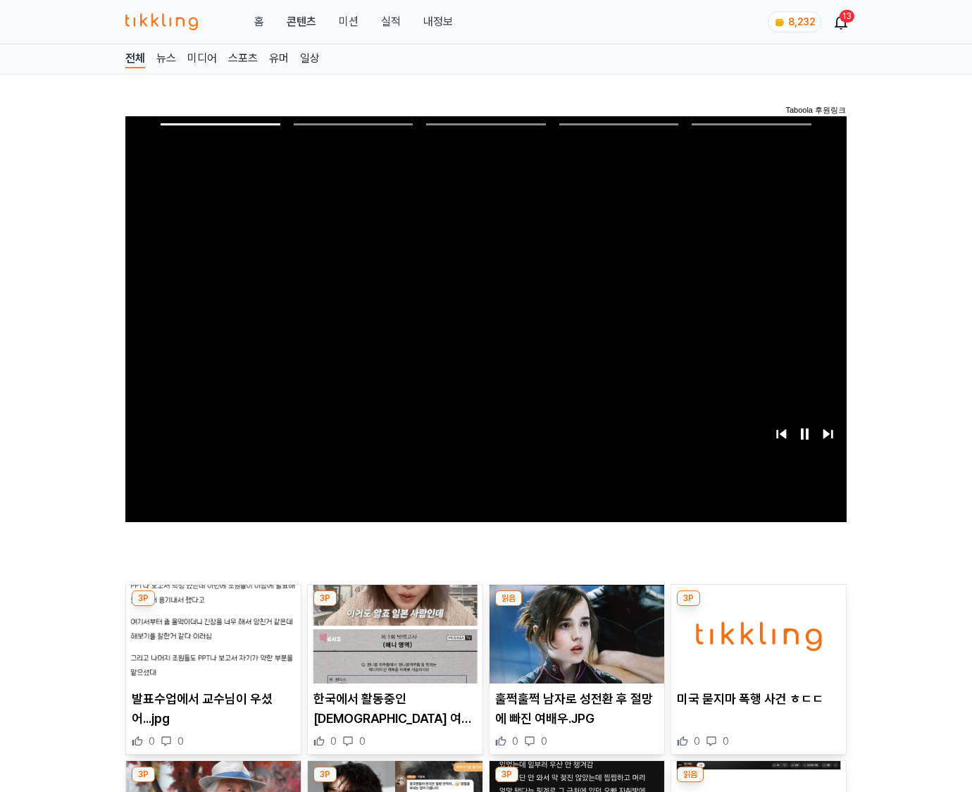
click at [755, 633] on img at bounding box center [759, 634] width 175 height 99
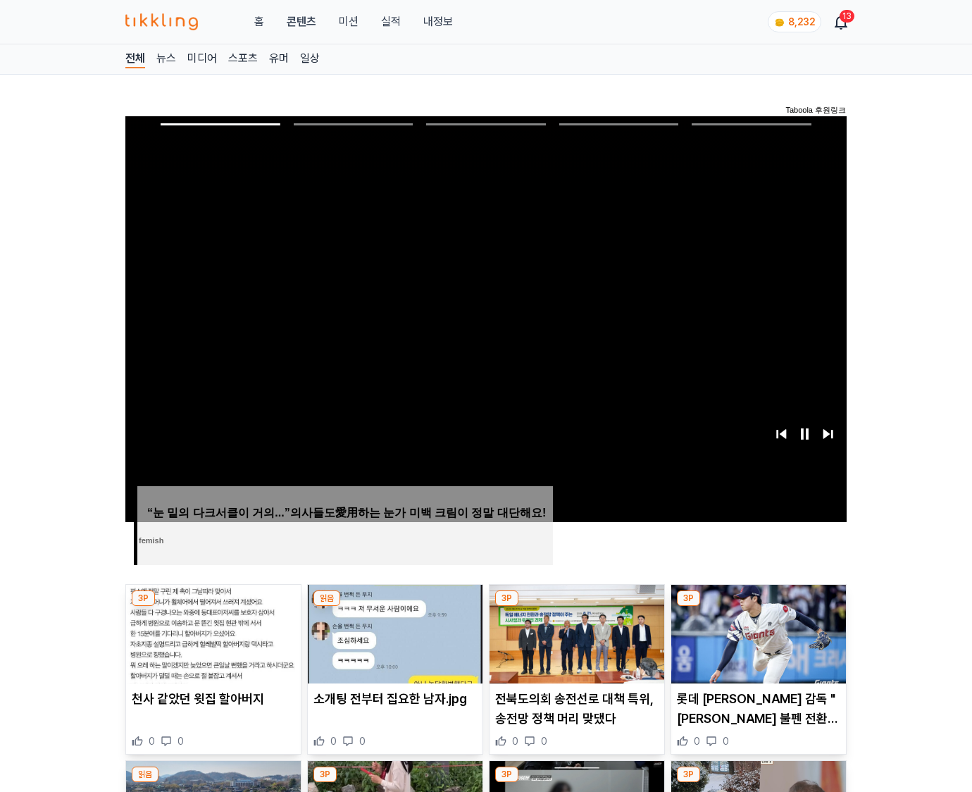
click at [755, 633] on img at bounding box center [759, 634] width 175 height 99
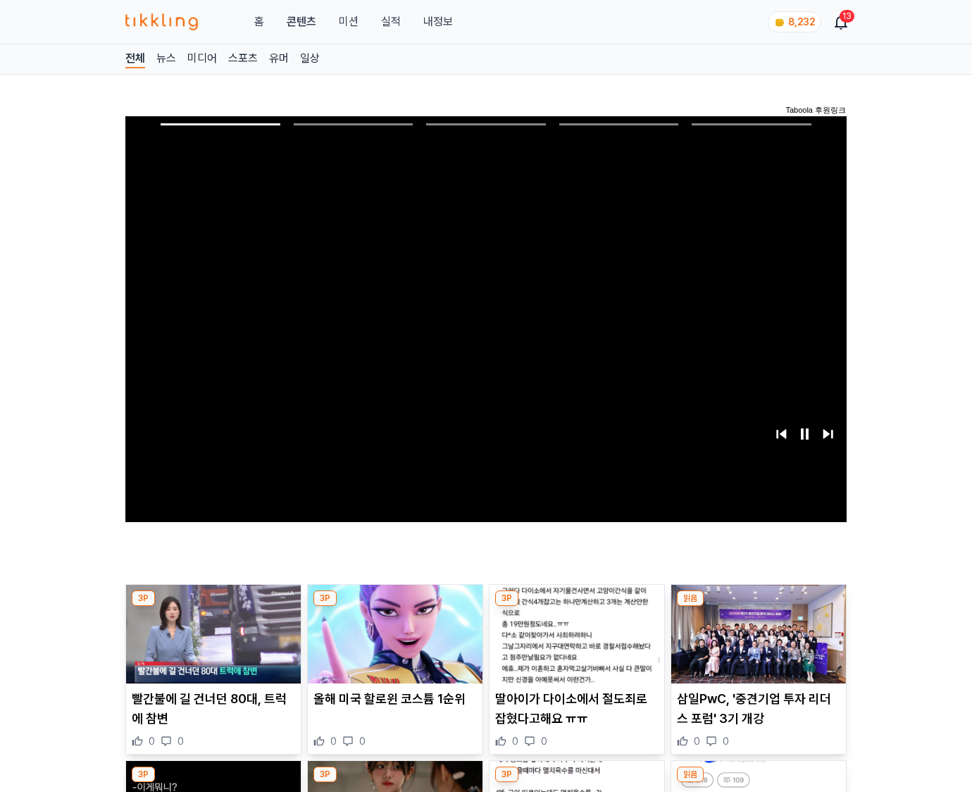
click at [755, 633] on img at bounding box center [759, 634] width 175 height 99
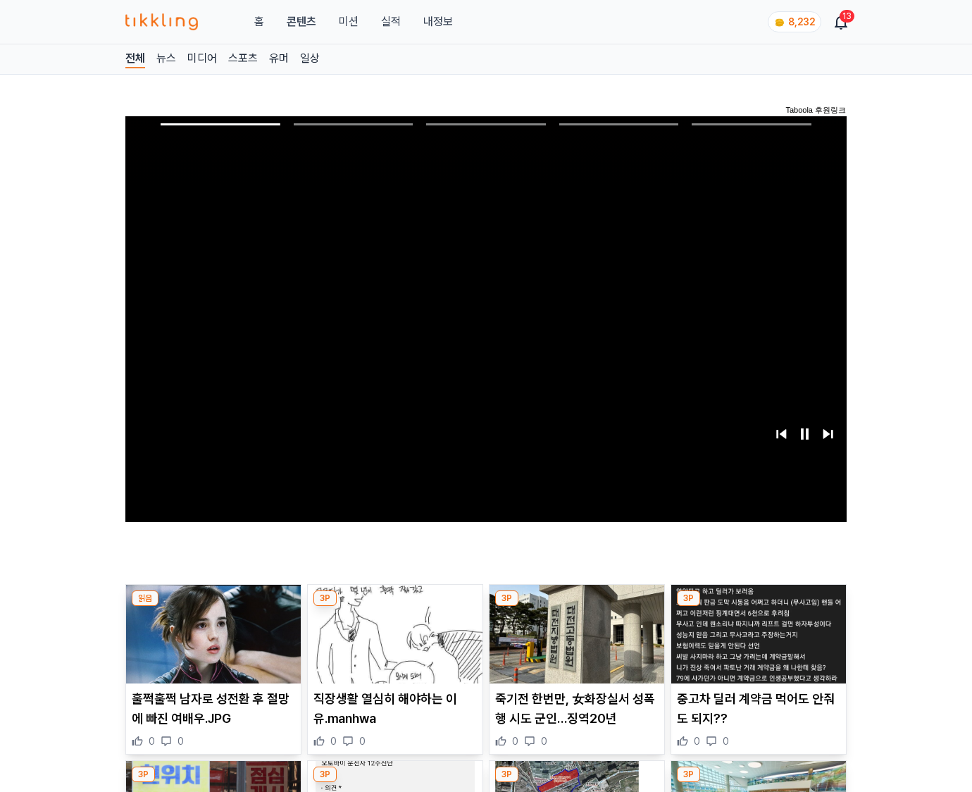
click at [755, 633] on img at bounding box center [759, 634] width 175 height 99
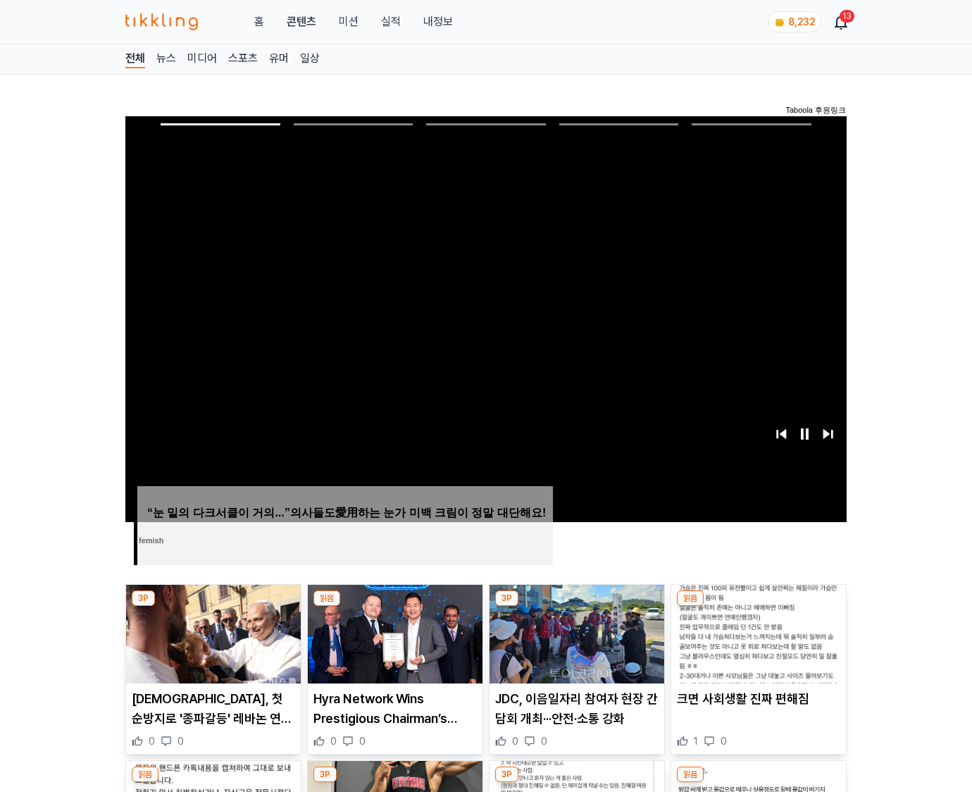
click at [755, 633] on img at bounding box center [759, 634] width 175 height 99
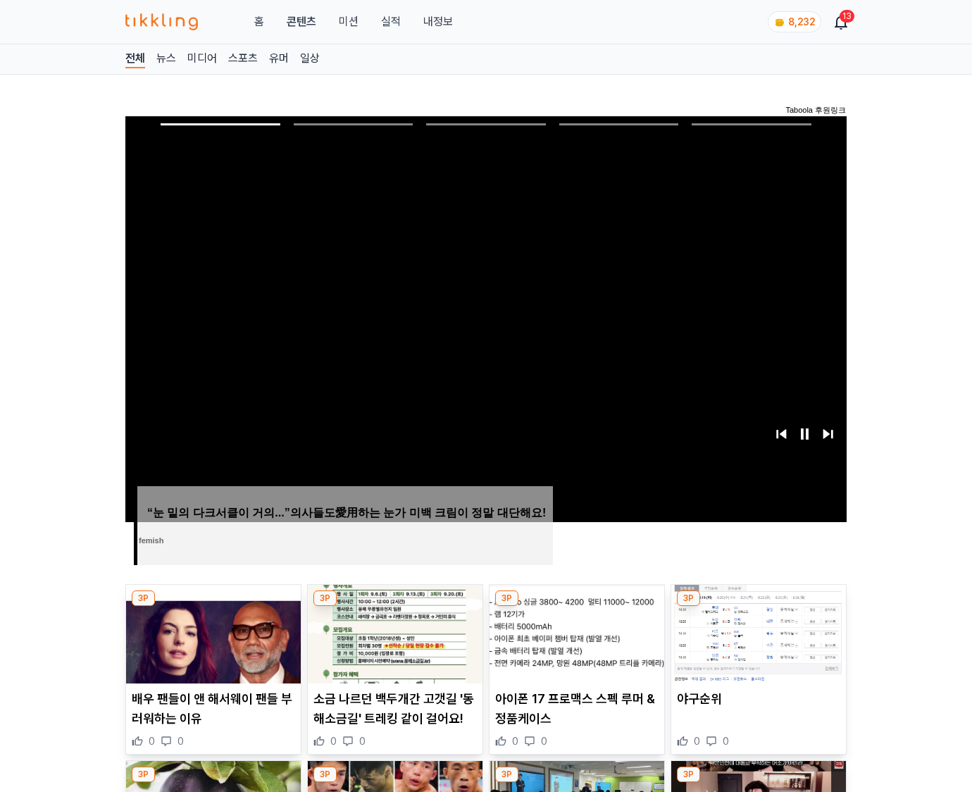
click at [755, 633] on img at bounding box center [759, 634] width 175 height 99
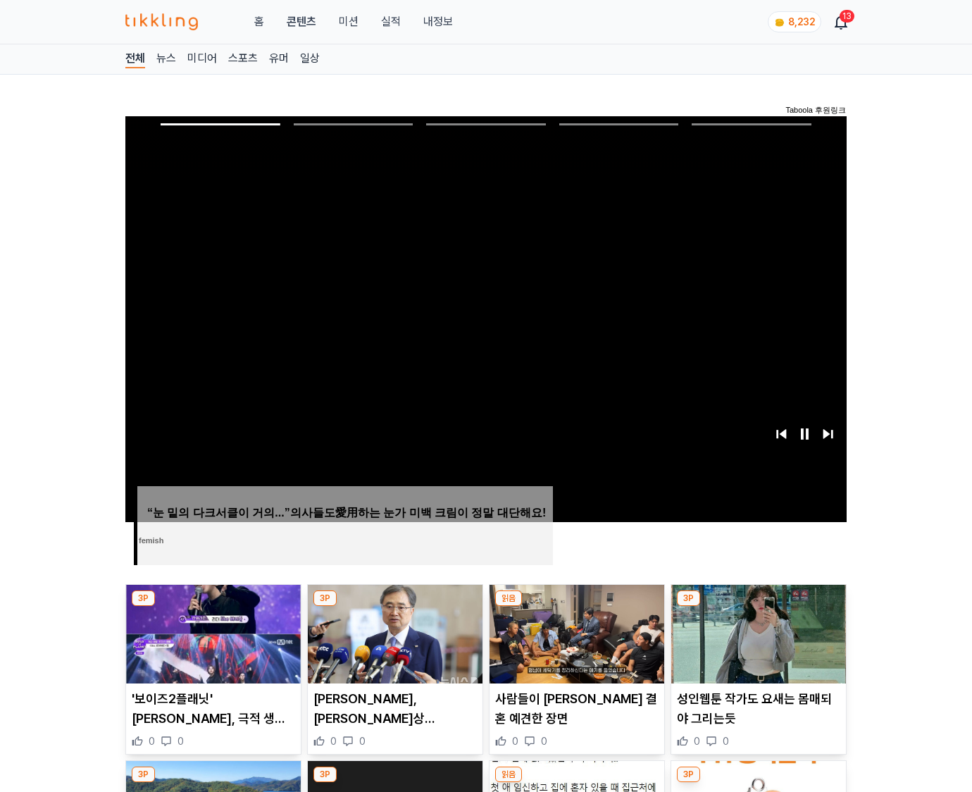
click at [755, 633] on img at bounding box center [759, 634] width 175 height 99
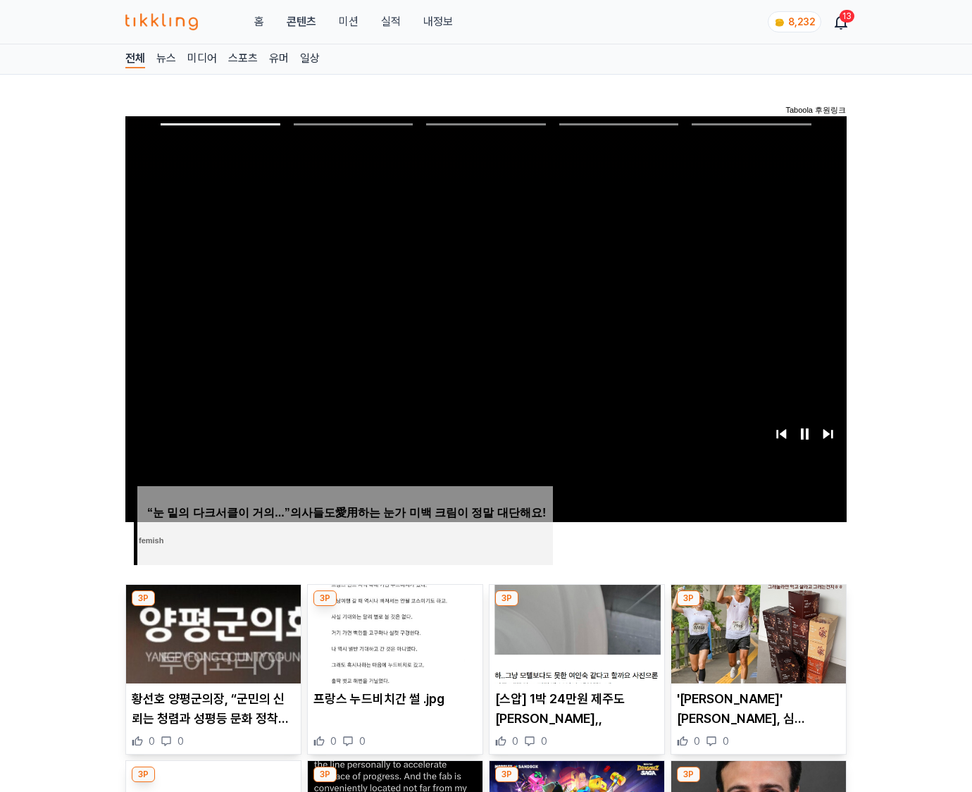
click at [755, 633] on img at bounding box center [759, 634] width 175 height 99
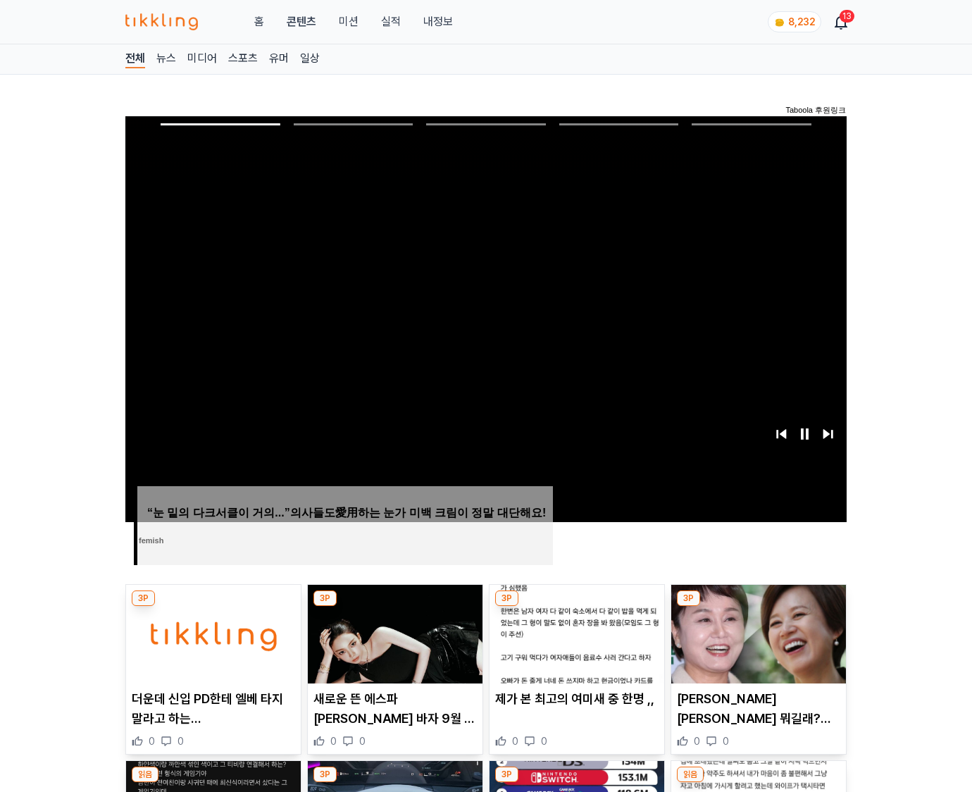
click at [755, 633] on img at bounding box center [759, 634] width 175 height 99
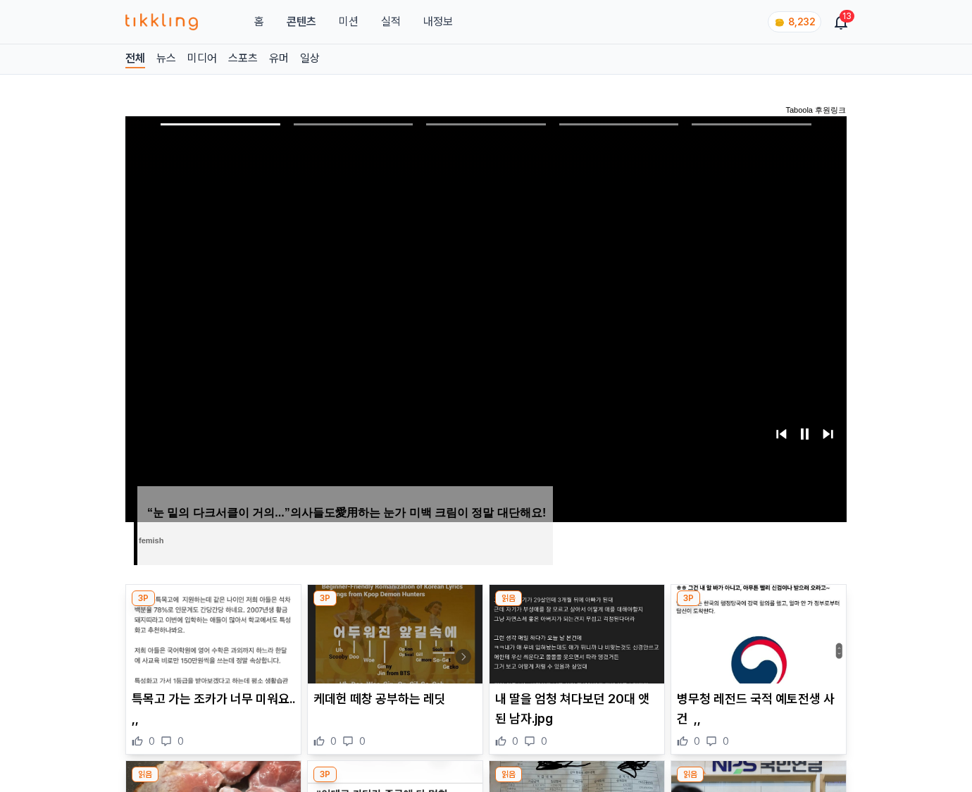
click at [755, 633] on img at bounding box center [759, 634] width 175 height 99
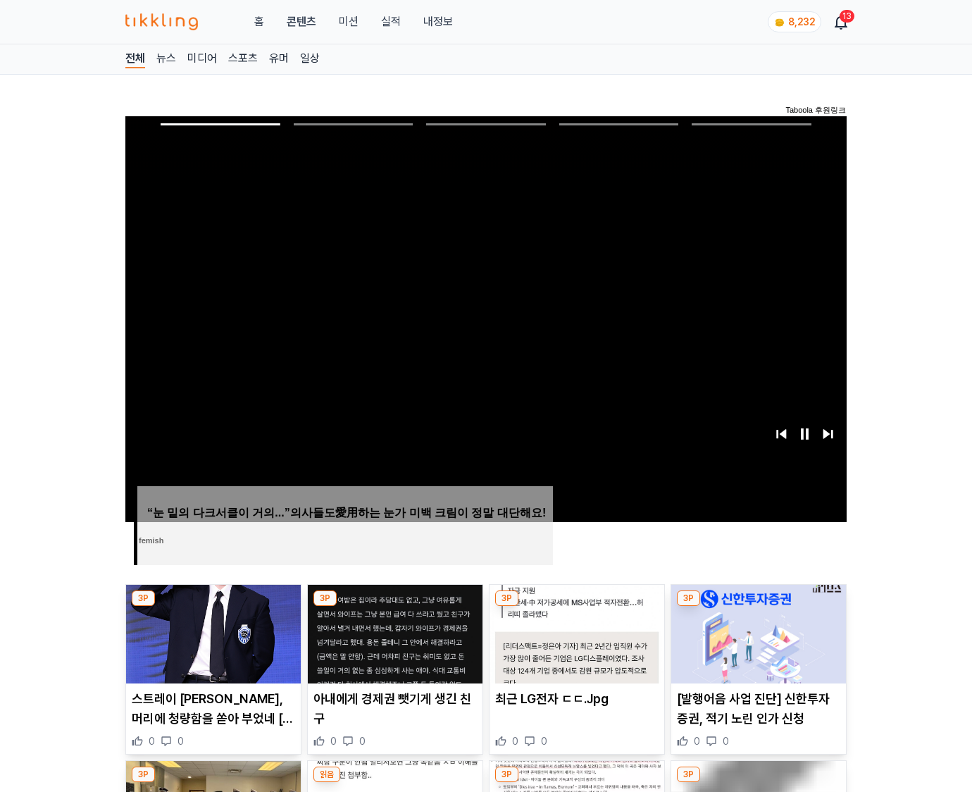
click at [755, 633] on img at bounding box center [759, 634] width 175 height 99
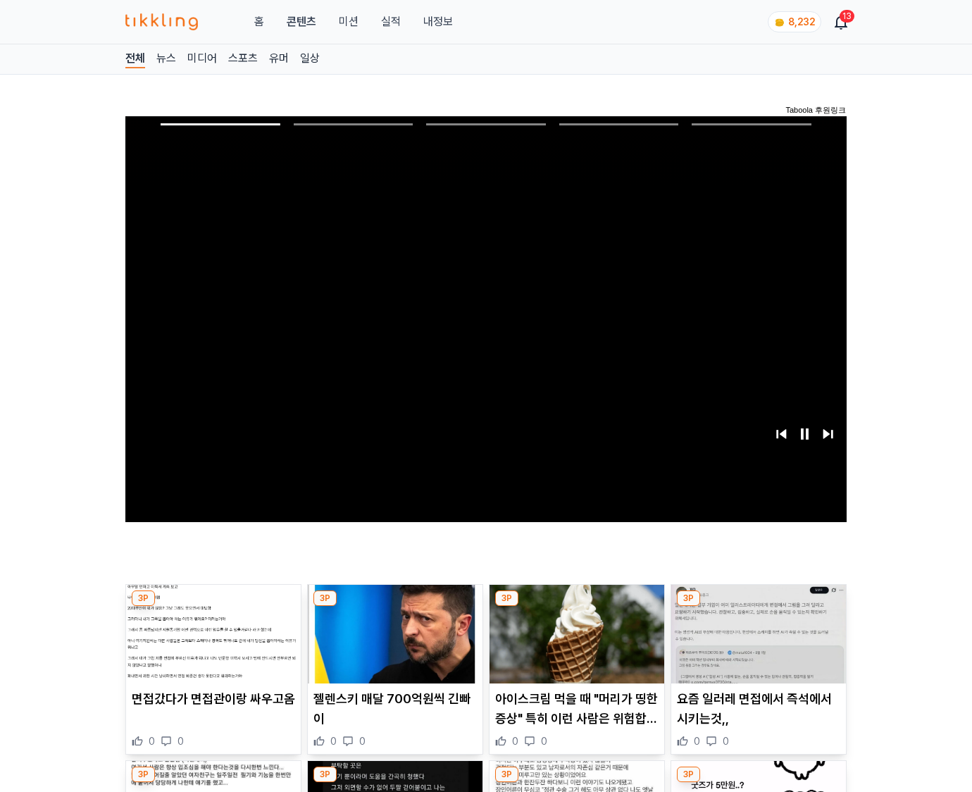
click at [755, 633] on img at bounding box center [759, 634] width 175 height 99
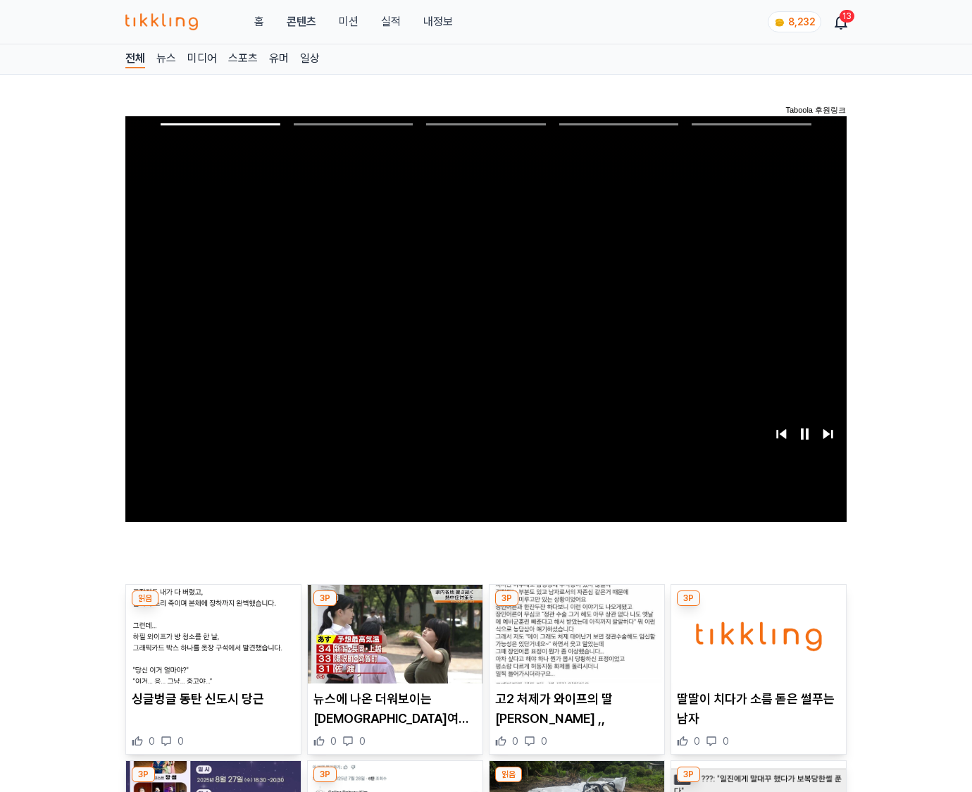
click at [755, 633] on img at bounding box center [759, 634] width 175 height 99
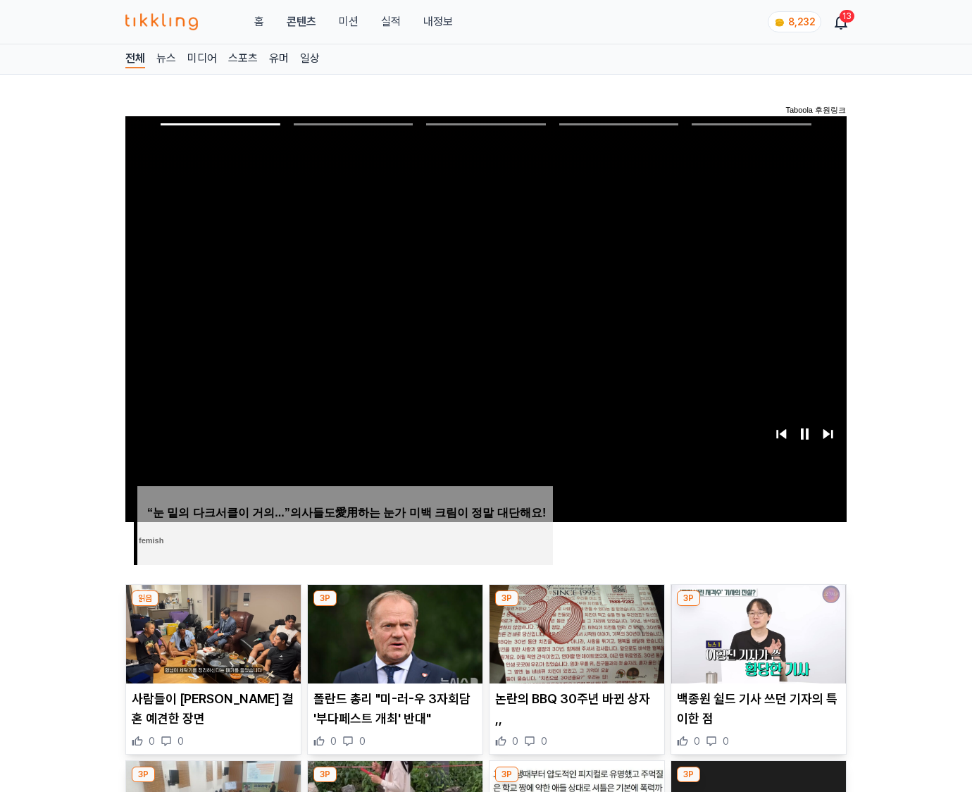
click at [755, 633] on img at bounding box center [759, 634] width 175 height 99
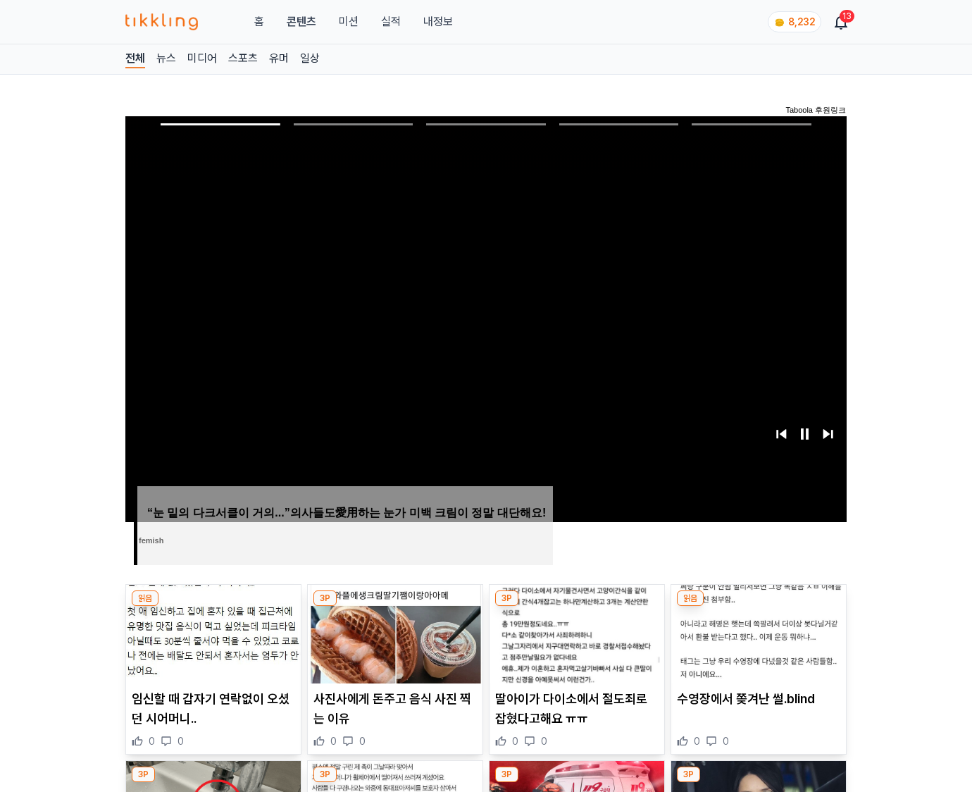
click at [755, 633] on img at bounding box center [759, 634] width 175 height 99
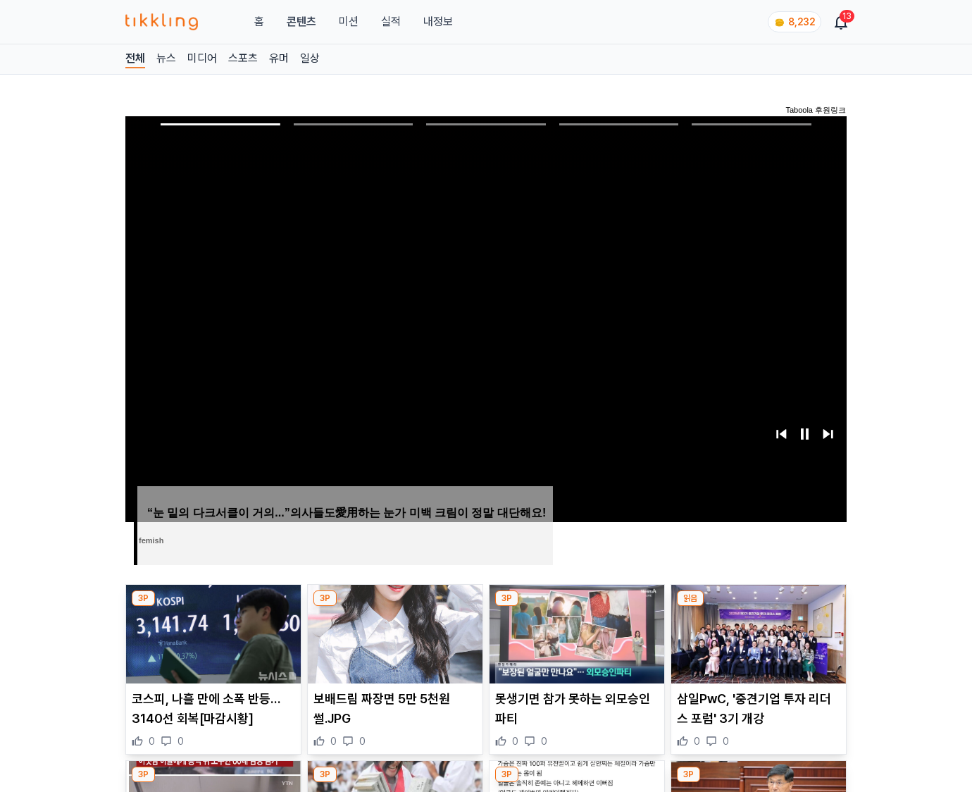
click at [755, 633] on img at bounding box center [759, 634] width 175 height 99
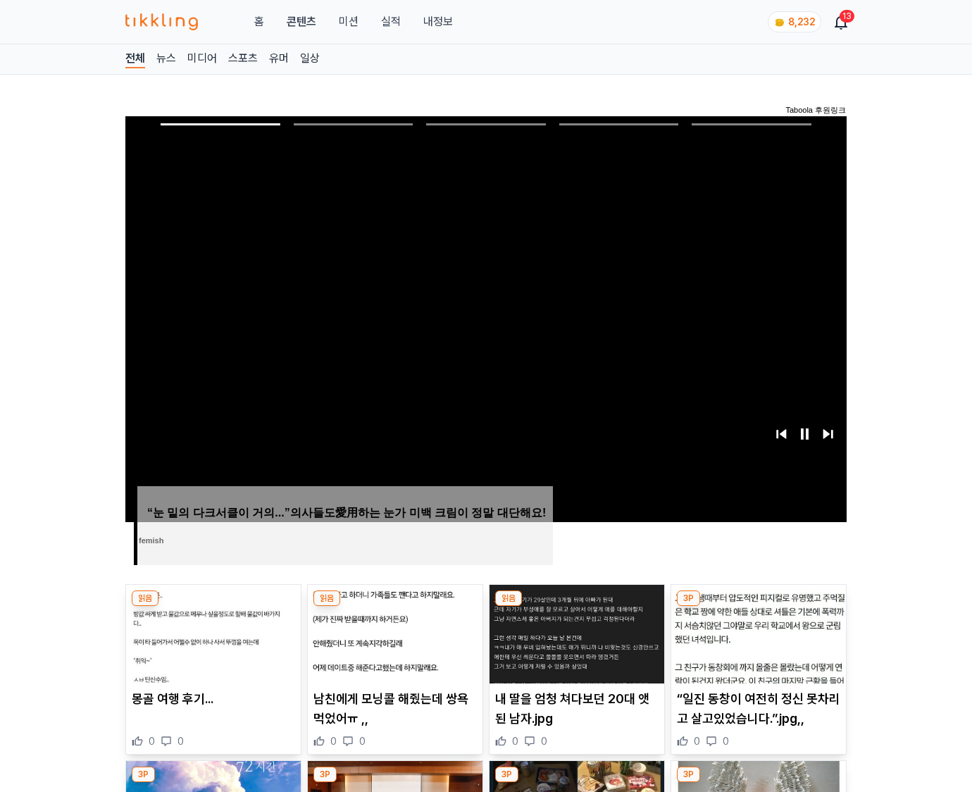
click at [755, 633] on img at bounding box center [759, 634] width 175 height 99
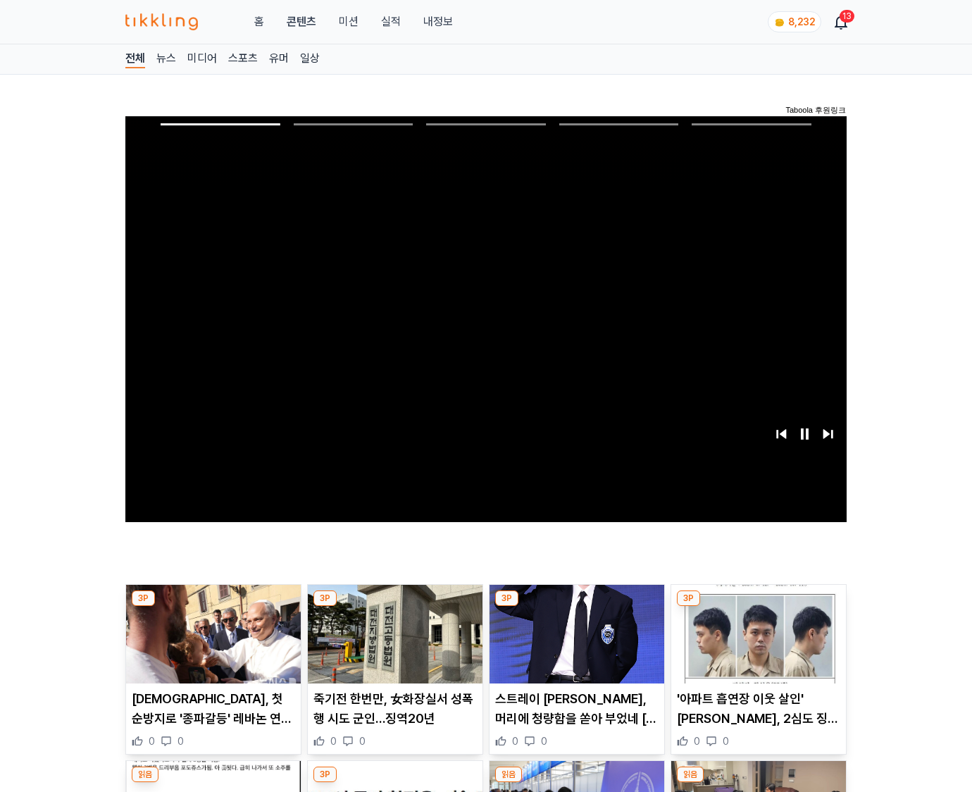
click at [755, 633] on img at bounding box center [759, 634] width 175 height 99
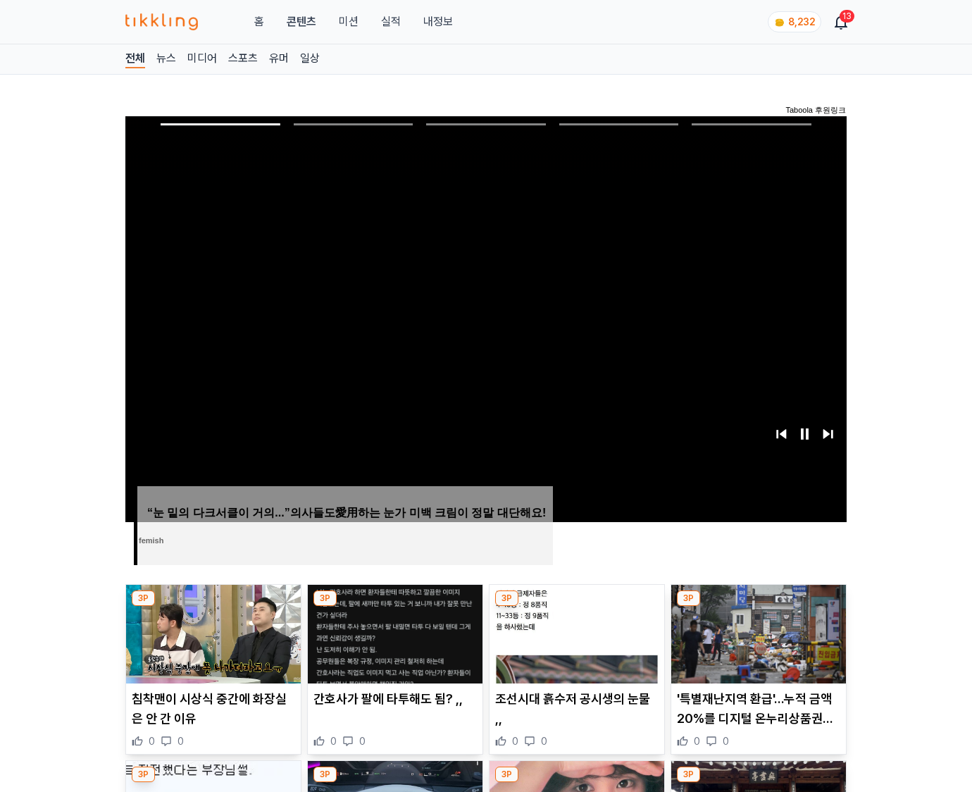
click at [755, 633] on img at bounding box center [759, 634] width 175 height 99
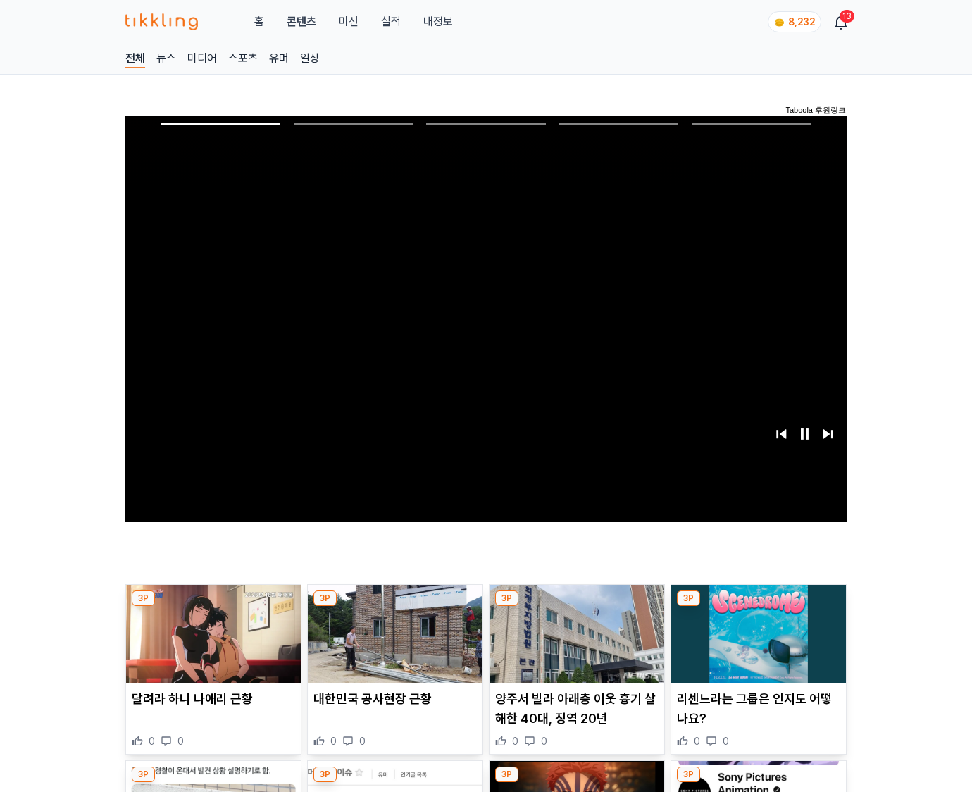
click at [755, 633] on img at bounding box center [759, 634] width 175 height 99
